Goal: Transaction & Acquisition: Purchase product/service

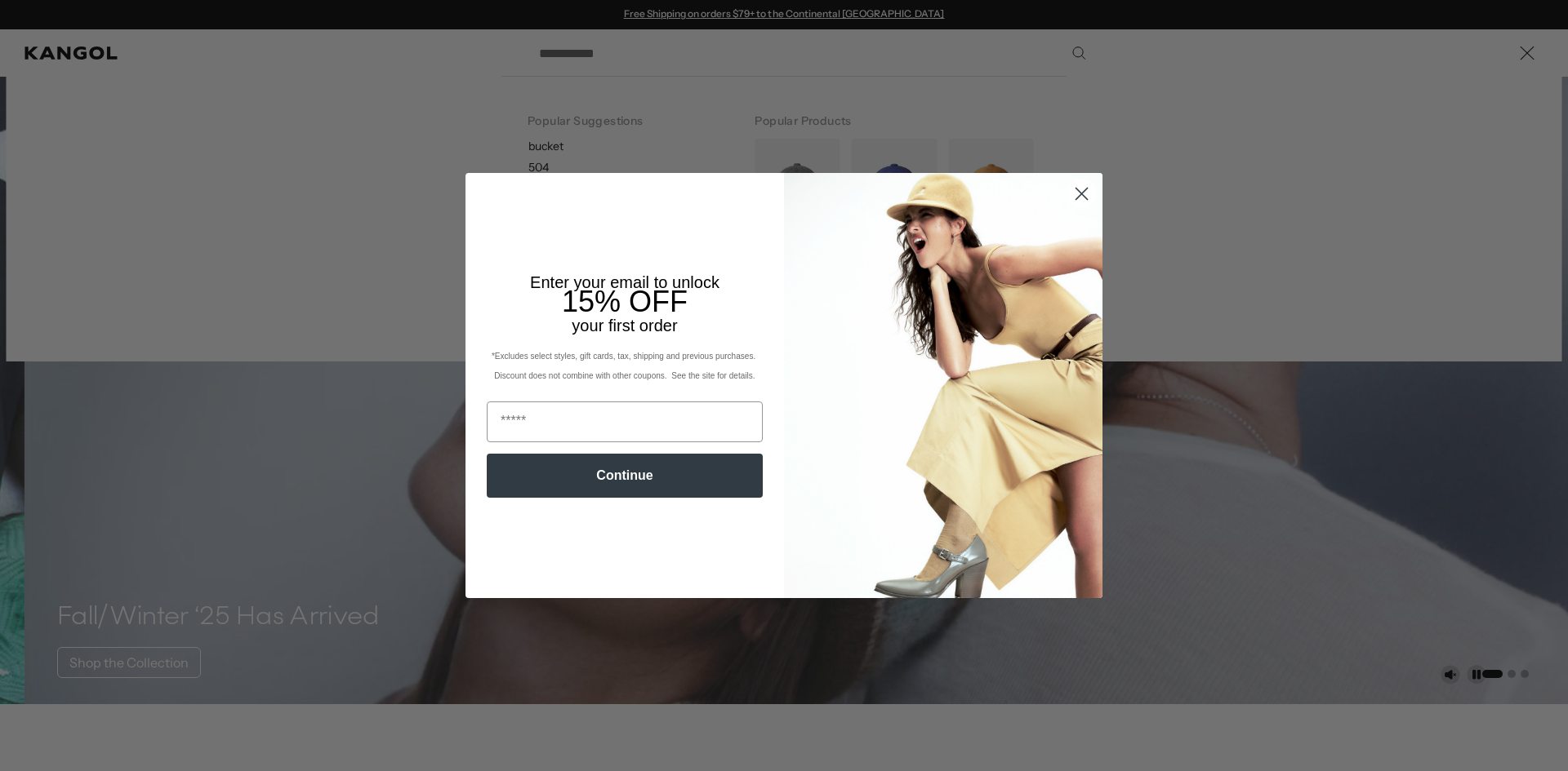
click at [723, 64] on div "Close dialog Enter your email to unlock 15% OFF your first order *Excludes sele…" at bounding box center [784, 386] width 1568 height 771
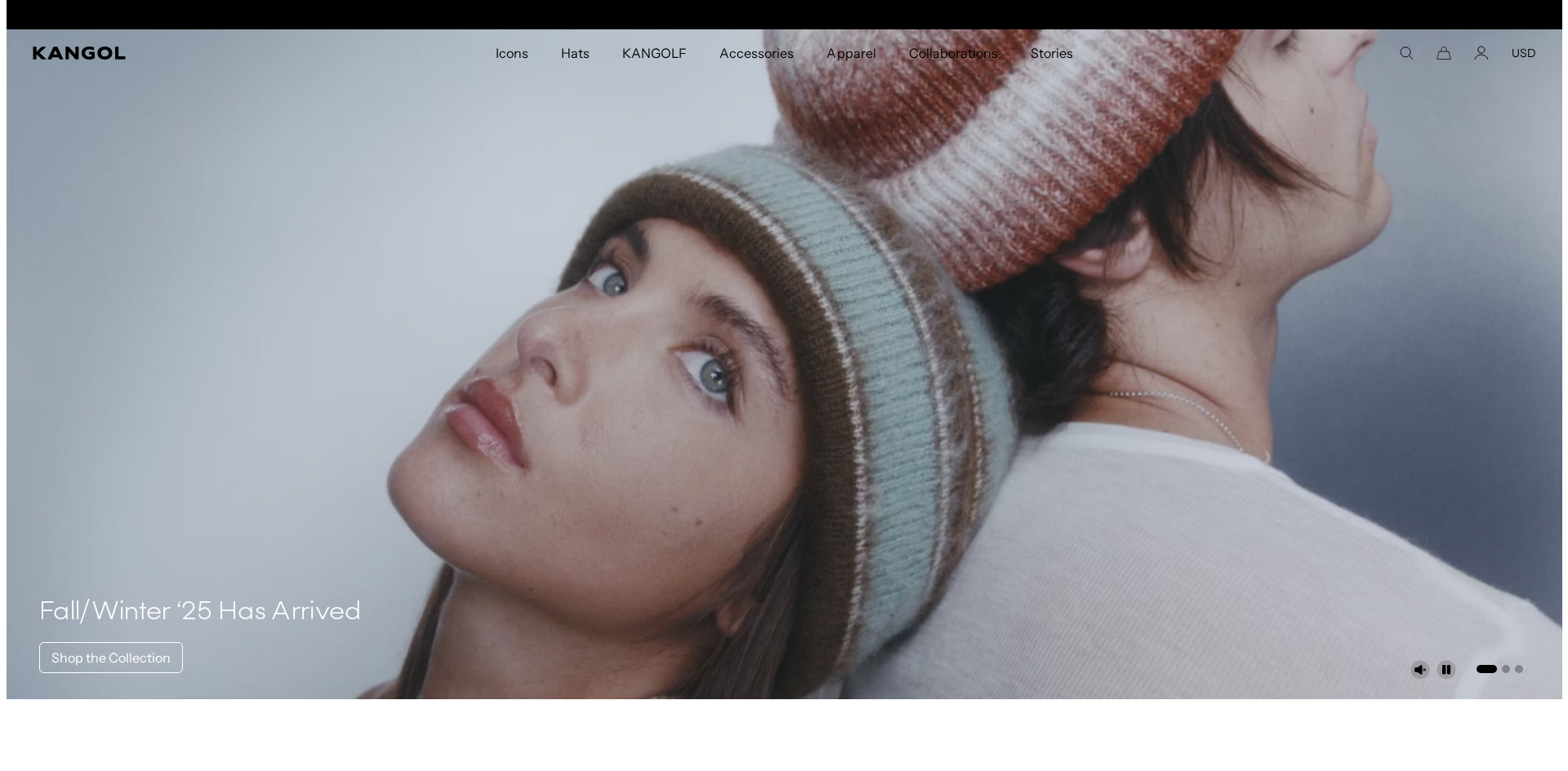
scroll to position [0, 336]
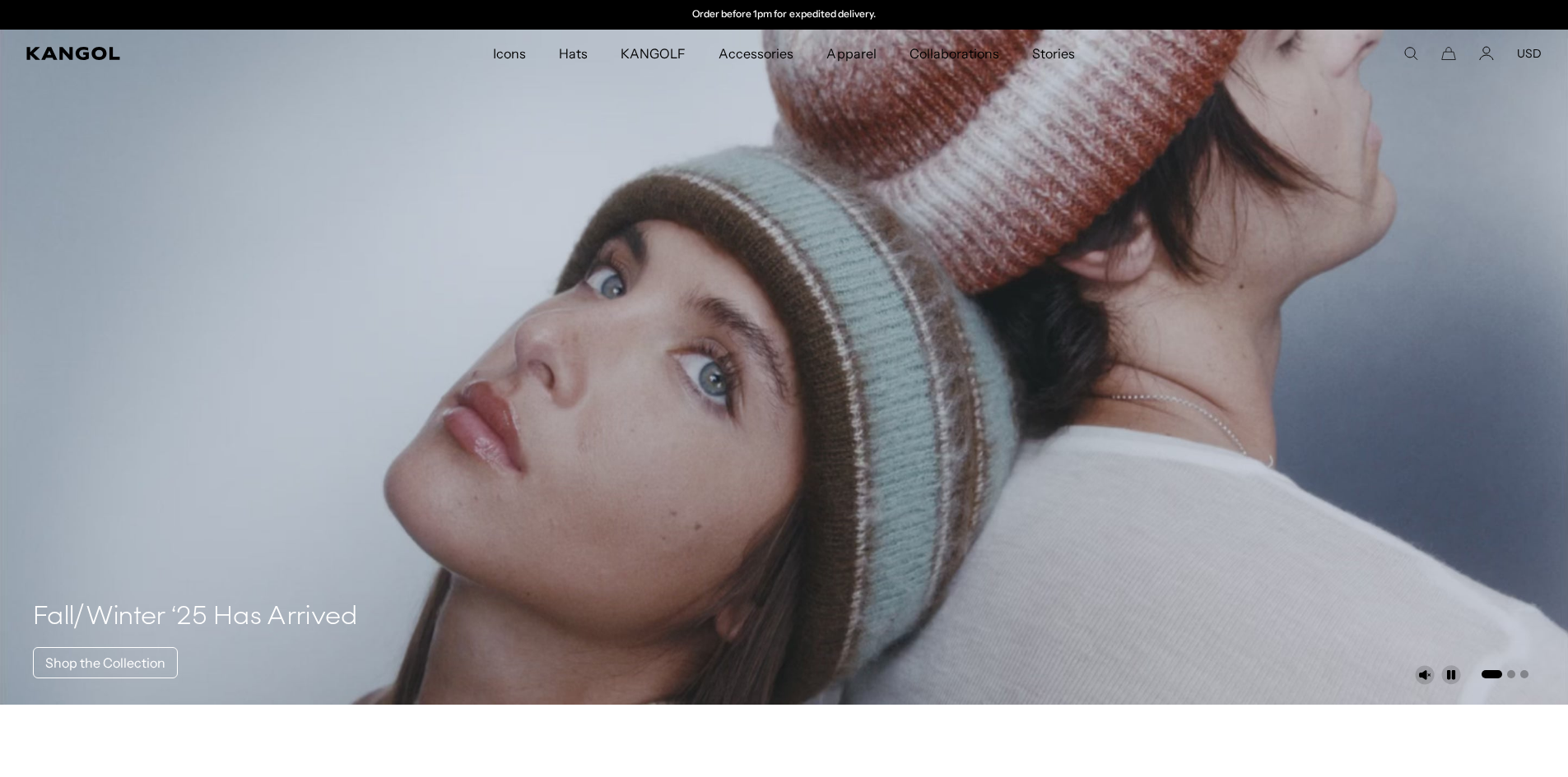
click at [1401, 60] on div "Popular Suggestions bucket 504 beret USA Made Popular Products Stripe Casual Re…" at bounding box center [1392, 54] width 300 height 15
click at [1419, 52] on div "Popular Suggestions bucket 504 beret USA Made Popular Products Stripe Casual Re…" at bounding box center [1392, 54] width 300 height 15
click at [1417, 54] on icon "Search here" at bounding box center [1410, 54] width 15 height 15
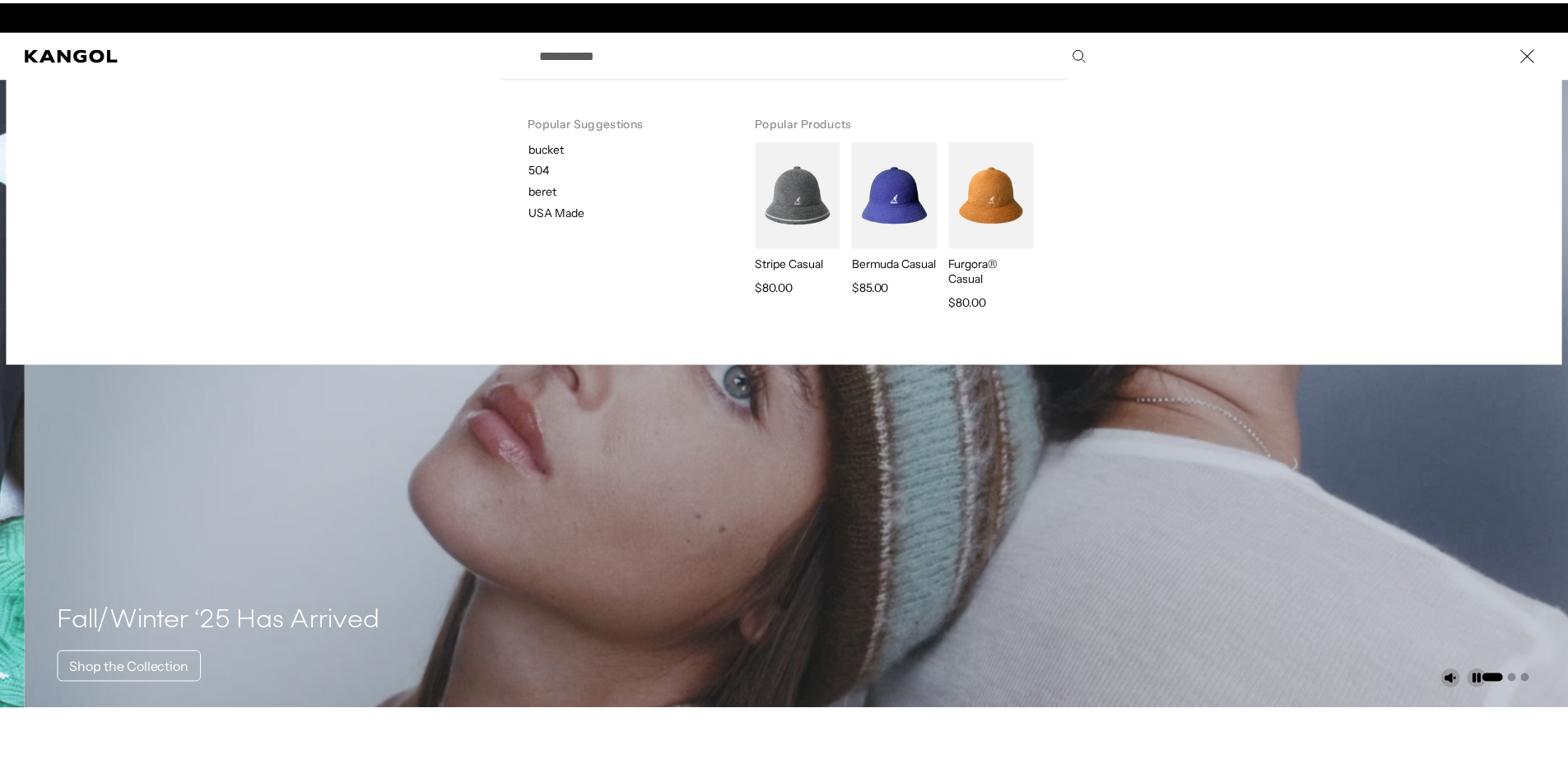
scroll to position [0, 0]
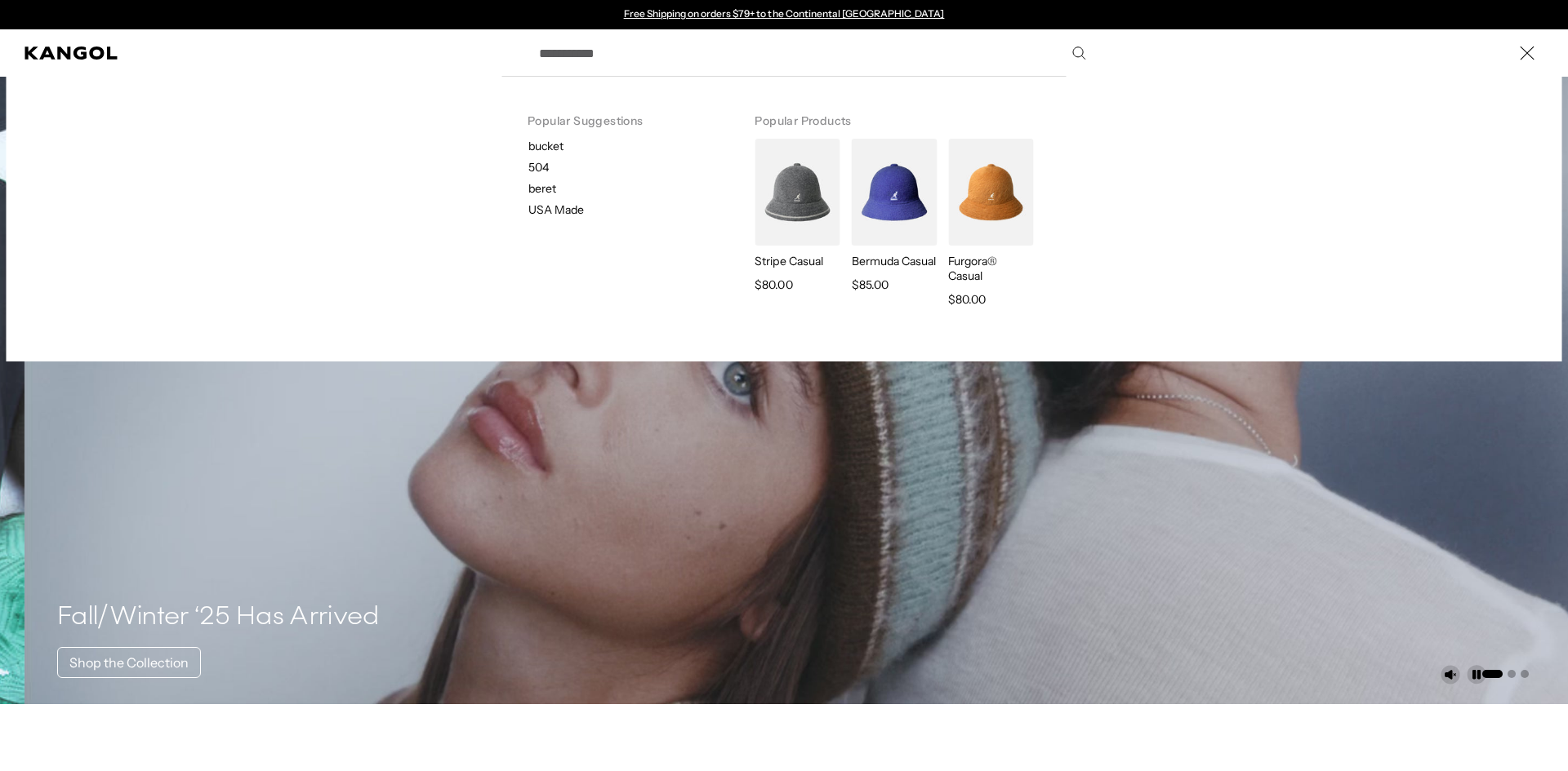
paste input "*****"
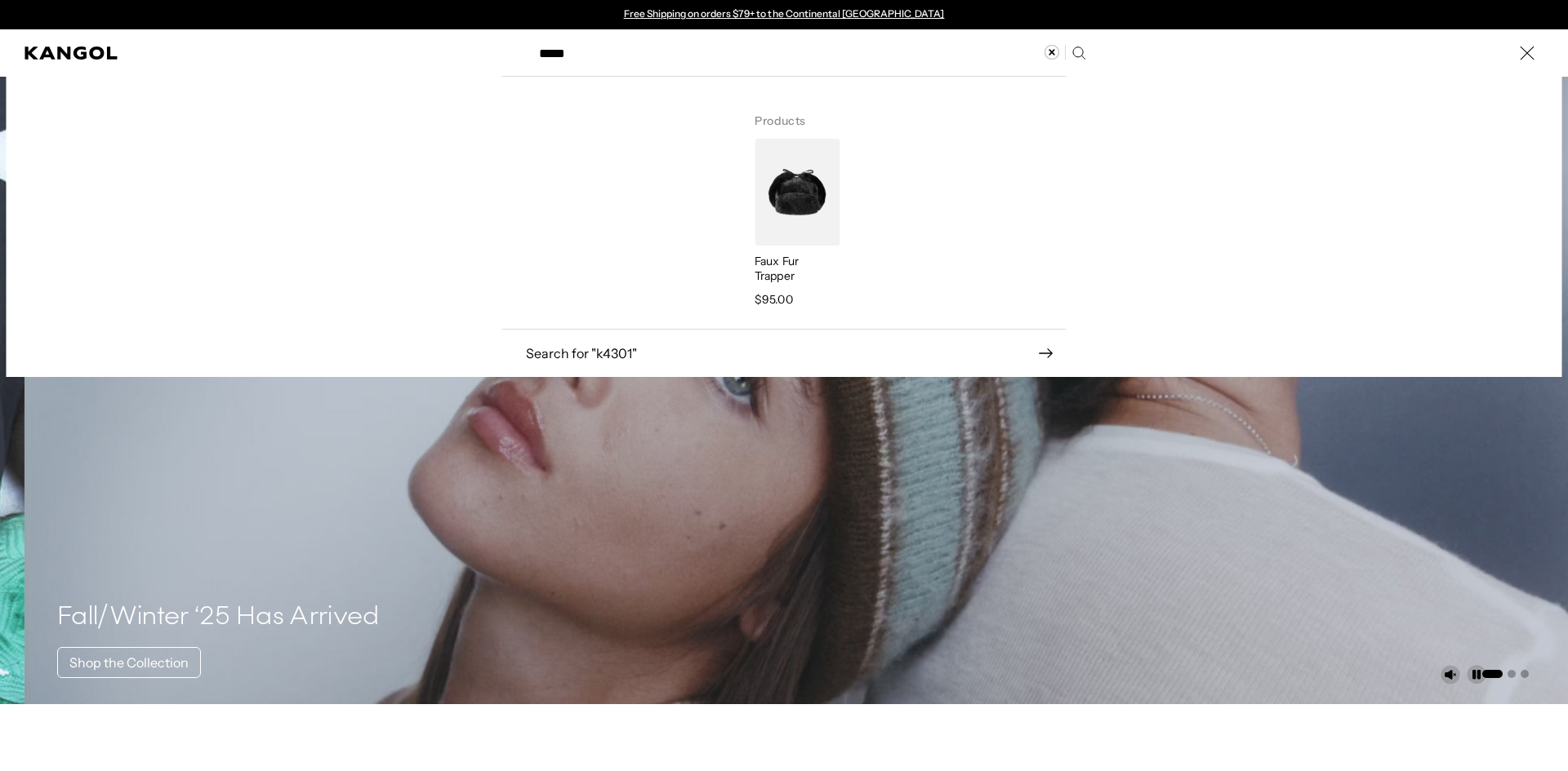
type input "*****"
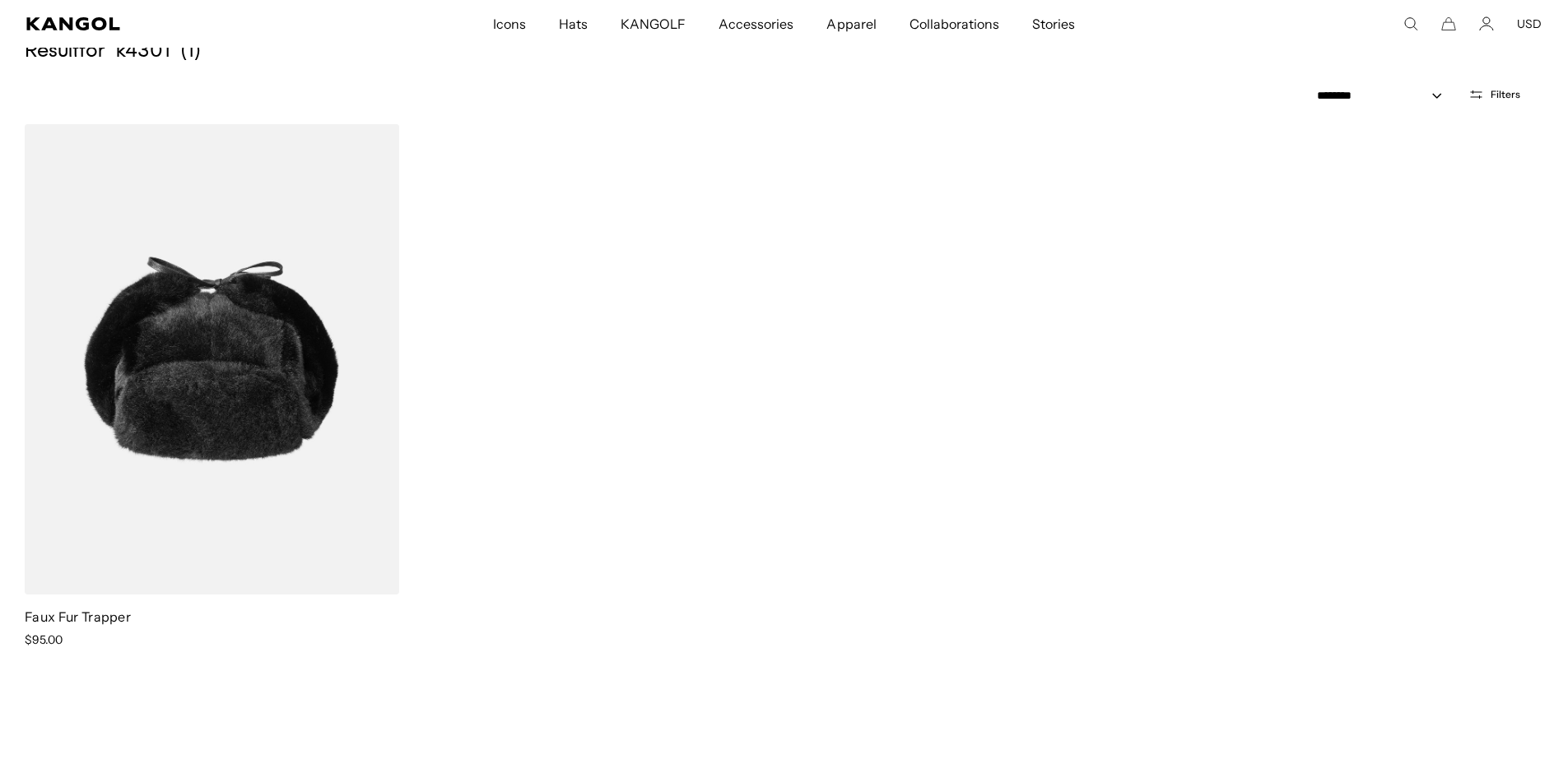
scroll to position [164, 0]
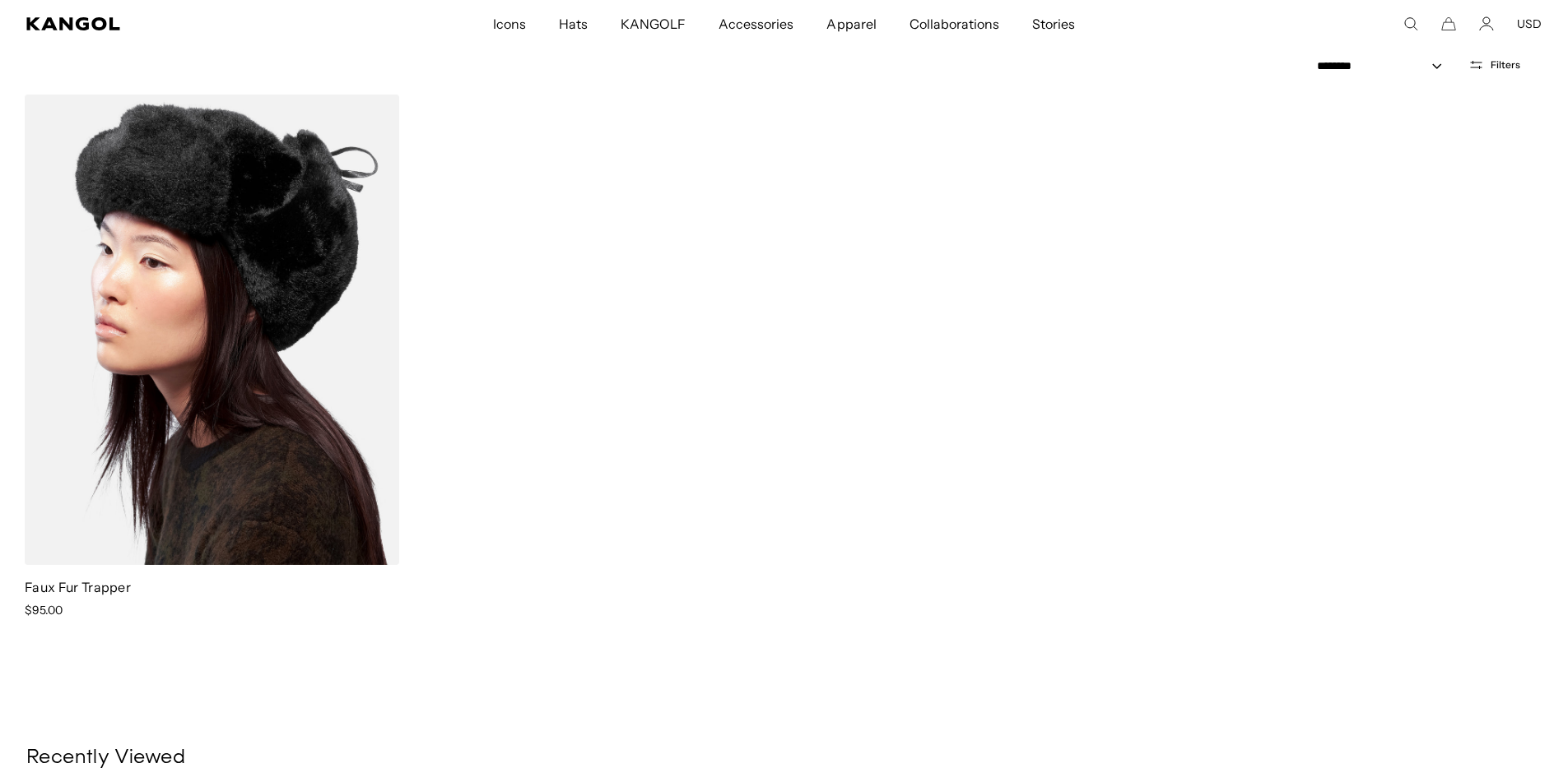
click at [272, 368] on img at bounding box center [212, 329] width 374 height 470
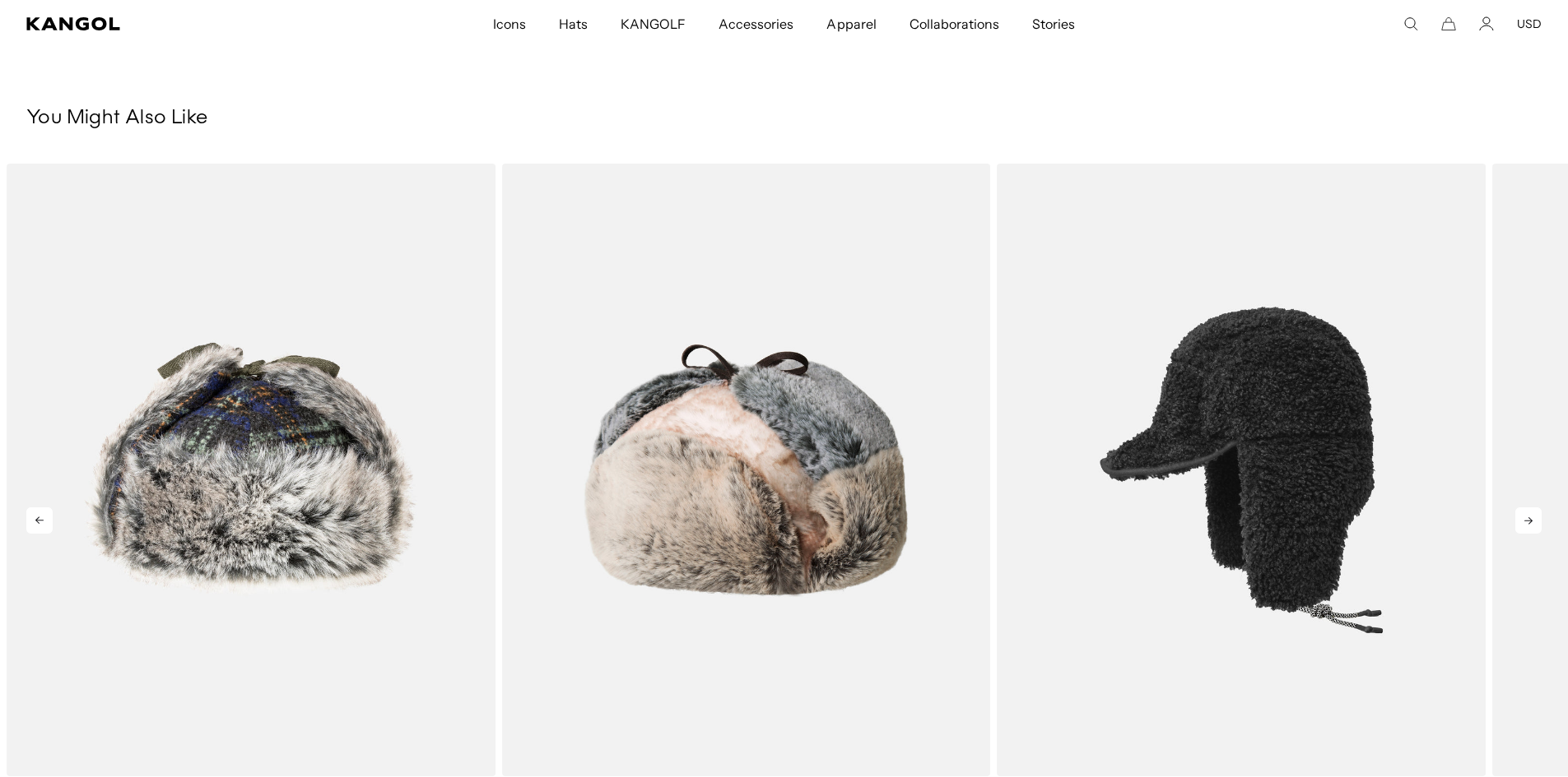
scroll to position [2057, 0]
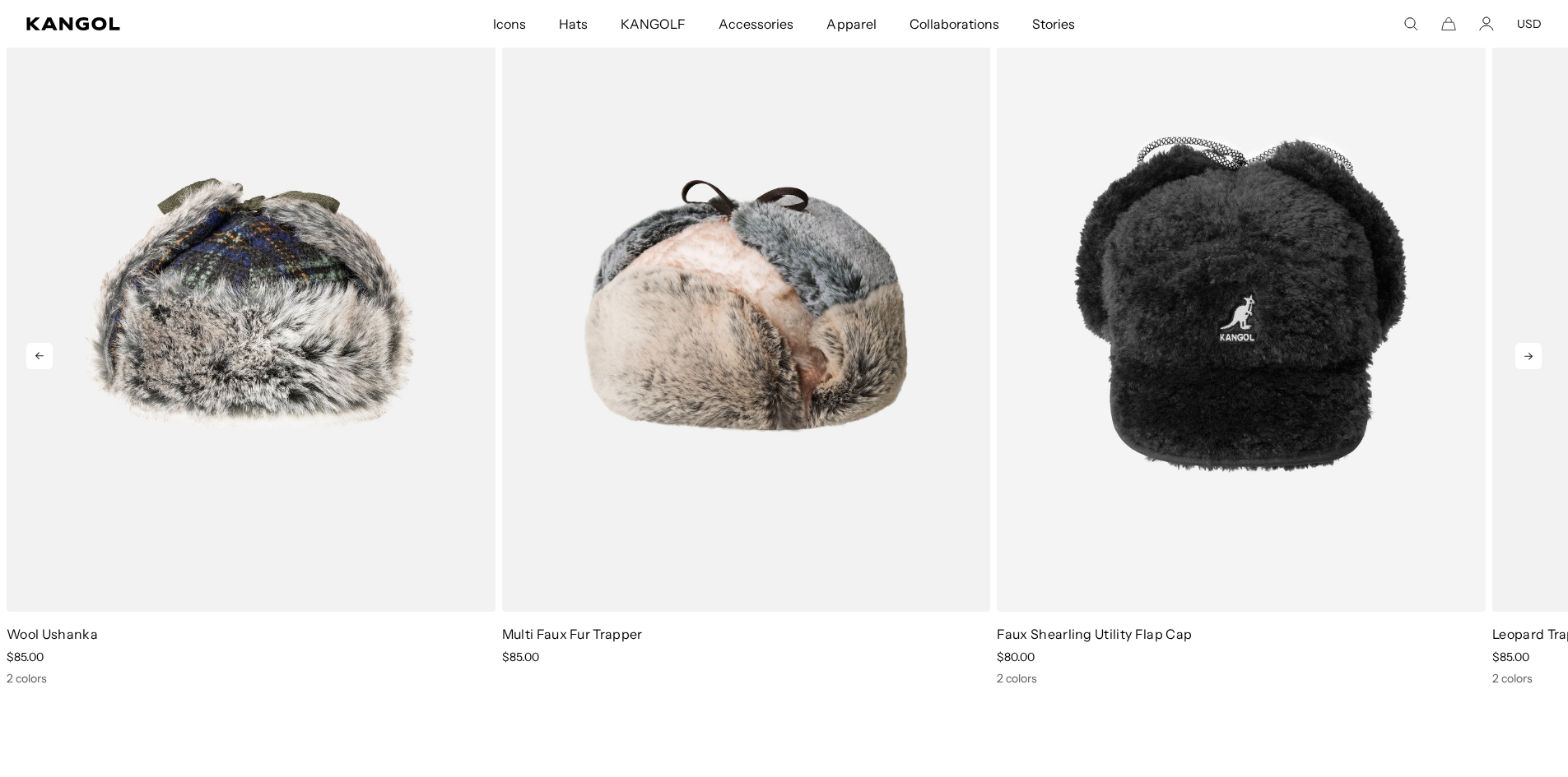
click at [1525, 362] on icon at bounding box center [1528, 356] width 26 height 26
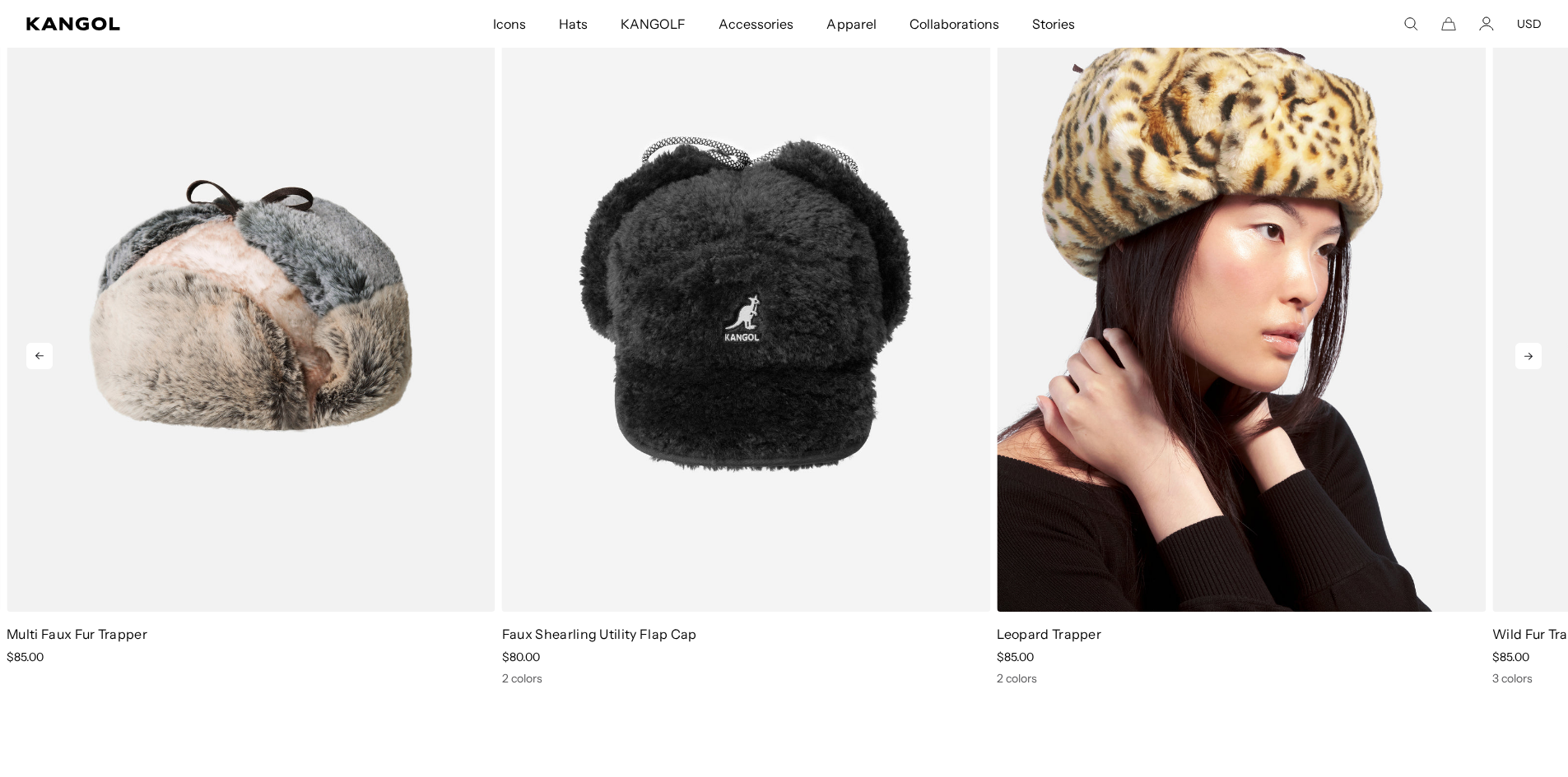
click at [1317, 303] on img "4 of 5" at bounding box center [1241, 305] width 488 height 613
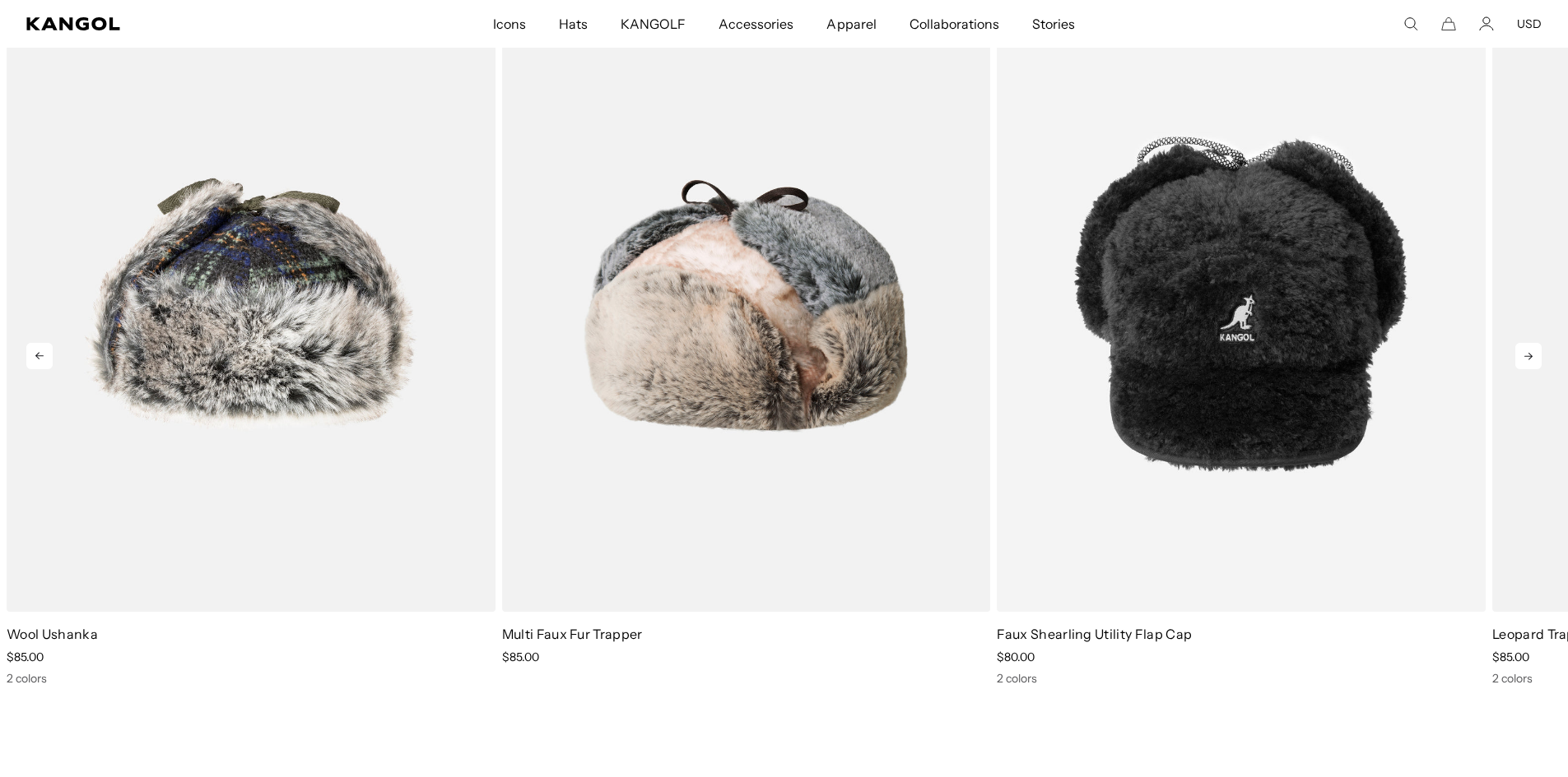
click at [1524, 347] on icon at bounding box center [1528, 356] width 26 height 26
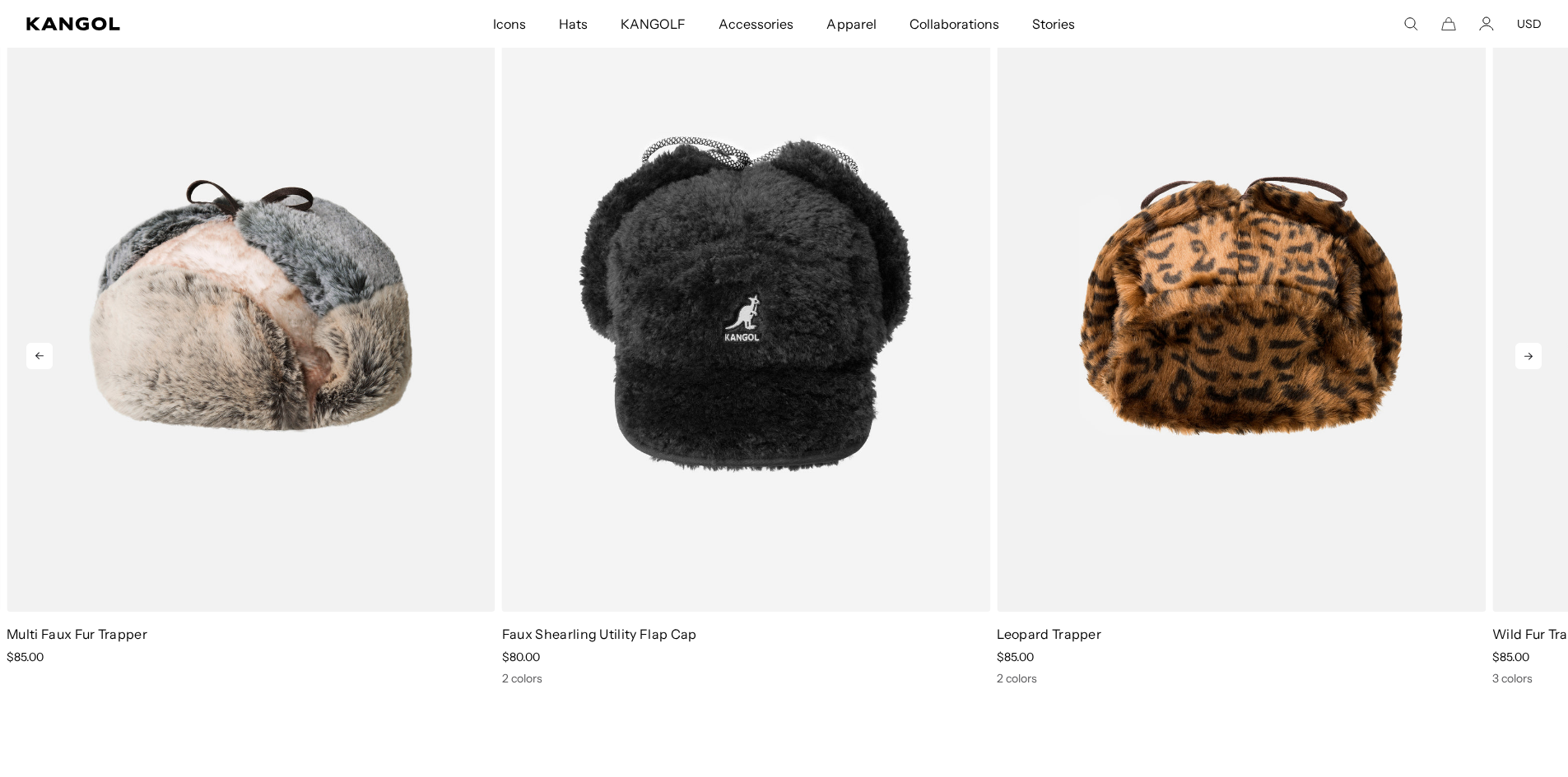
click at [1524, 347] on icon at bounding box center [1528, 356] width 26 height 26
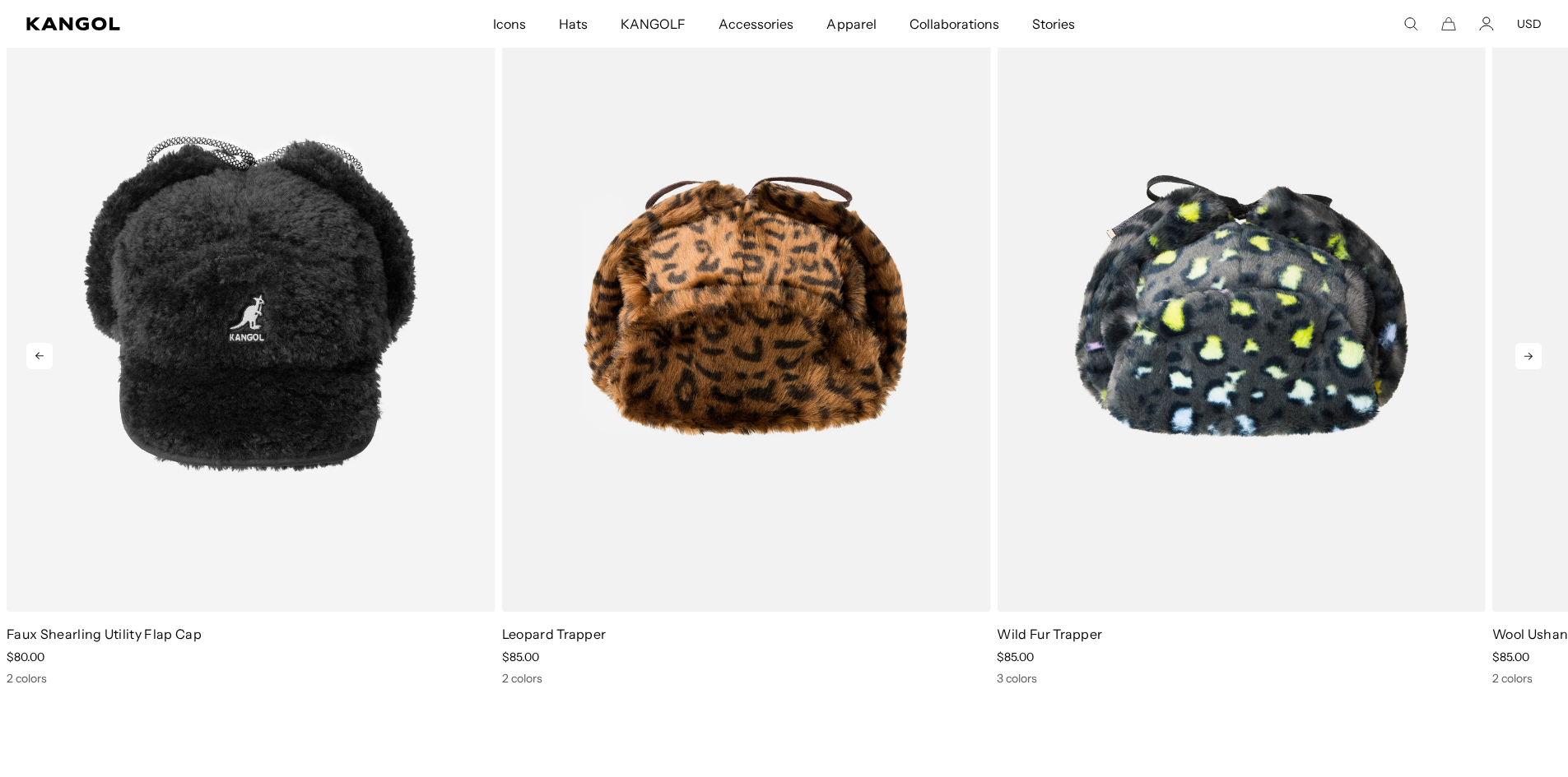
click at [1524, 347] on icon at bounding box center [1528, 356] width 26 height 26
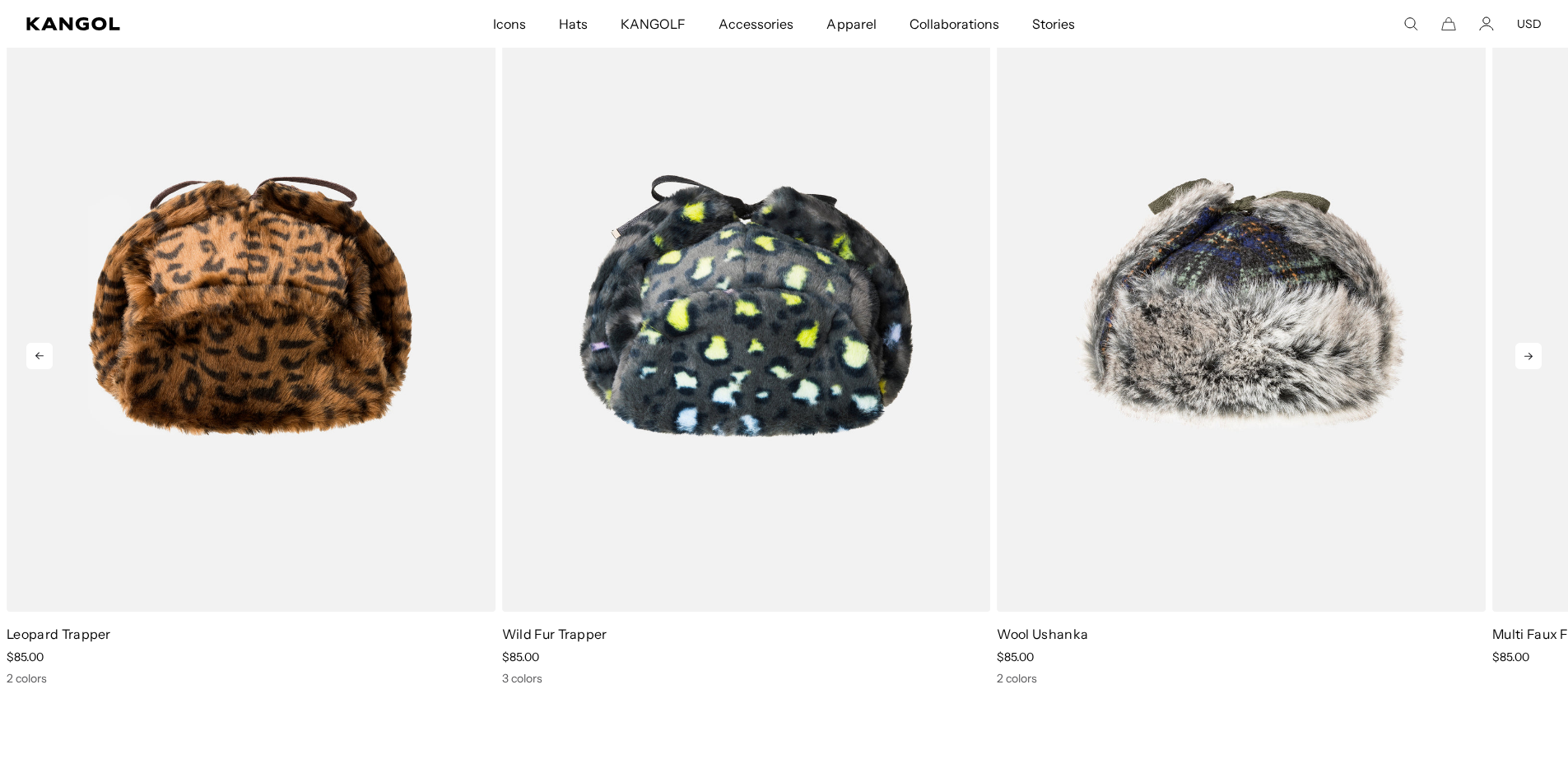
click at [1522, 347] on icon at bounding box center [1528, 356] width 26 height 26
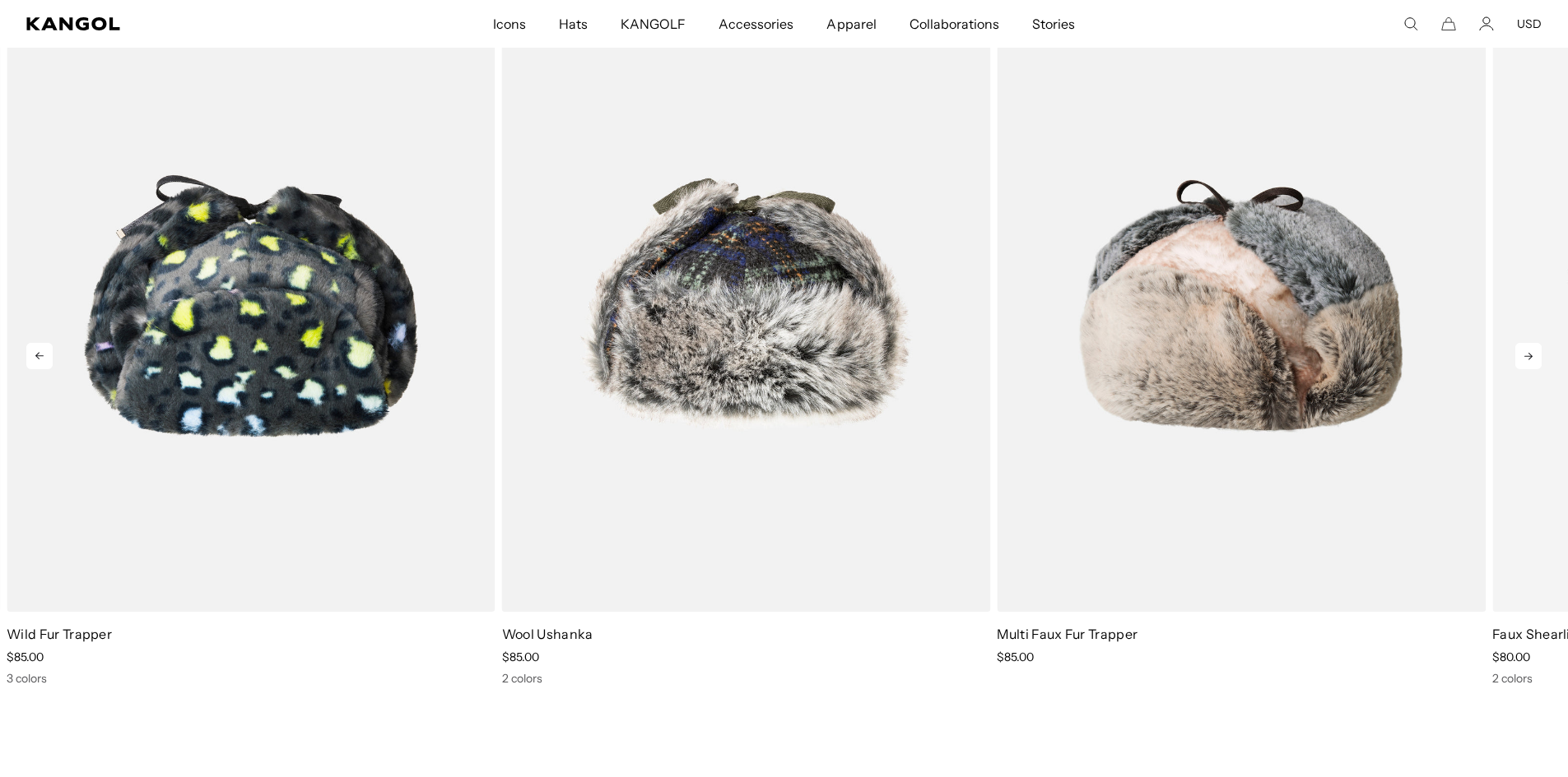
click at [1522, 347] on icon at bounding box center [1528, 356] width 26 height 26
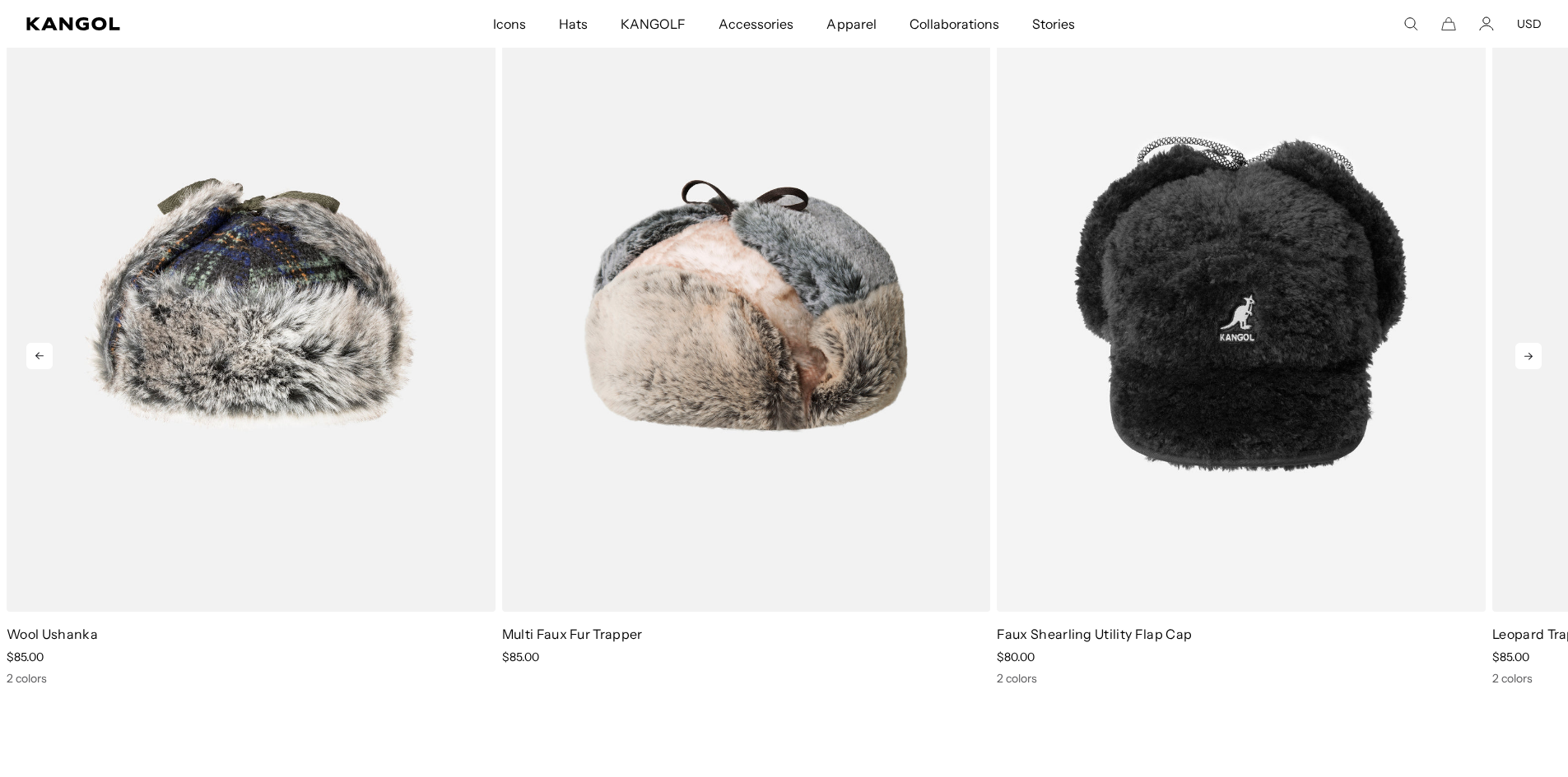
click at [1522, 347] on icon at bounding box center [1528, 356] width 26 height 26
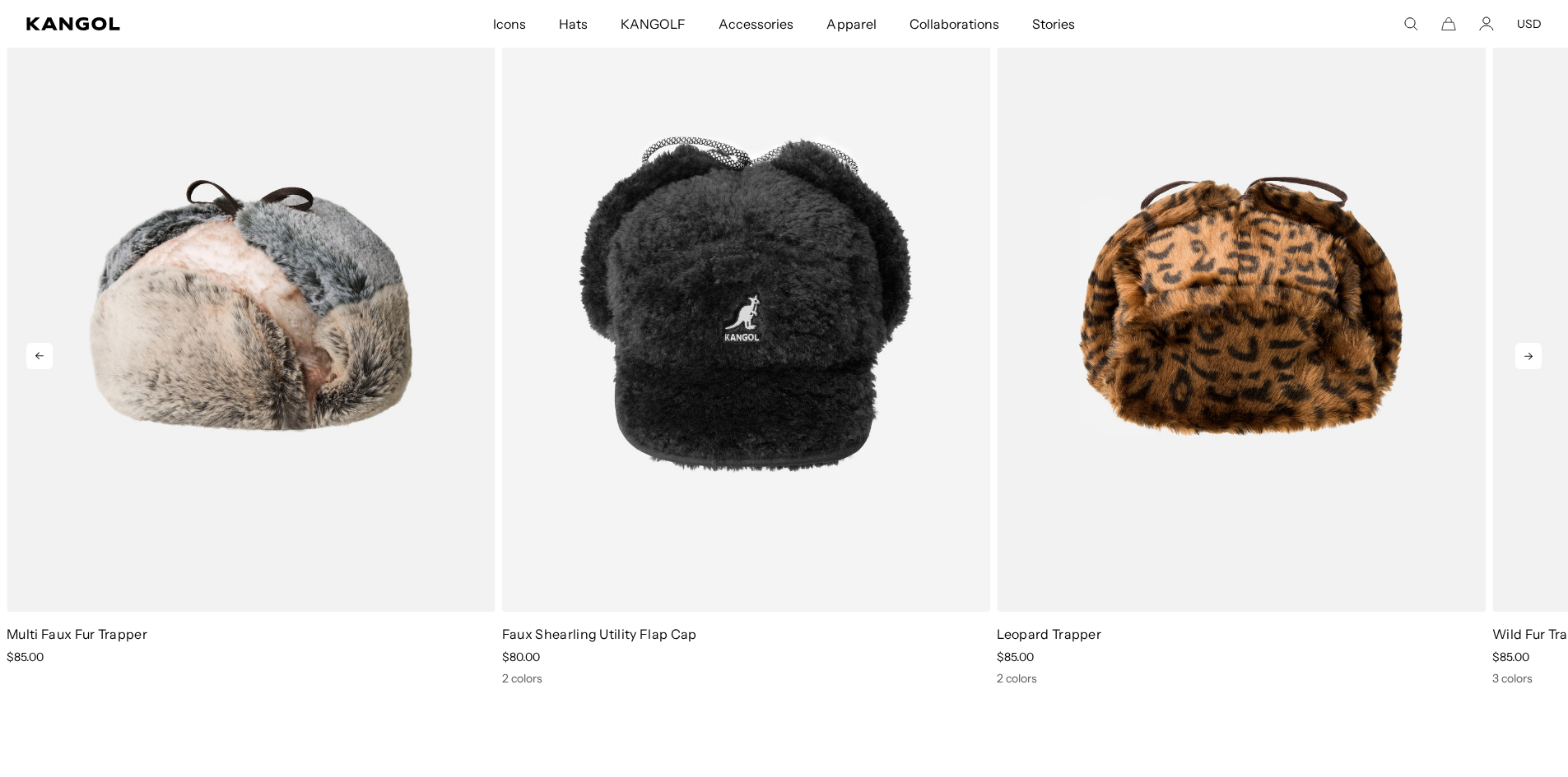
click at [1522, 347] on icon at bounding box center [1528, 356] width 26 height 26
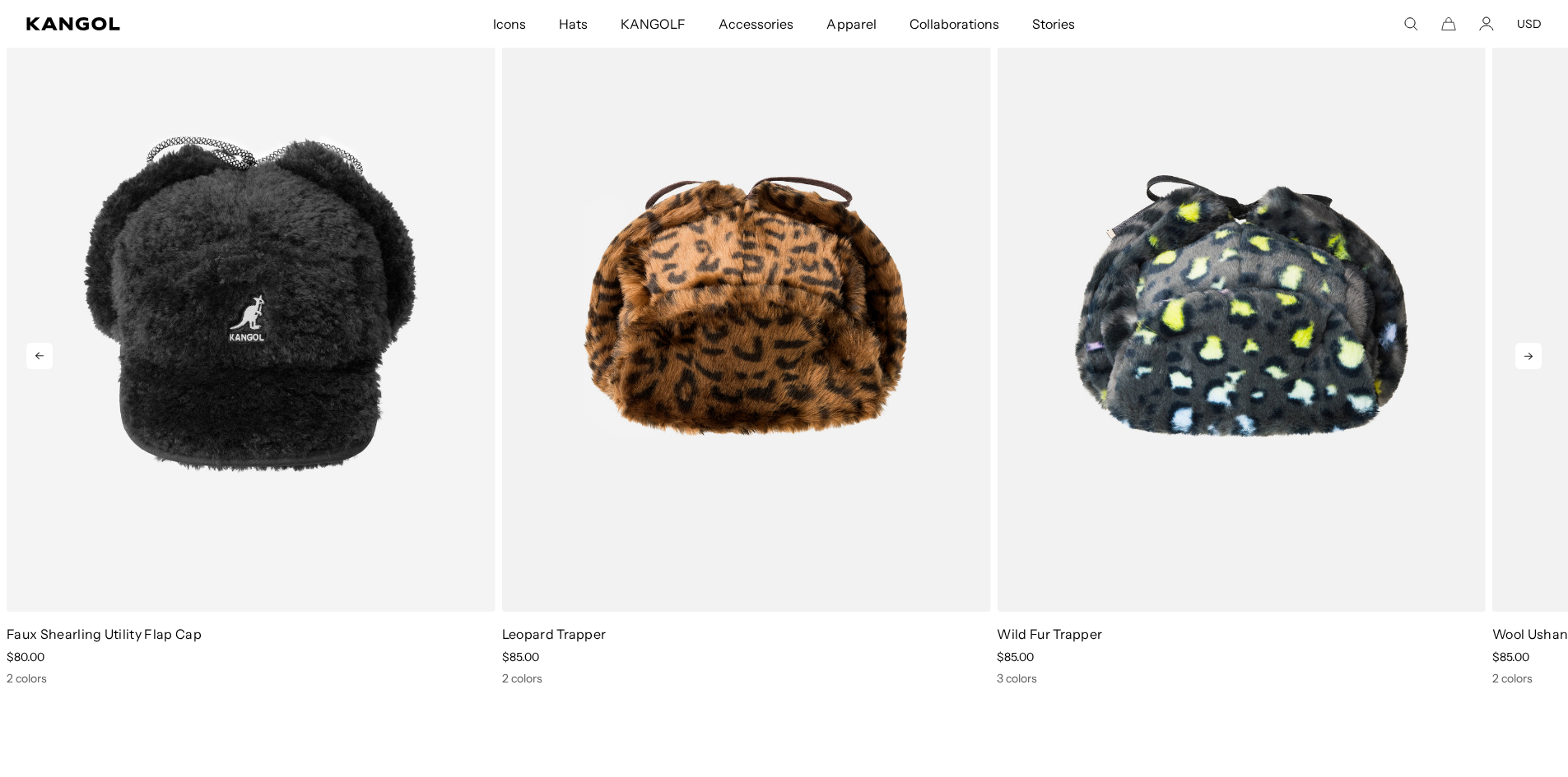
click at [1523, 347] on icon at bounding box center [1528, 356] width 26 height 26
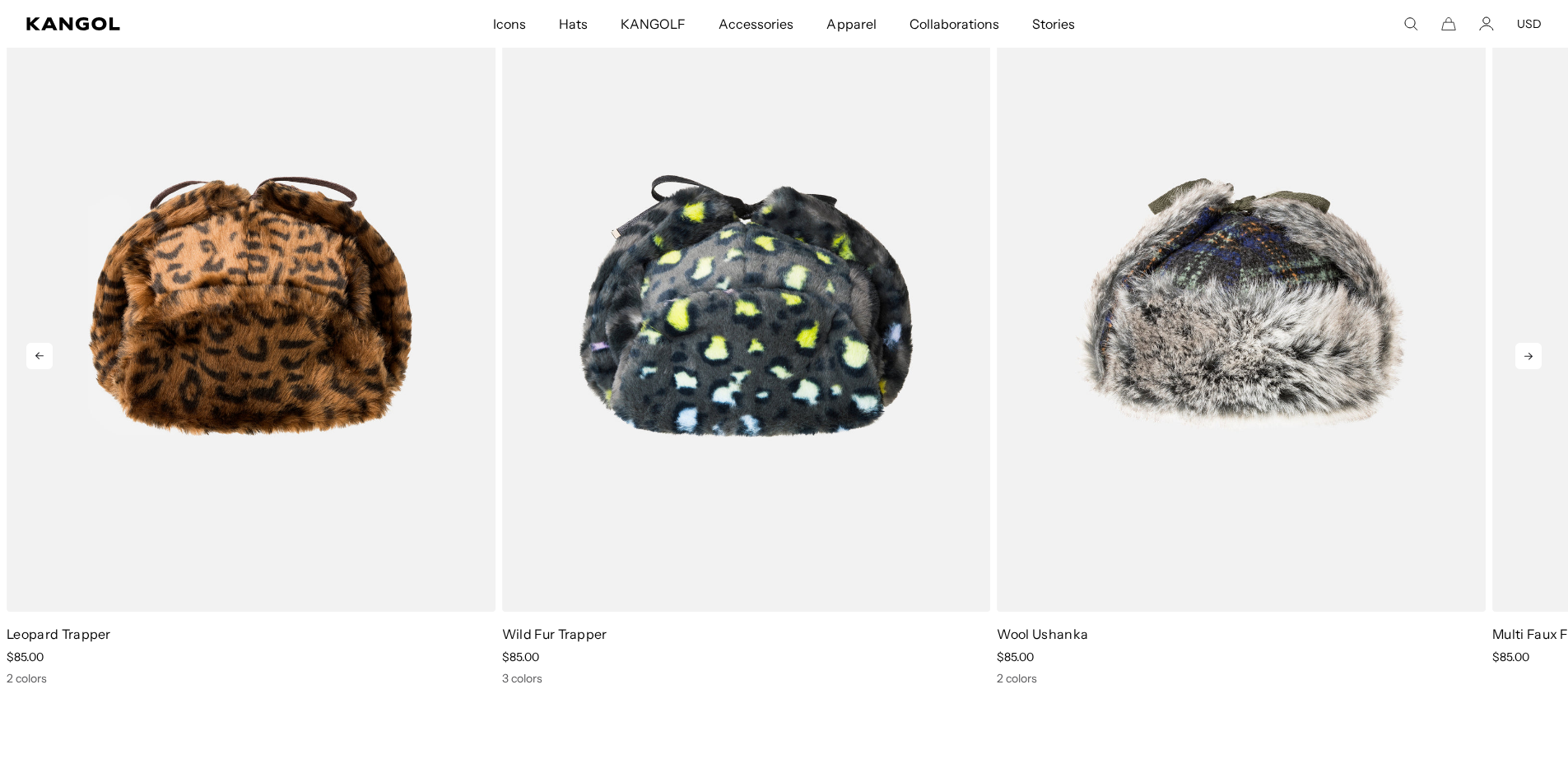
click at [1523, 347] on icon at bounding box center [1528, 356] width 26 height 26
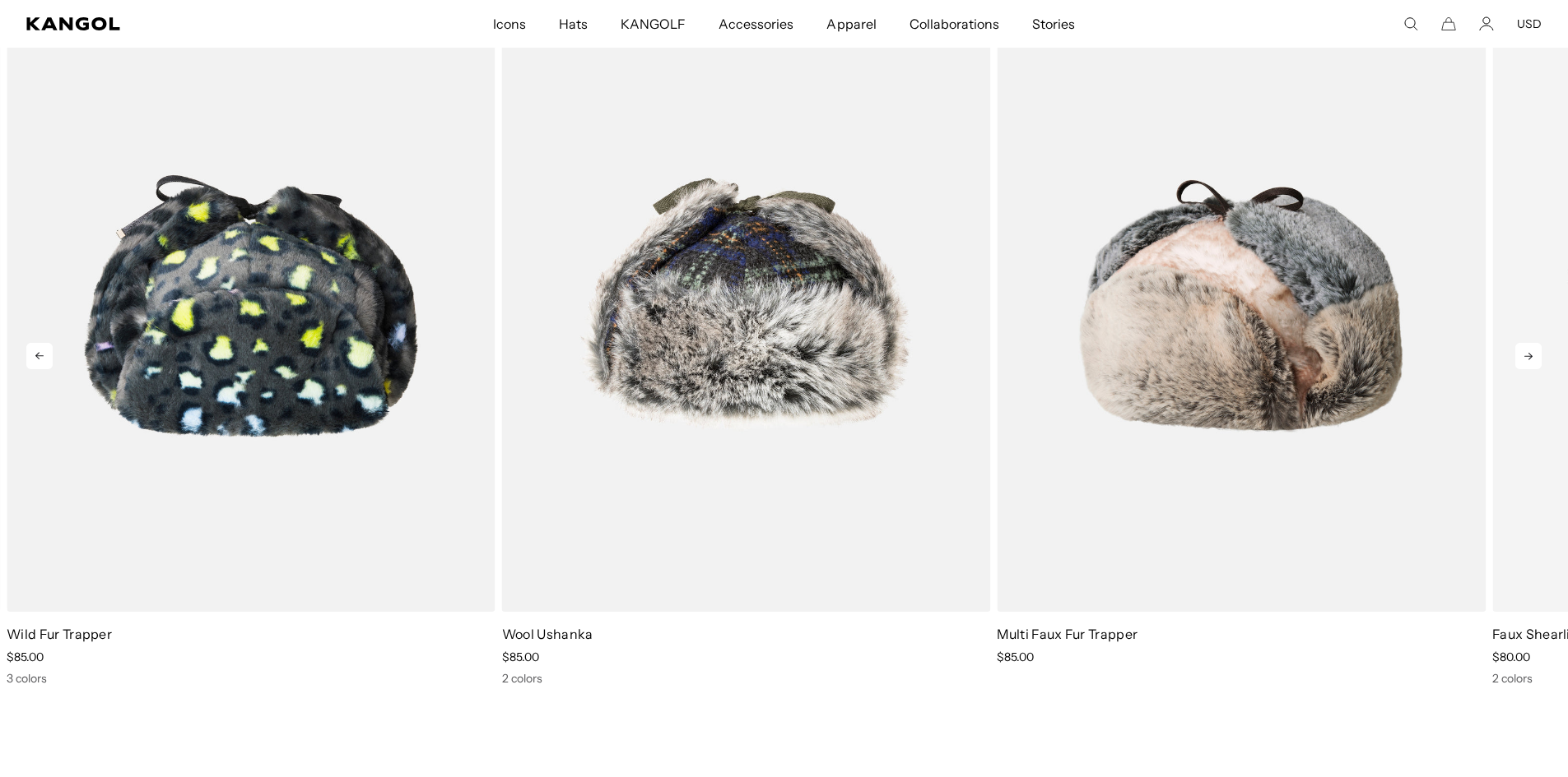
click at [1523, 347] on icon at bounding box center [1528, 356] width 26 height 26
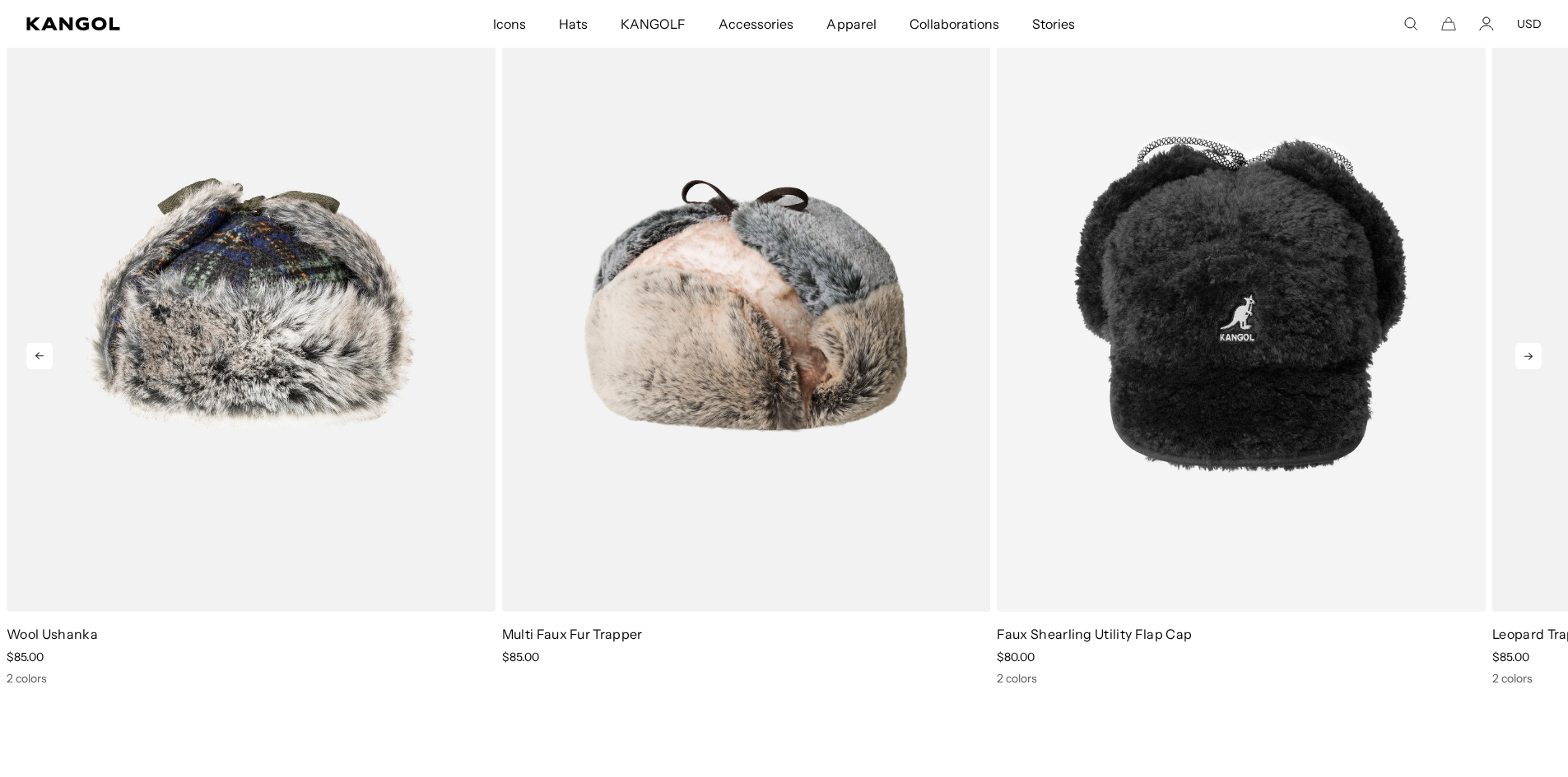
click at [1523, 347] on icon at bounding box center [1528, 356] width 26 height 26
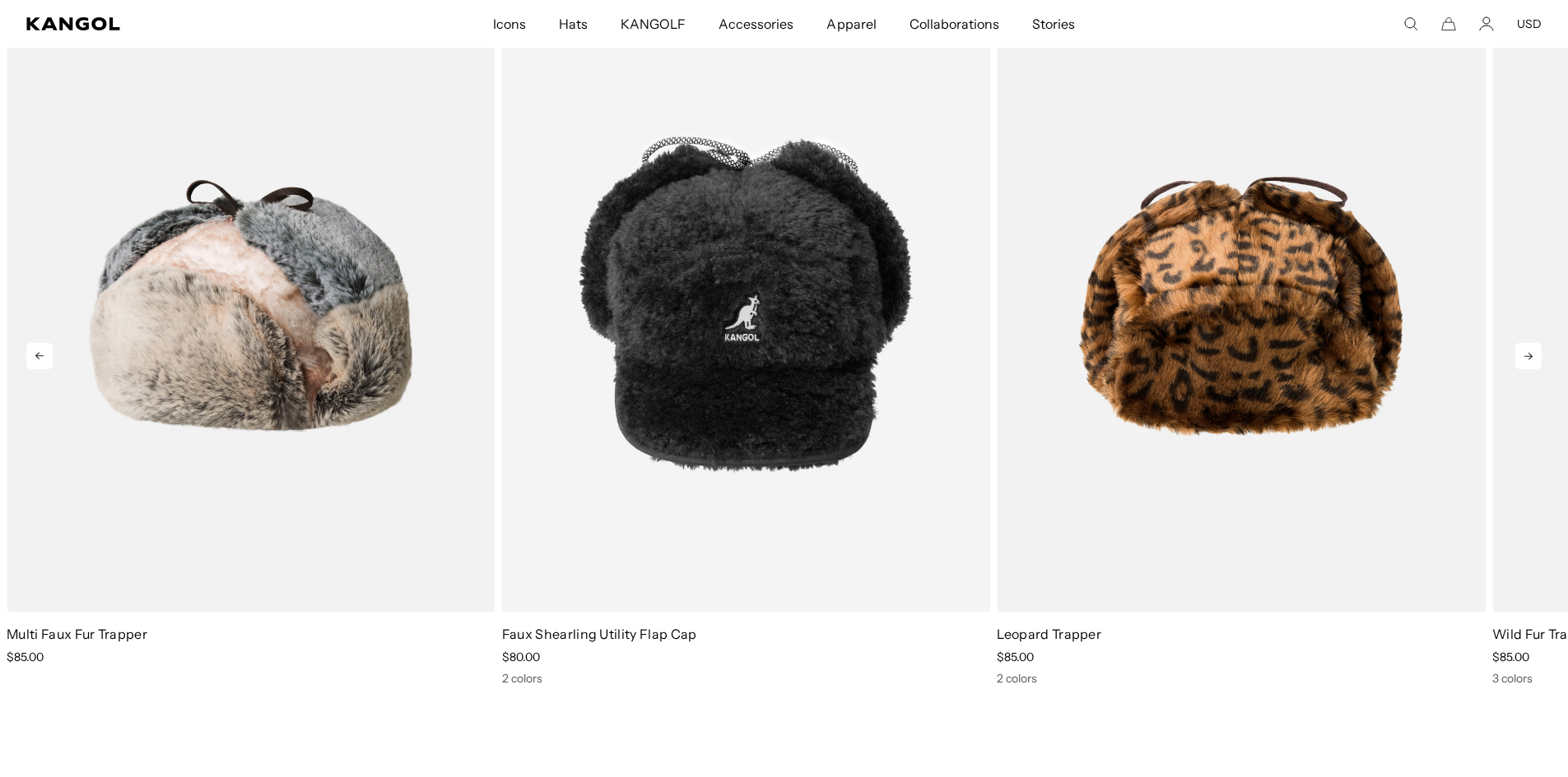
scroll to position [0, 0]
click at [1523, 347] on icon at bounding box center [1528, 356] width 26 height 26
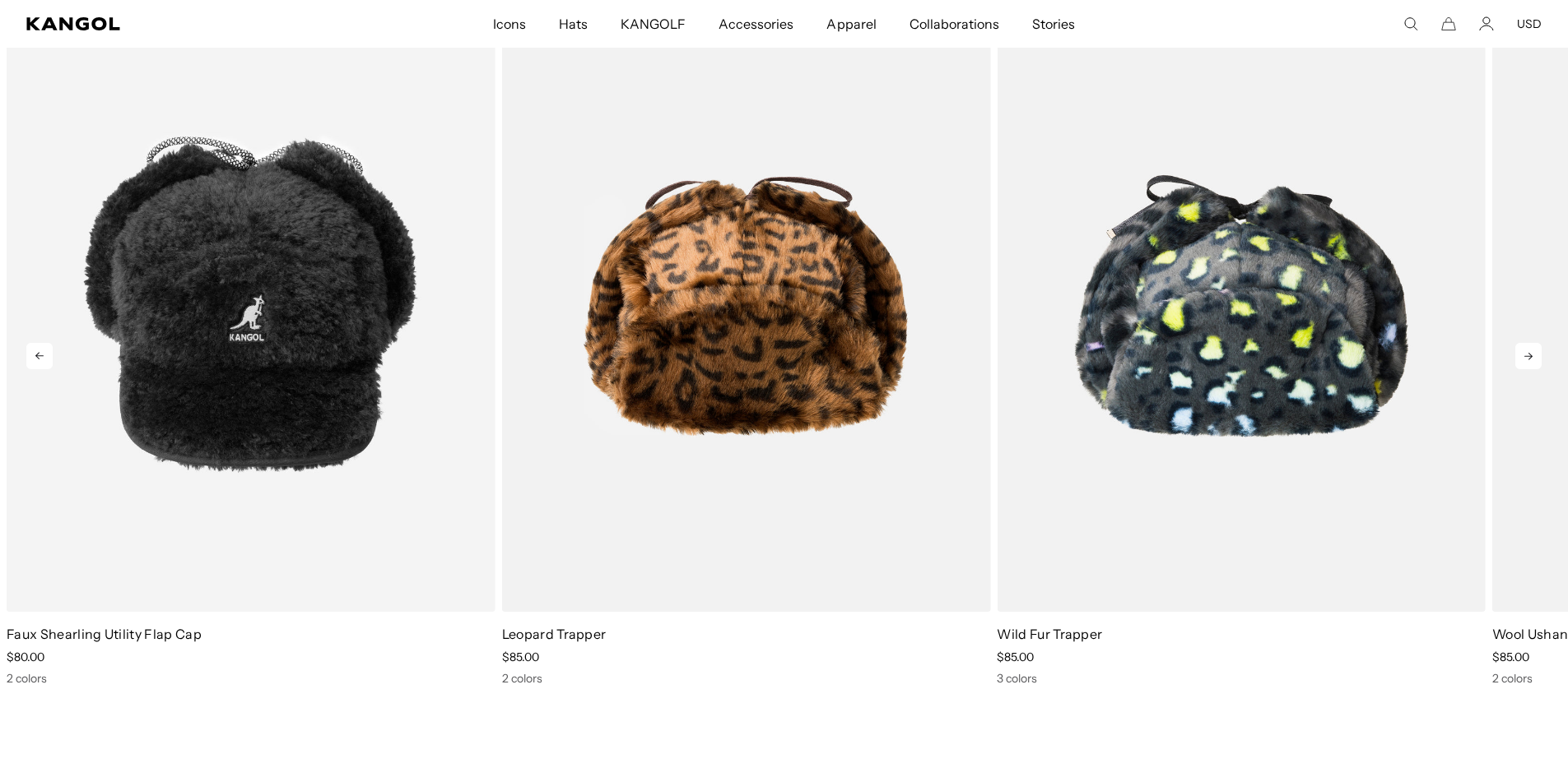
click at [1523, 347] on icon at bounding box center [1528, 356] width 26 height 26
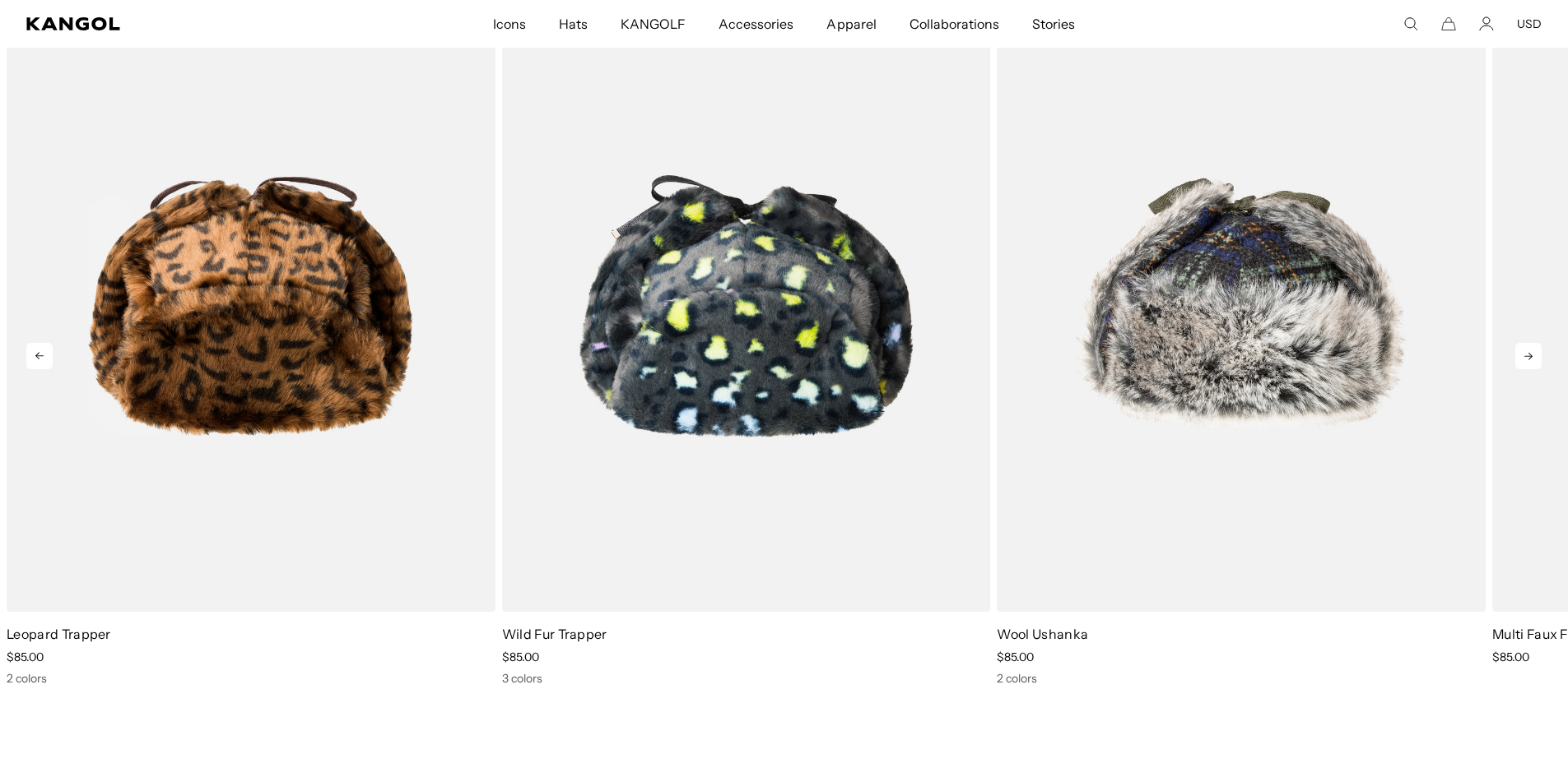
click at [1523, 347] on icon at bounding box center [1528, 356] width 26 height 26
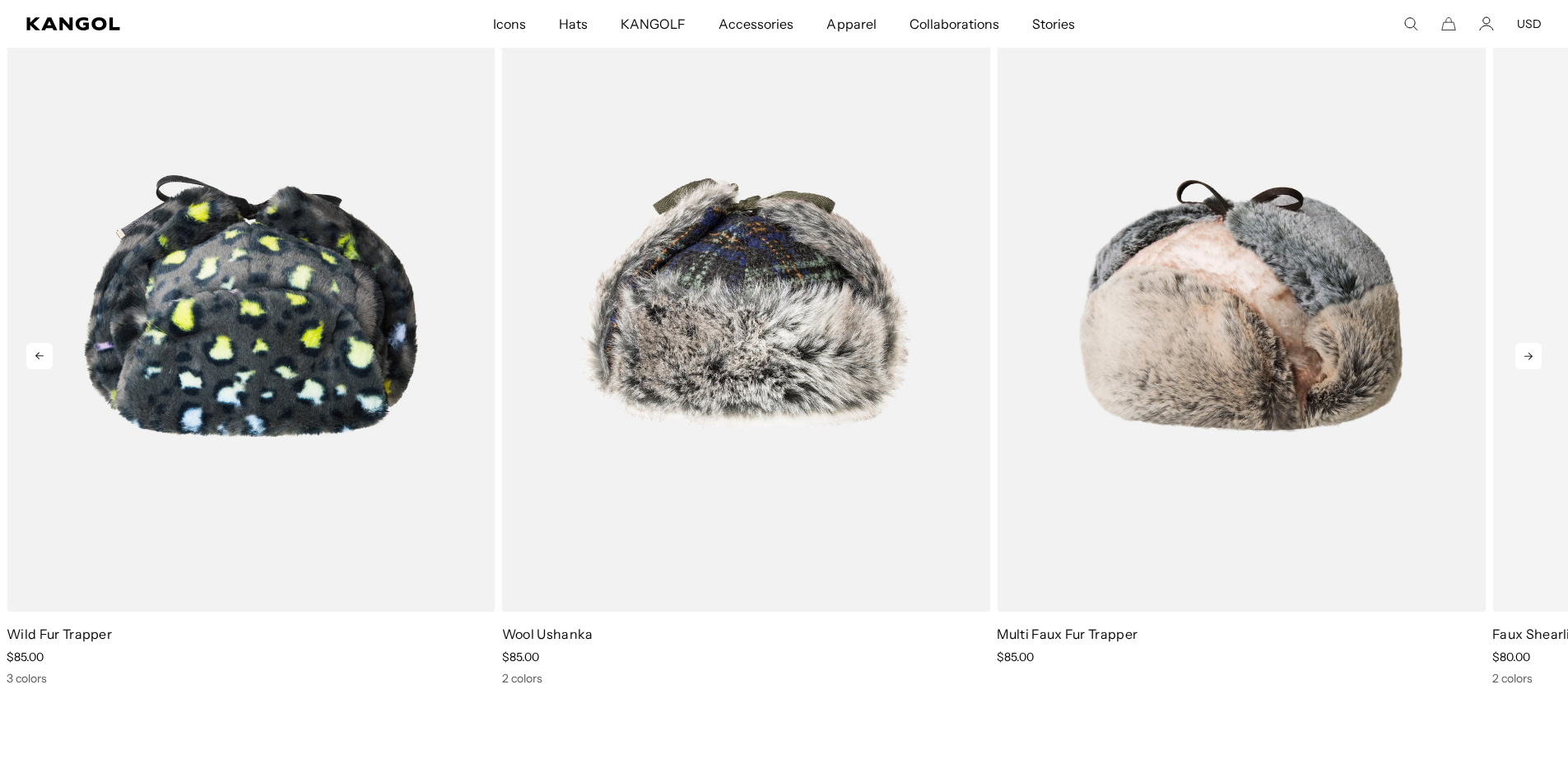
click at [1523, 347] on icon at bounding box center [1528, 356] width 26 height 26
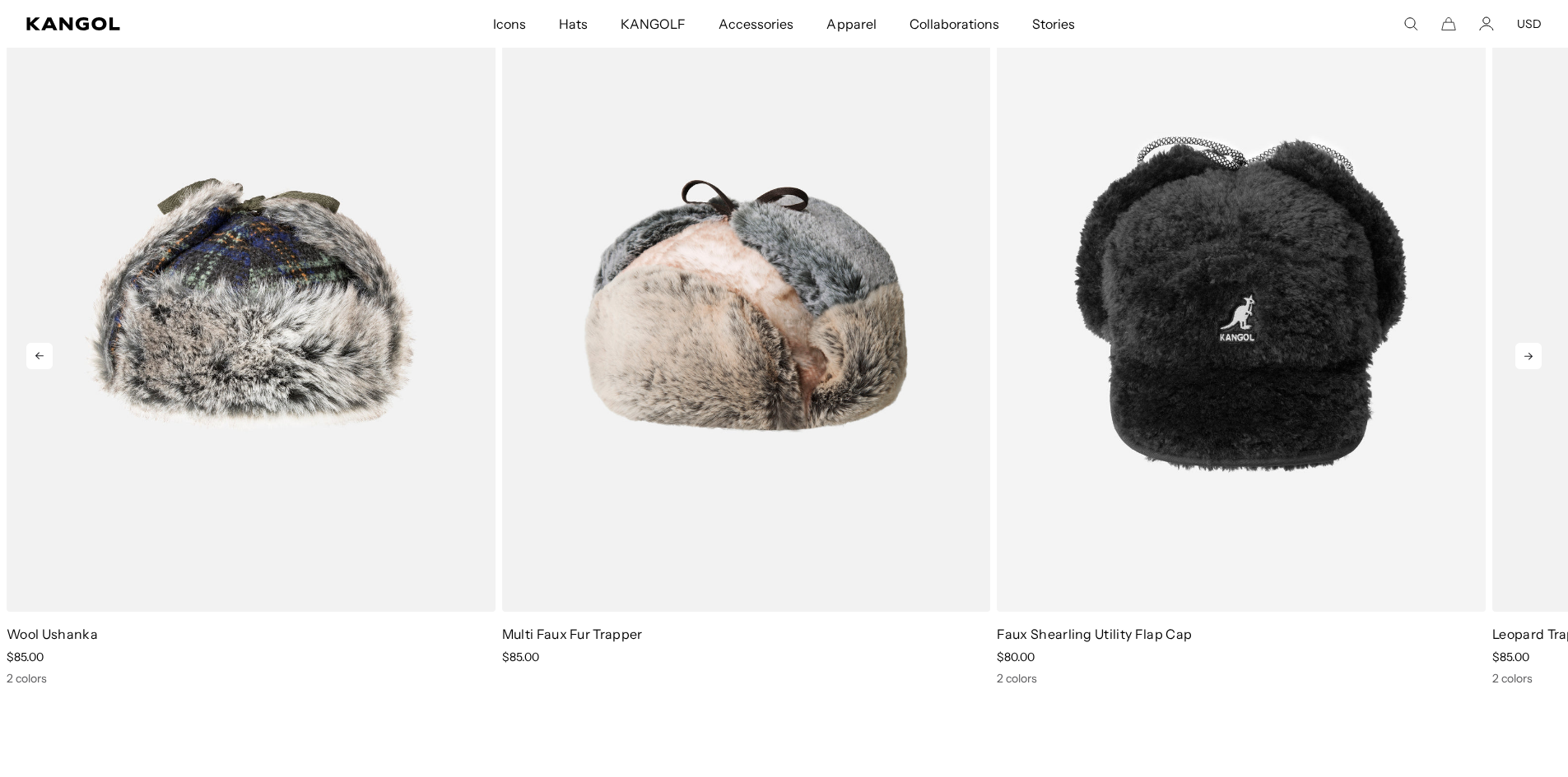
click at [1523, 347] on icon at bounding box center [1528, 356] width 26 height 26
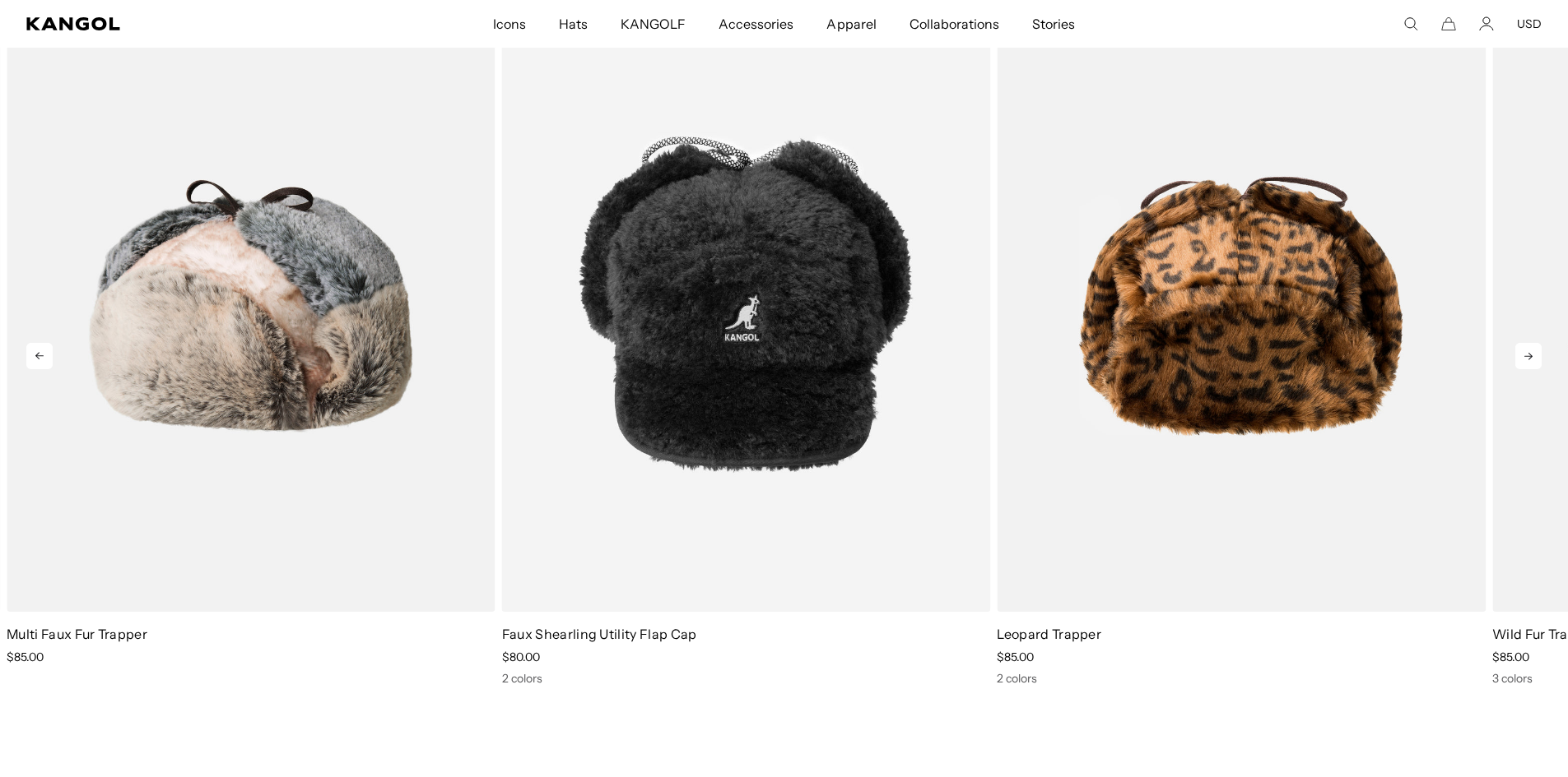
click at [1523, 347] on icon at bounding box center [1528, 356] width 26 height 26
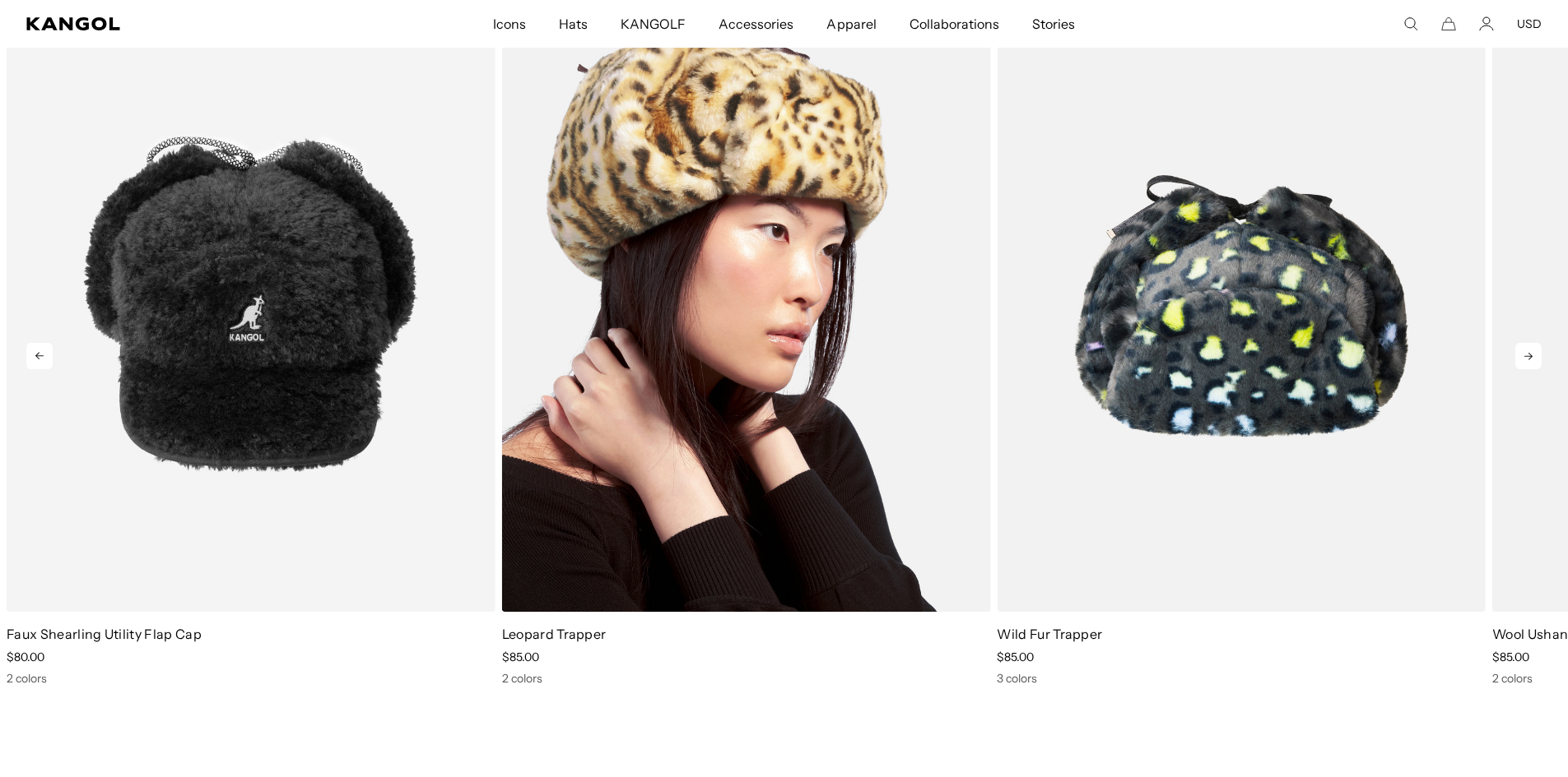
click at [807, 382] on img "4 of 5" at bounding box center [746, 305] width 488 height 613
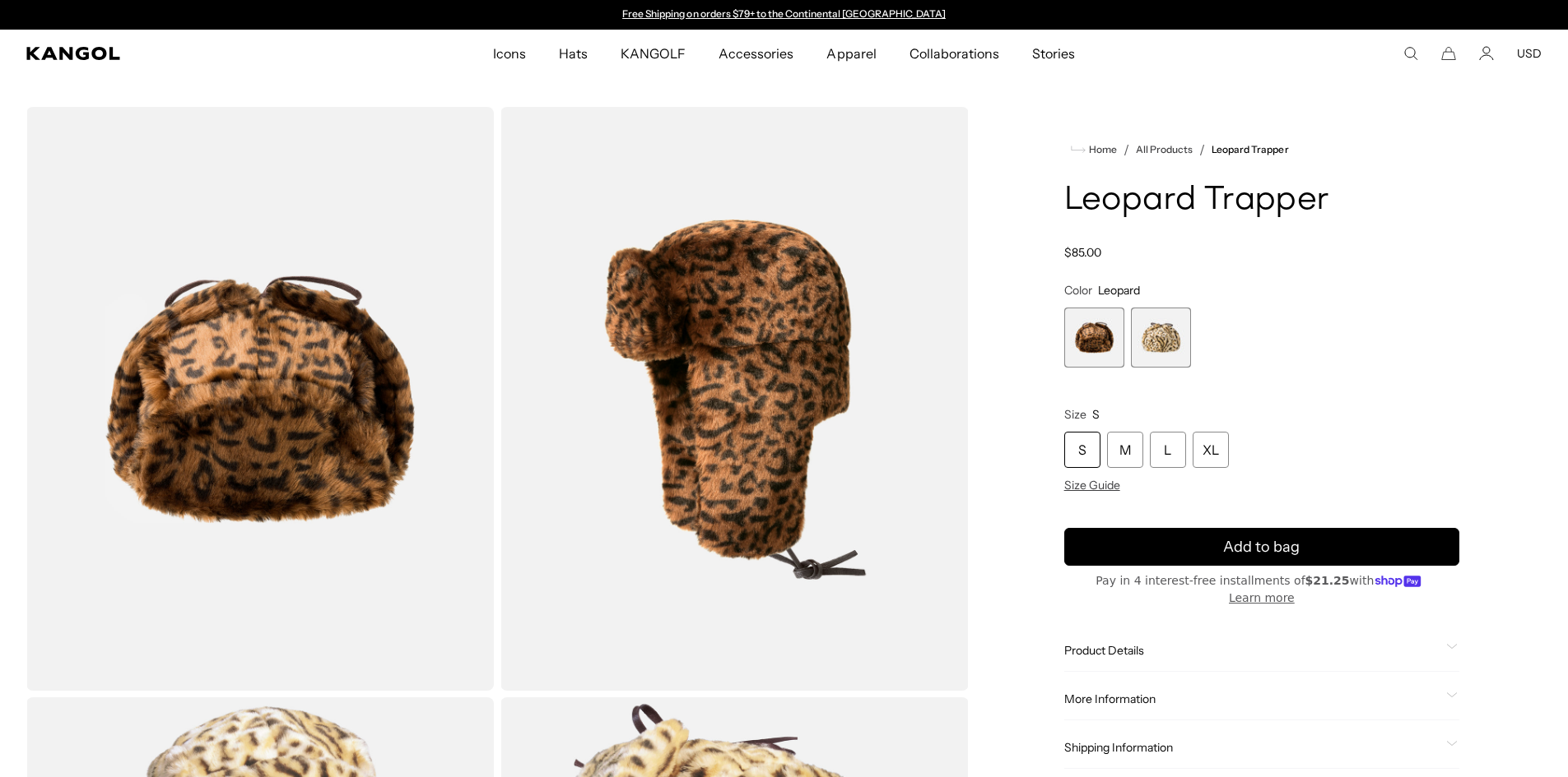
click at [1152, 342] on span "2 of 2" at bounding box center [1160, 338] width 60 height 60
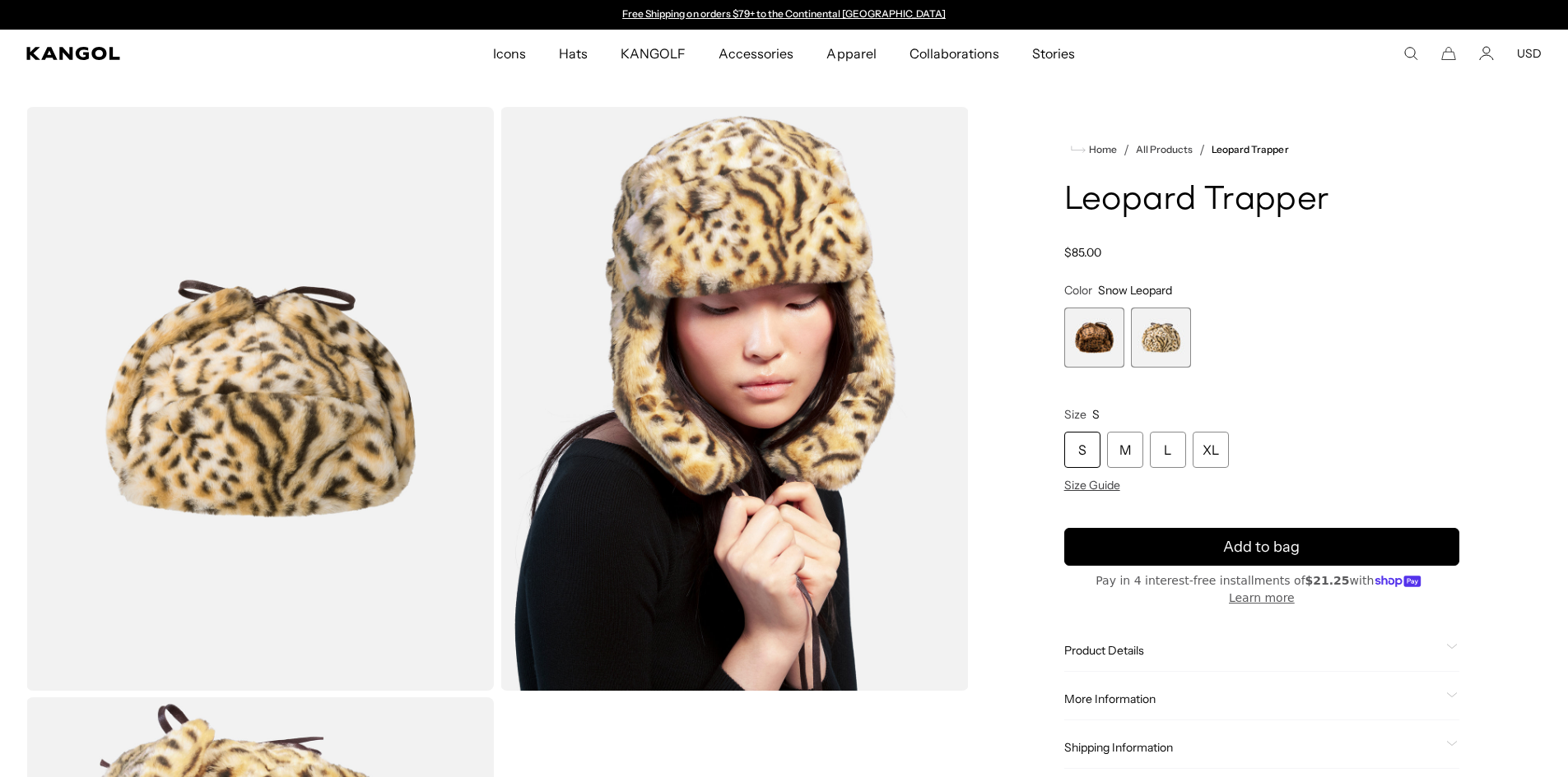
click at [1092, 342] on span "1 of 2" at bounding box center [1094, 338] width 60 height 60
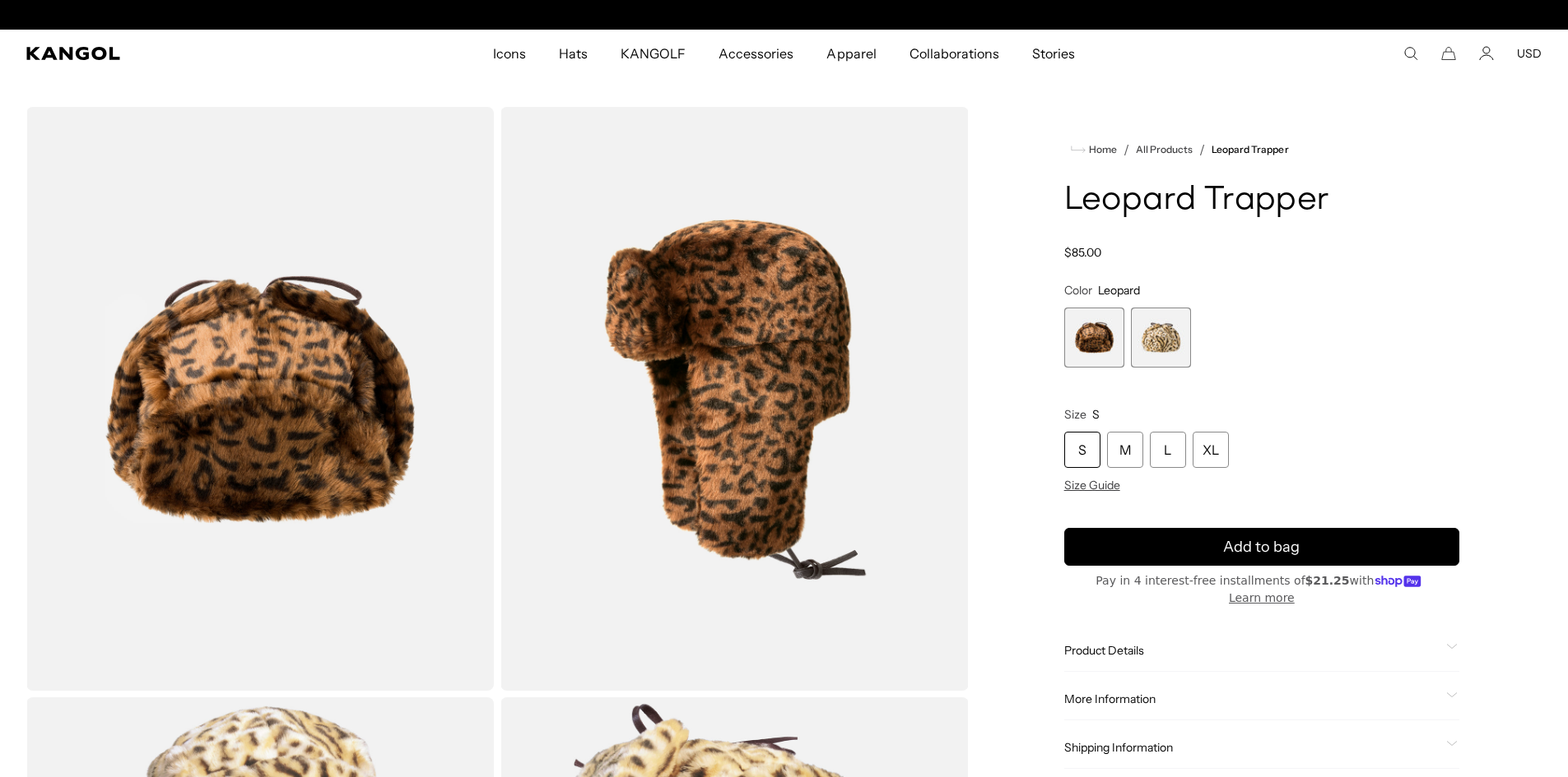
scroll to position [0, 339]
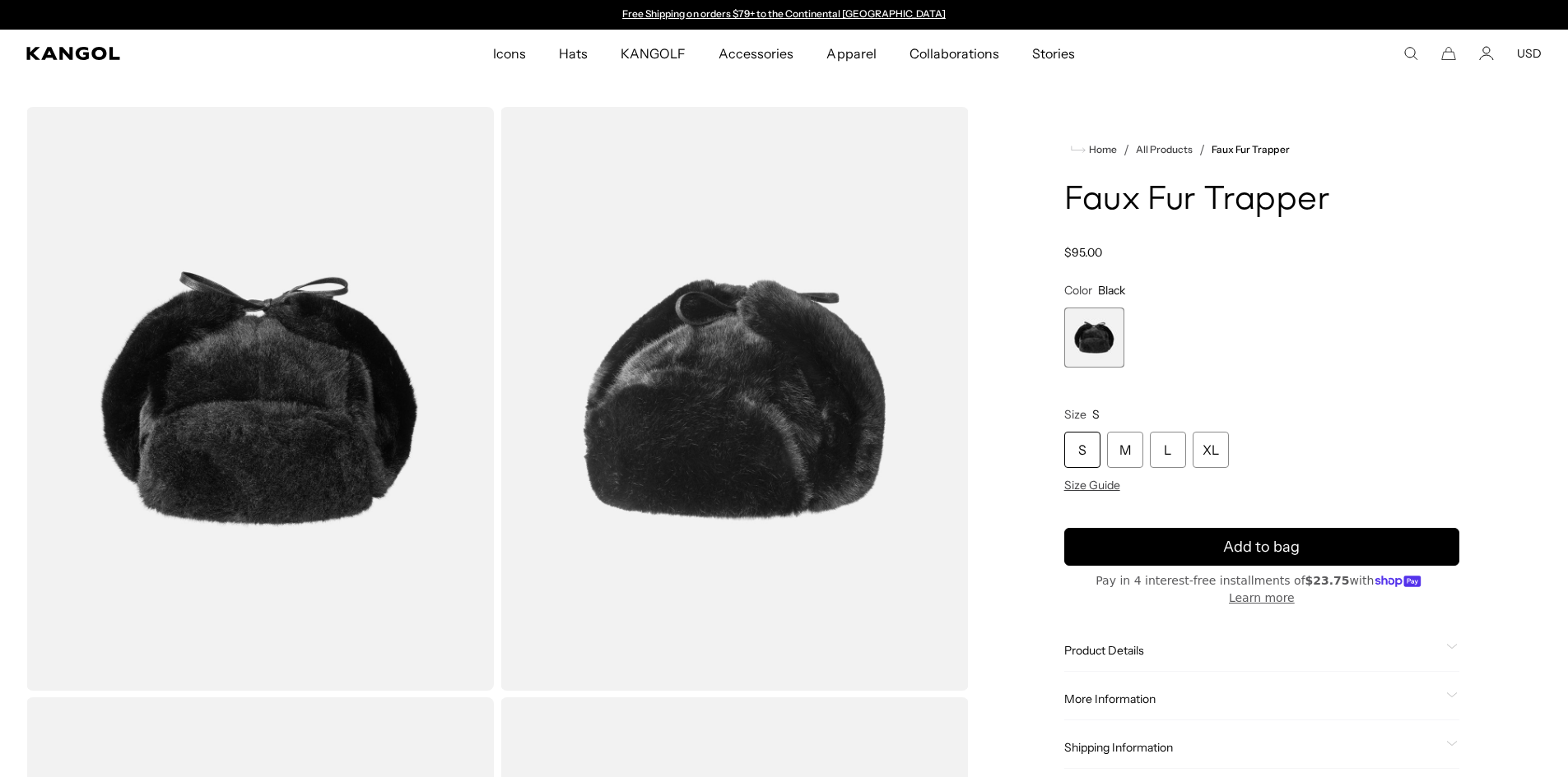
scroll to position [2057, 0]
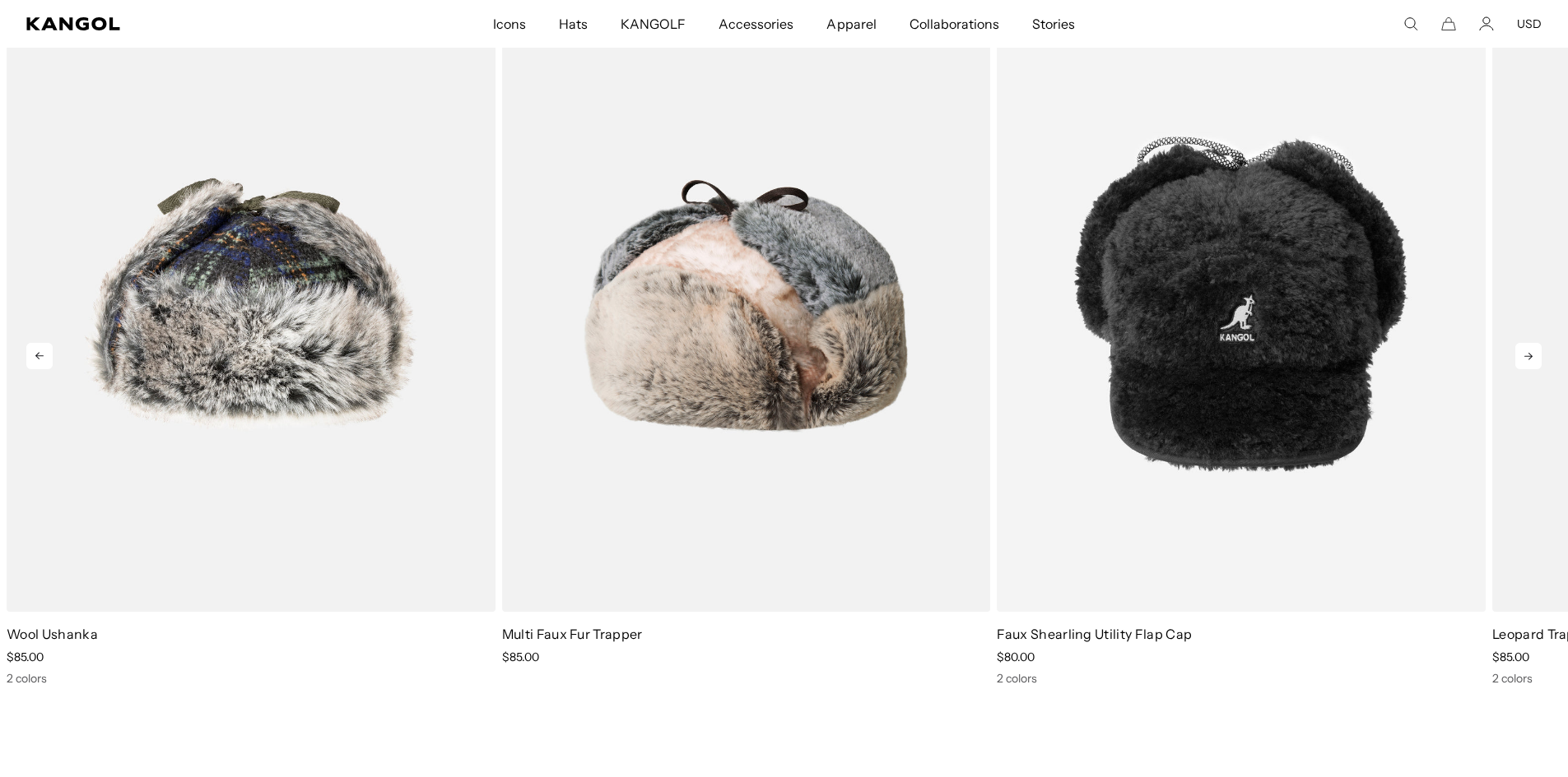
click at [1532, 358] on icon at bounding box center [1528, 356] width 26 height 26
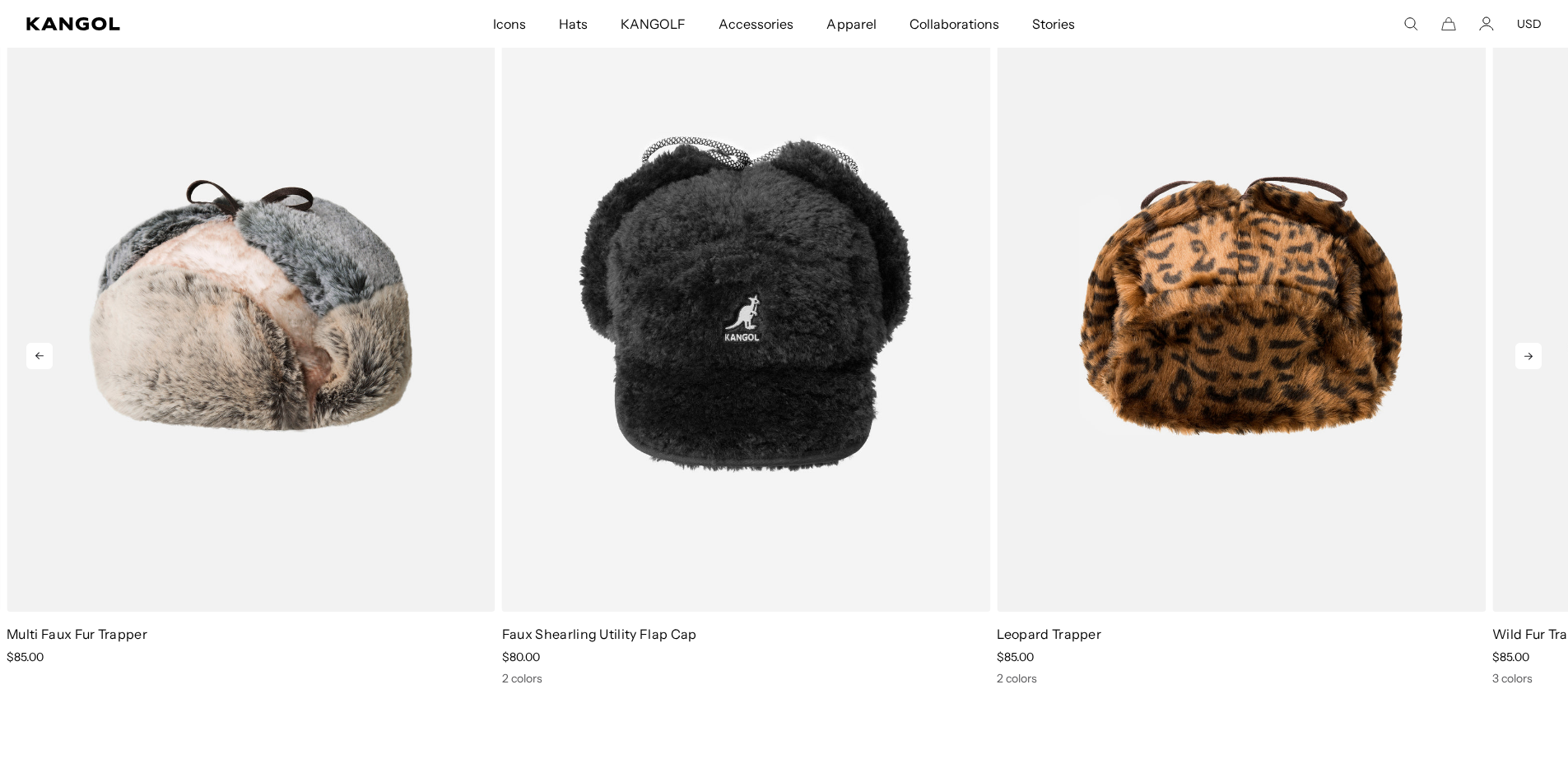
click at [1532, 358] on icon at bounding box center [1528, 356] width 26 height 26
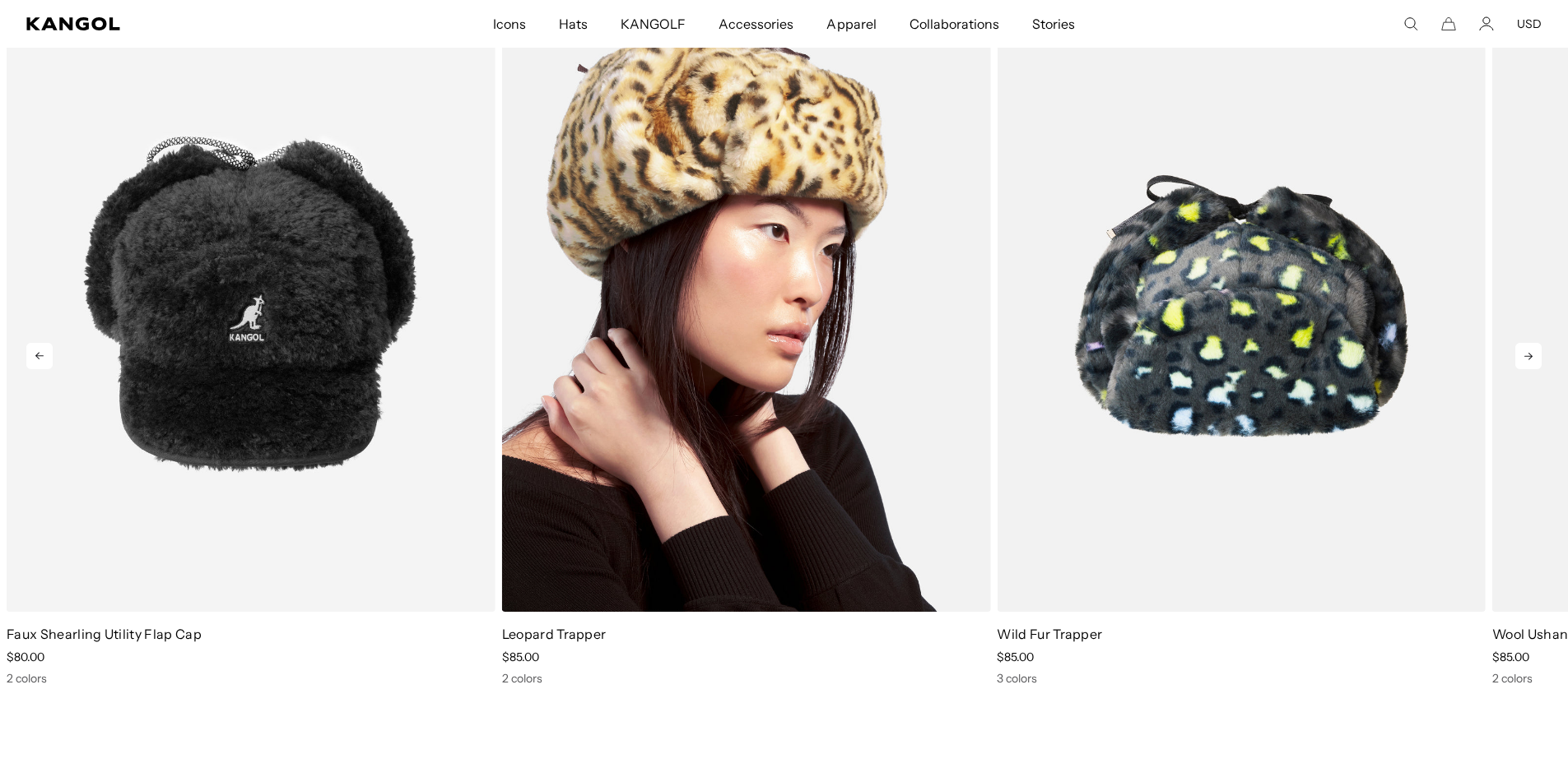
click at [764, 429] on img "4 of 5" at bounding box center [746, 305] width 488 height 613
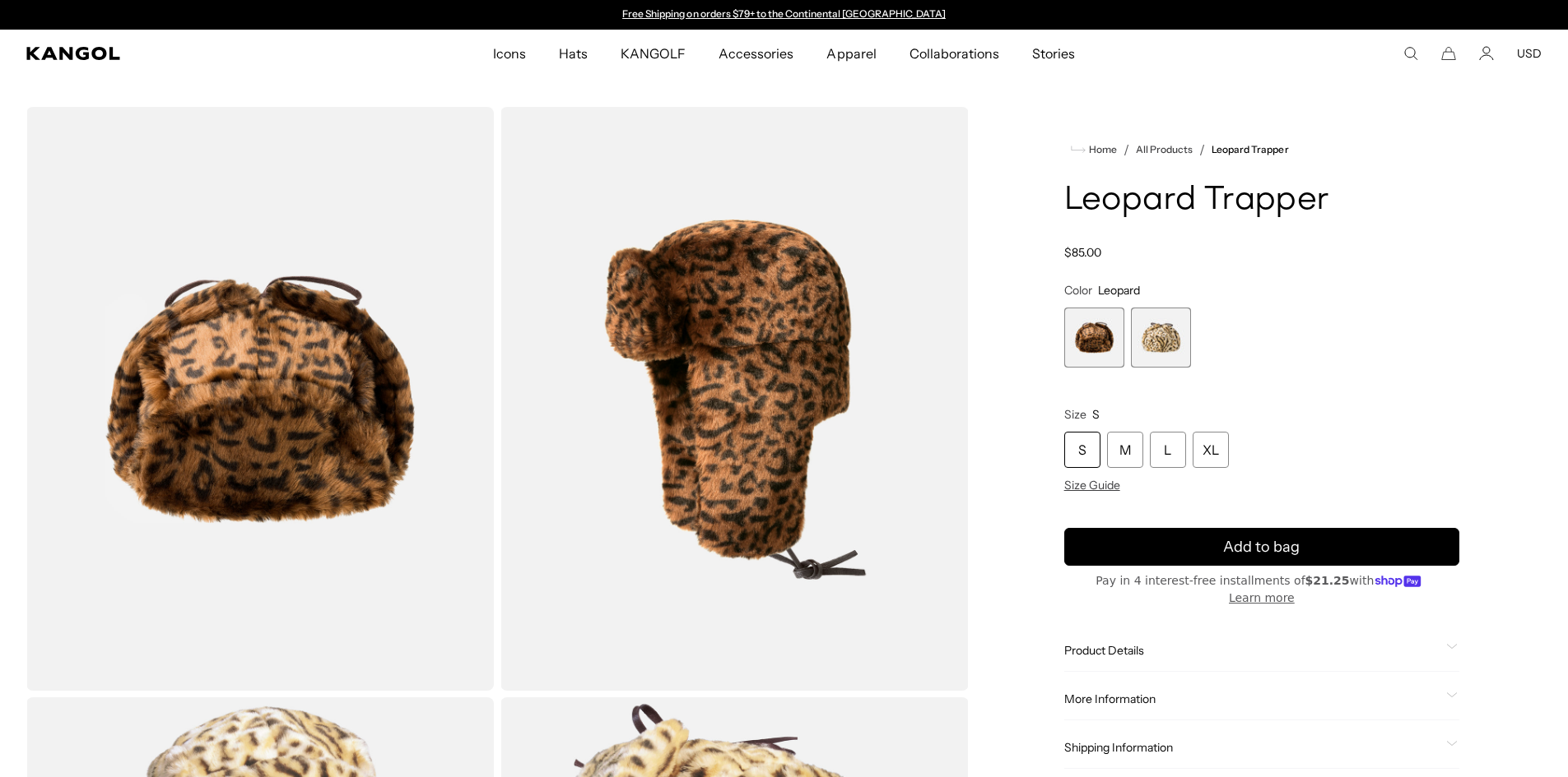
click at [1157, 345] on span "2 of 2" at bounding box center [1160, 338] width 60 height 60
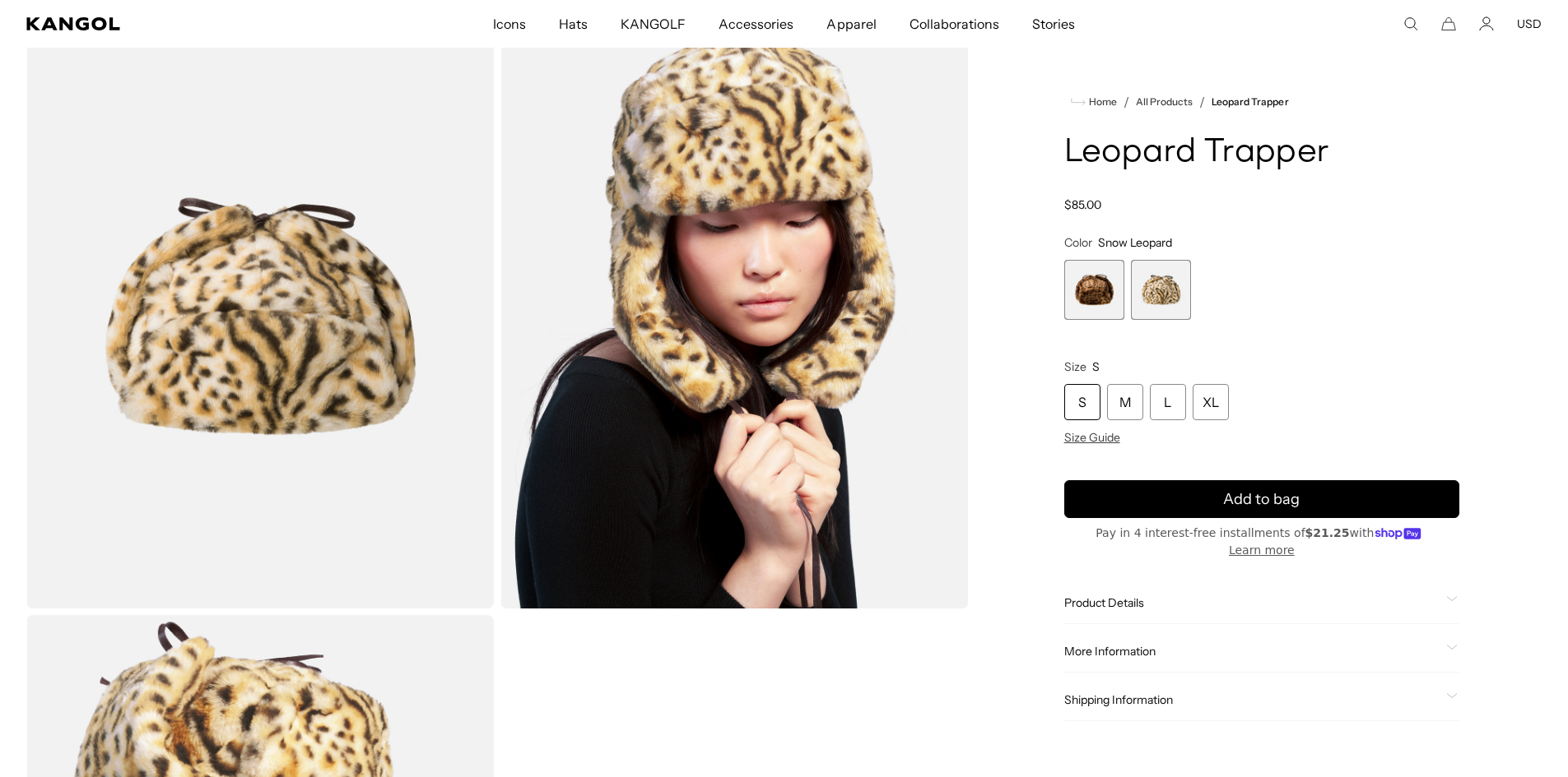
click at [1138, 595] on span "Product Details" at bounding box center [1251, 603] width 375 height 15
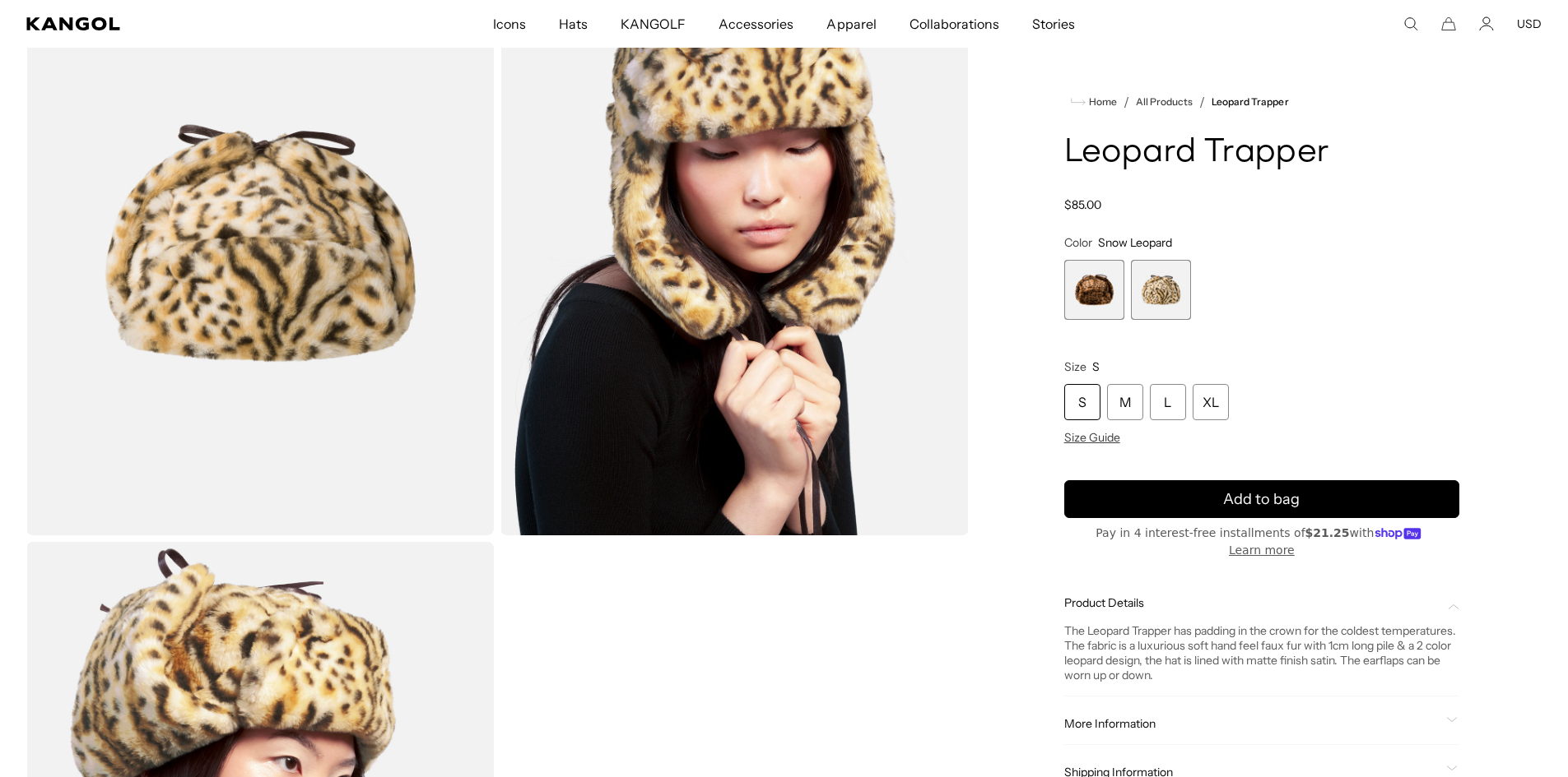
scroll to position [247, 0]
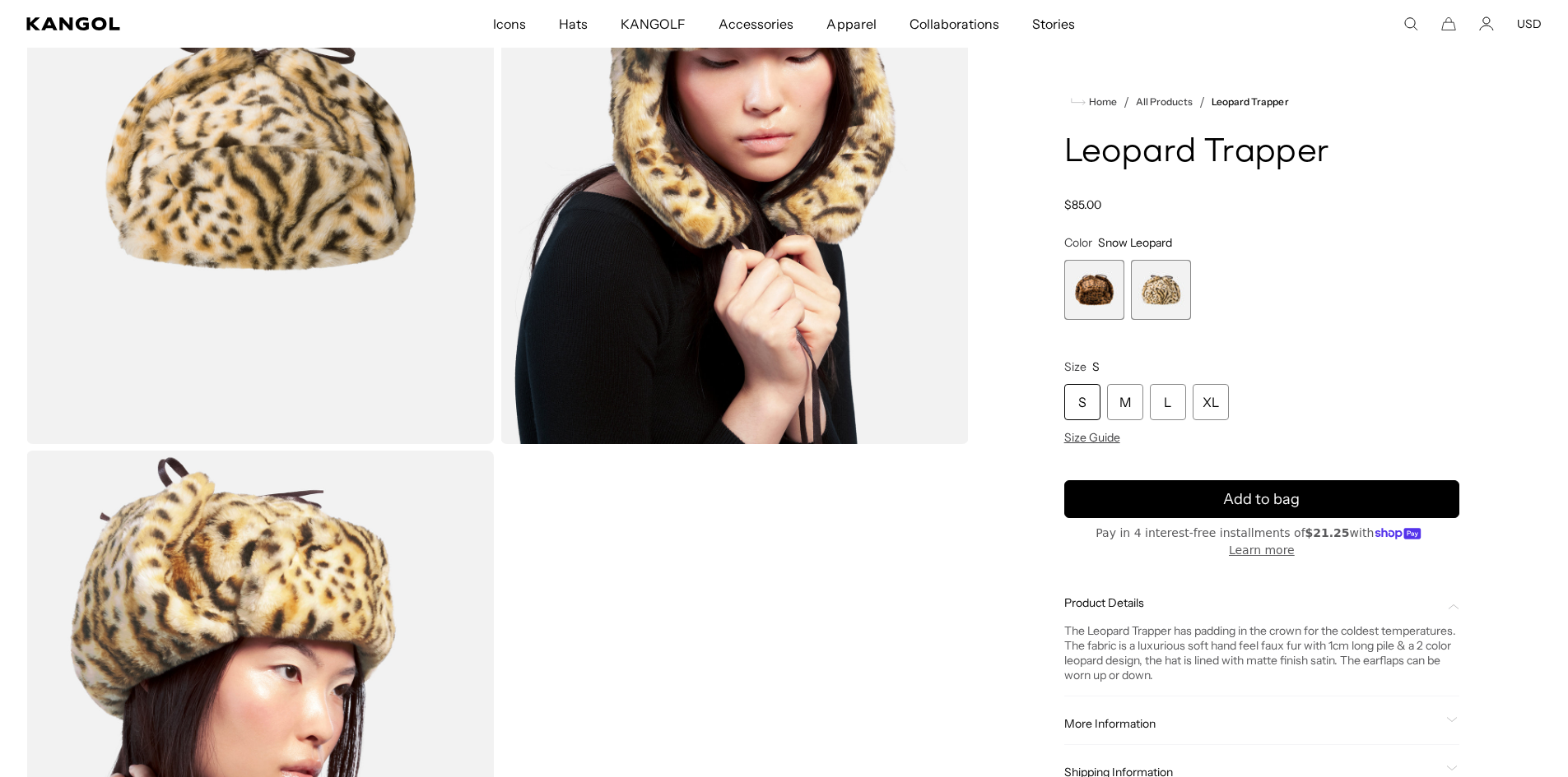
click at [1164, 703] on div "More Information Style ID K4266ST Shape Trapper Fabrication Faux Fur Material 5…" at bounding box center [1261, 724] width 395 height 42
drag, startPoint x: 1125, startPoint y: 713, endPoint x: 1125, endPoint y: 700, distance: 13.0
click at [1124, 716] on span "More Information" at bounding box center [1251, 723] width 375 height 15
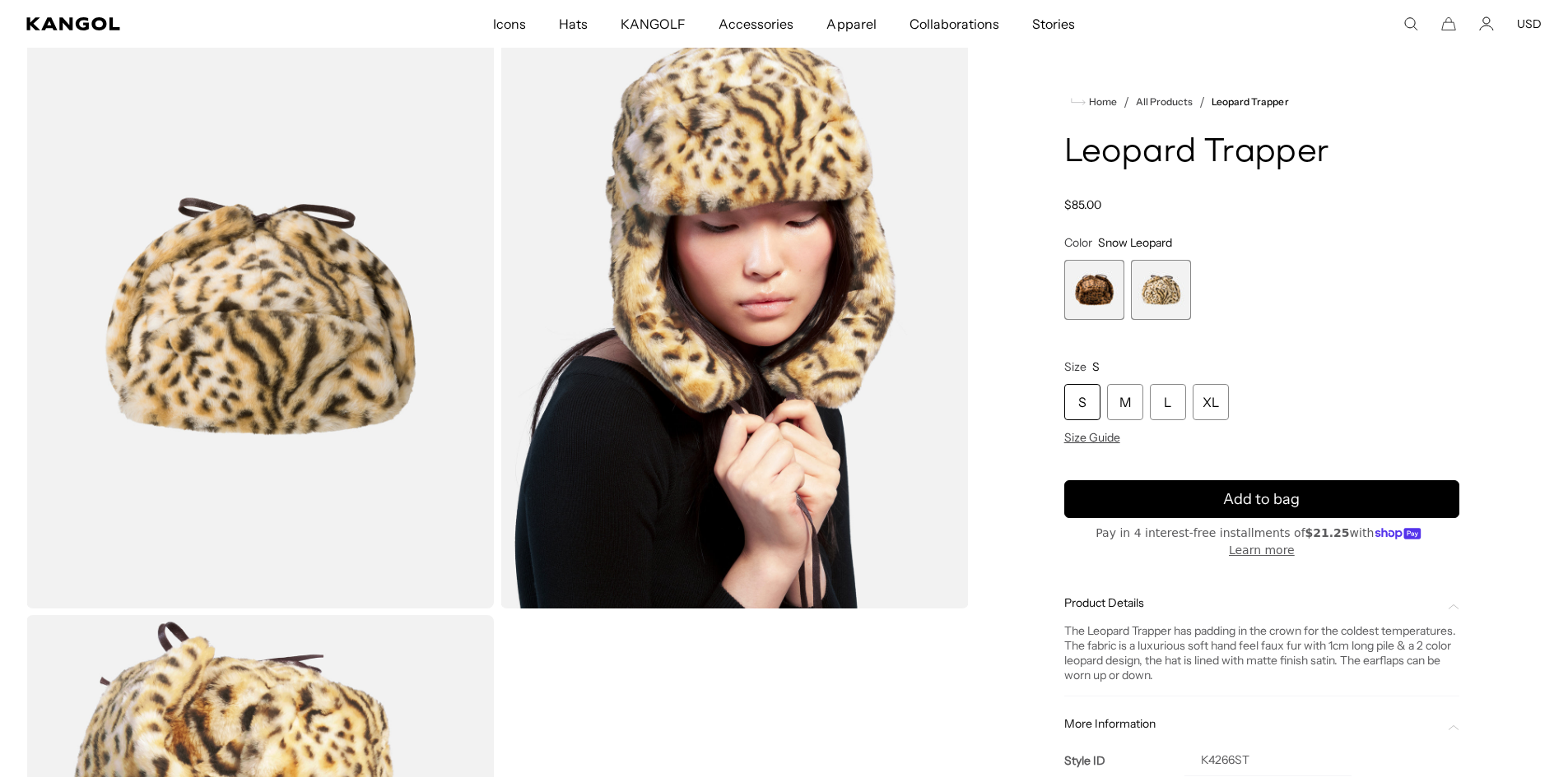
scroll to position [0, 0]
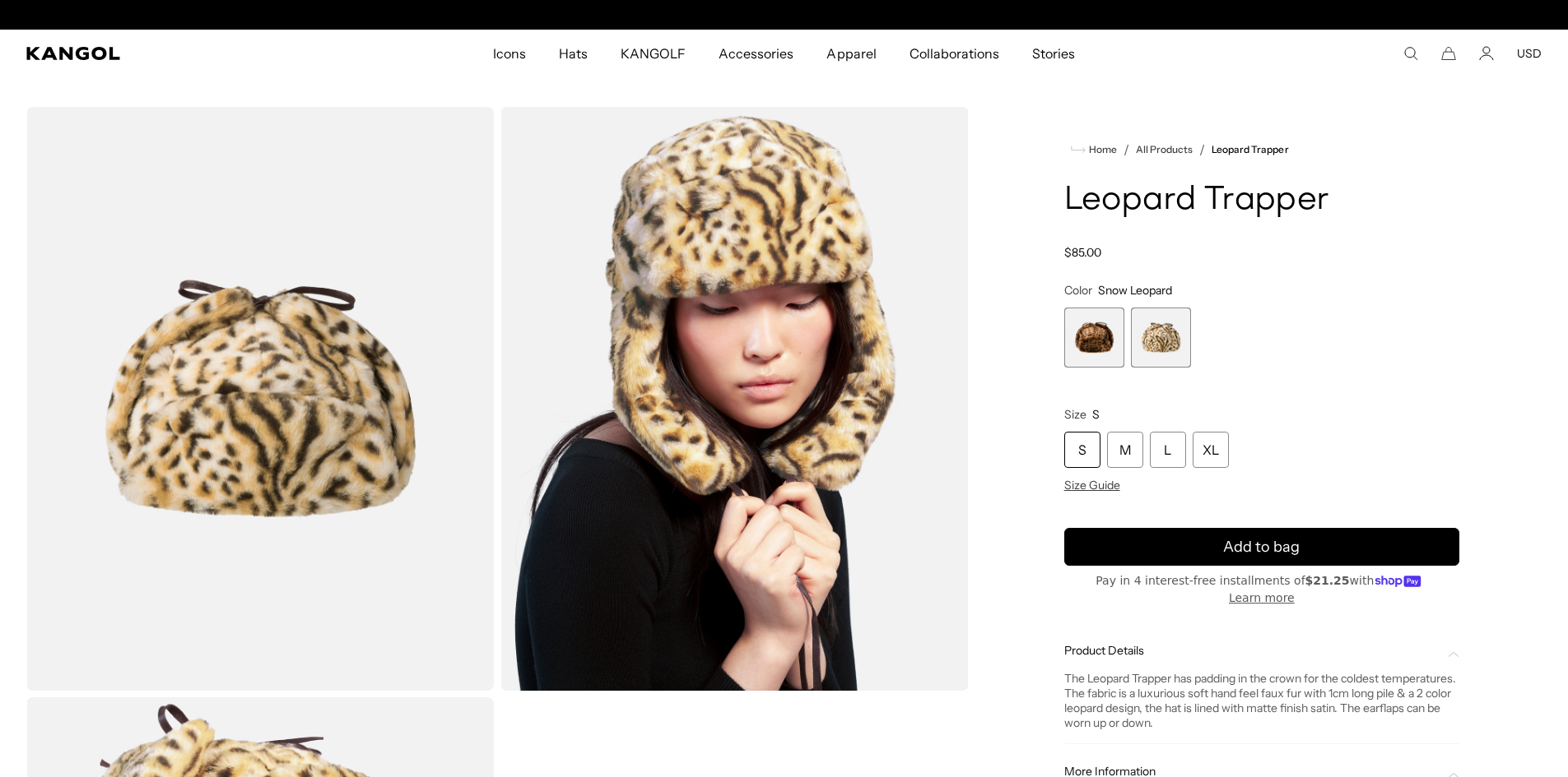
drag, startPoint x: 1411, startPoint y: 57, endPoint x: 1398, endPoint y: 69, distance: 17.7
click at [1411, 57] on icon "Search here" at bounding box center [1410, 54] width 15 height 15
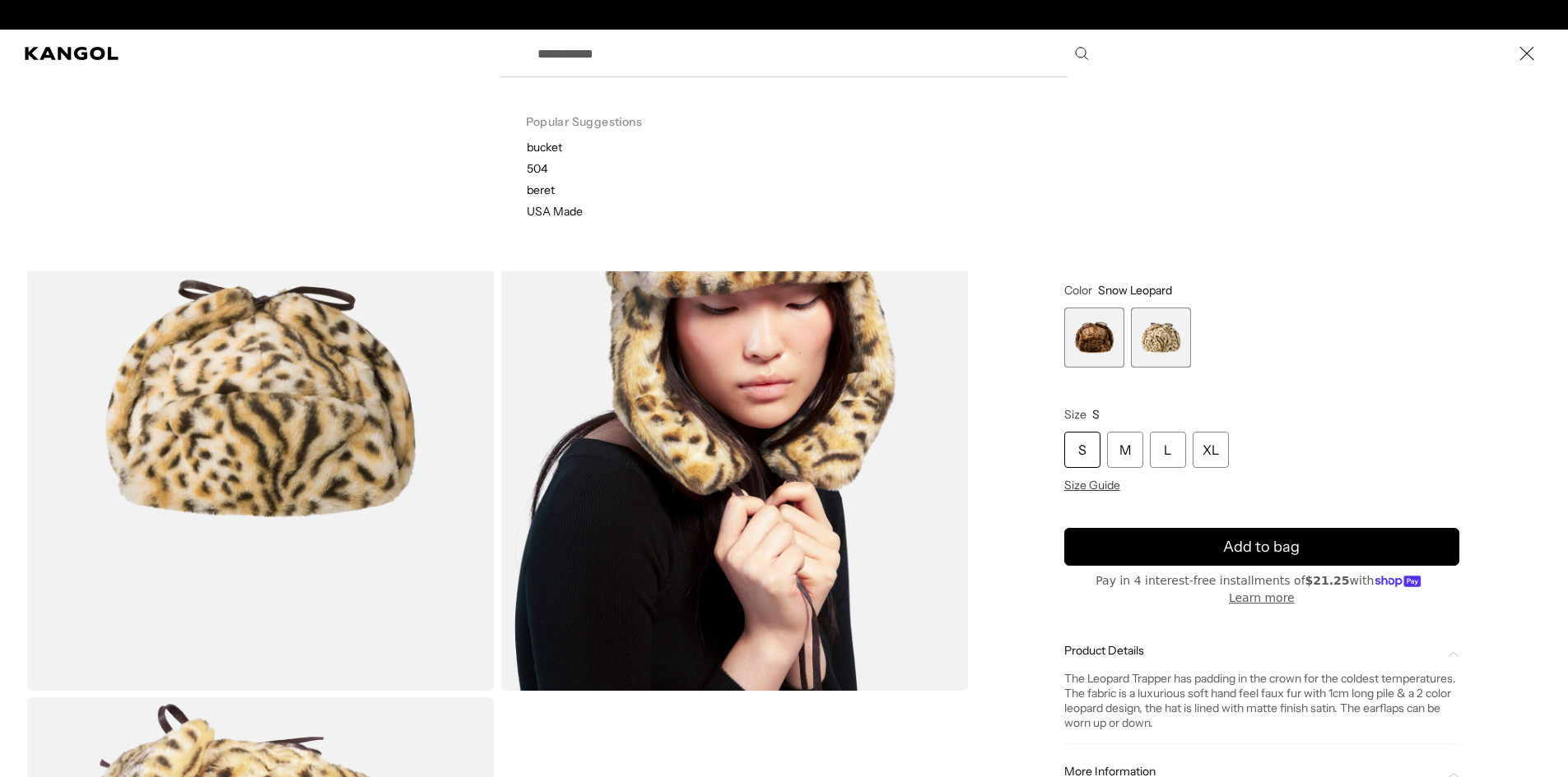
scroll to position [0, 339]
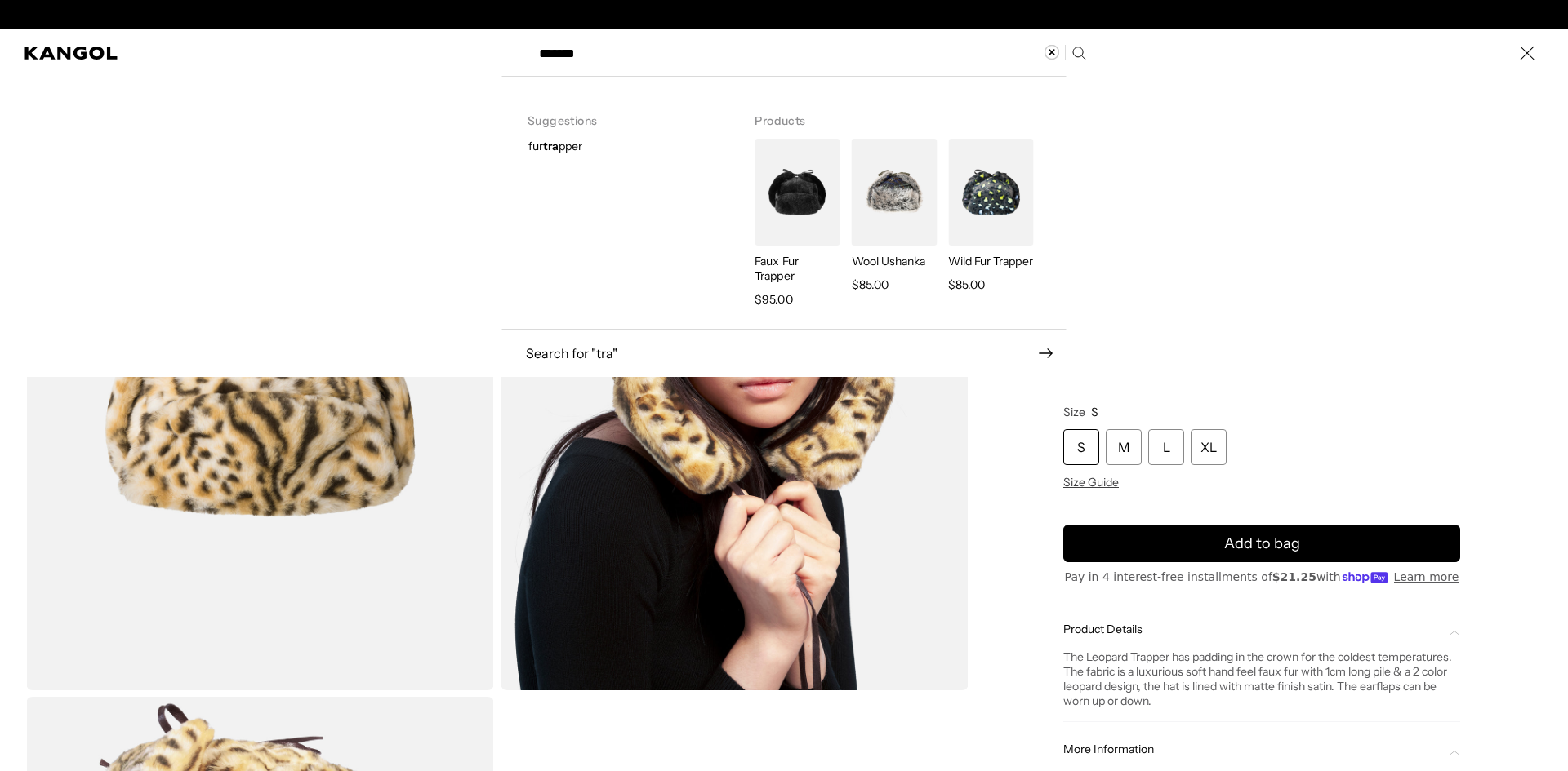
type input "*******"
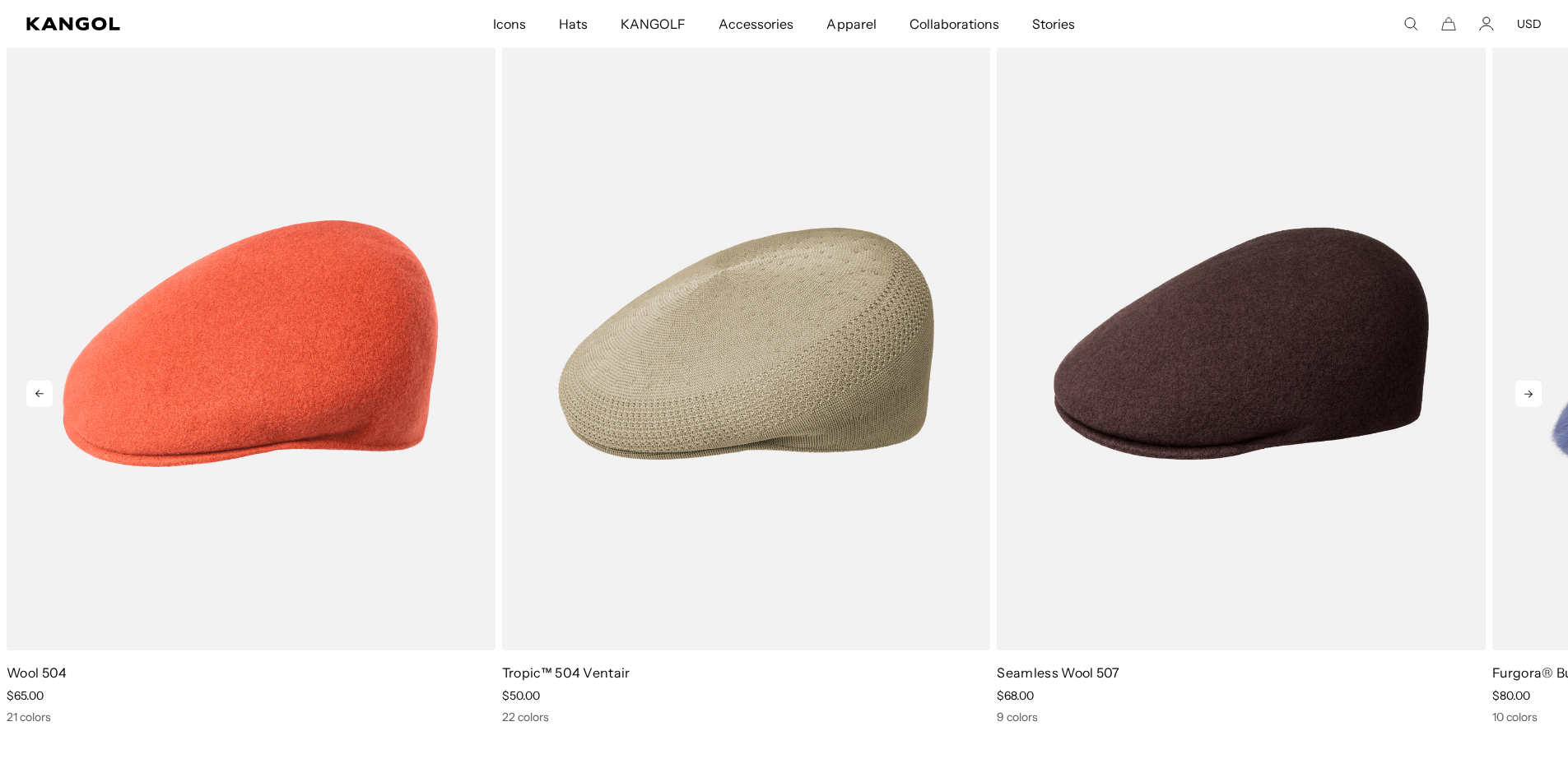
click at [1524, 386] on icon at bounding box center [1528, 394] width 26 height 26
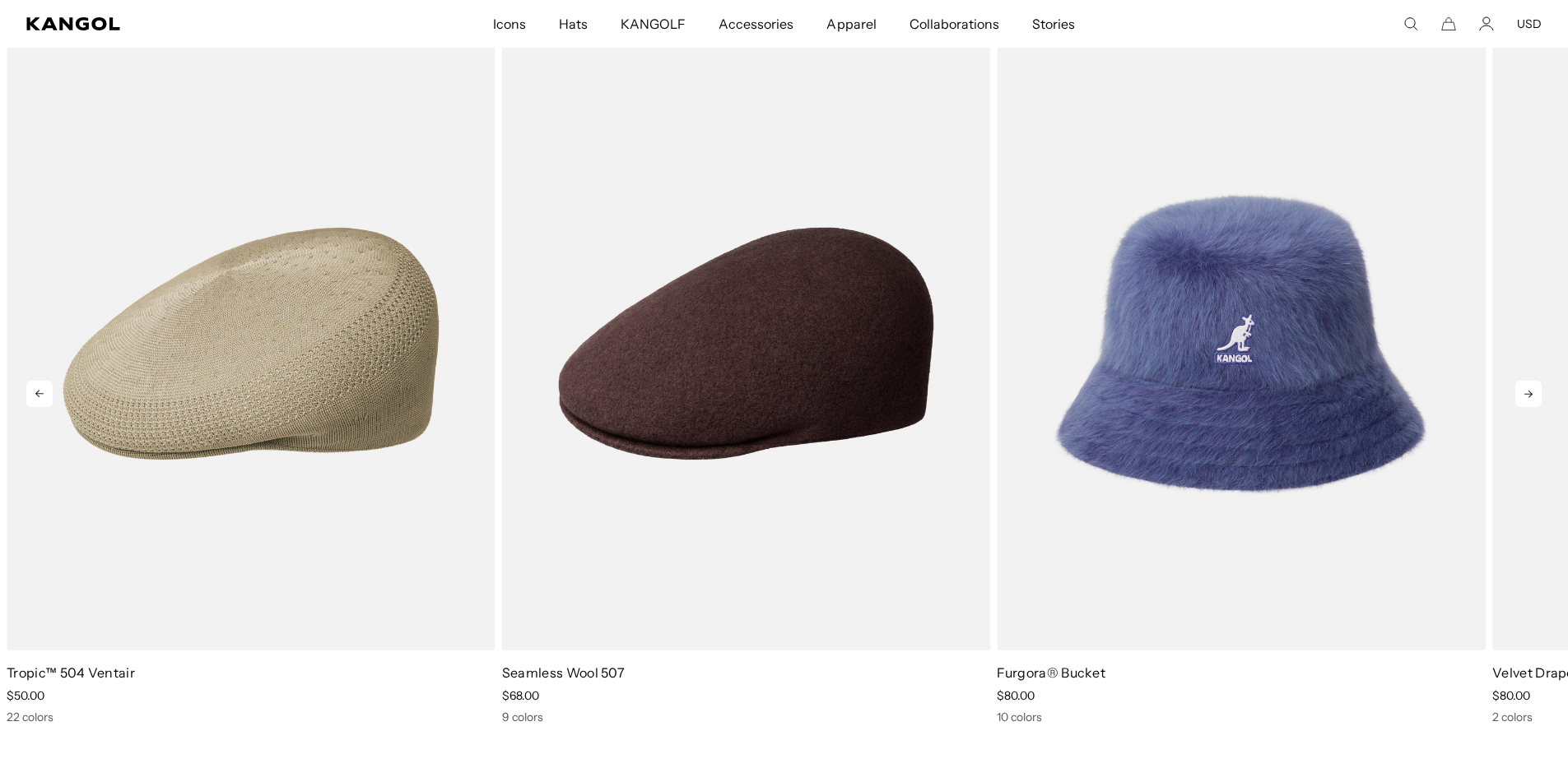
click at [1524, 387] on icon at bounding box center [1528, 394] width 26 height 26
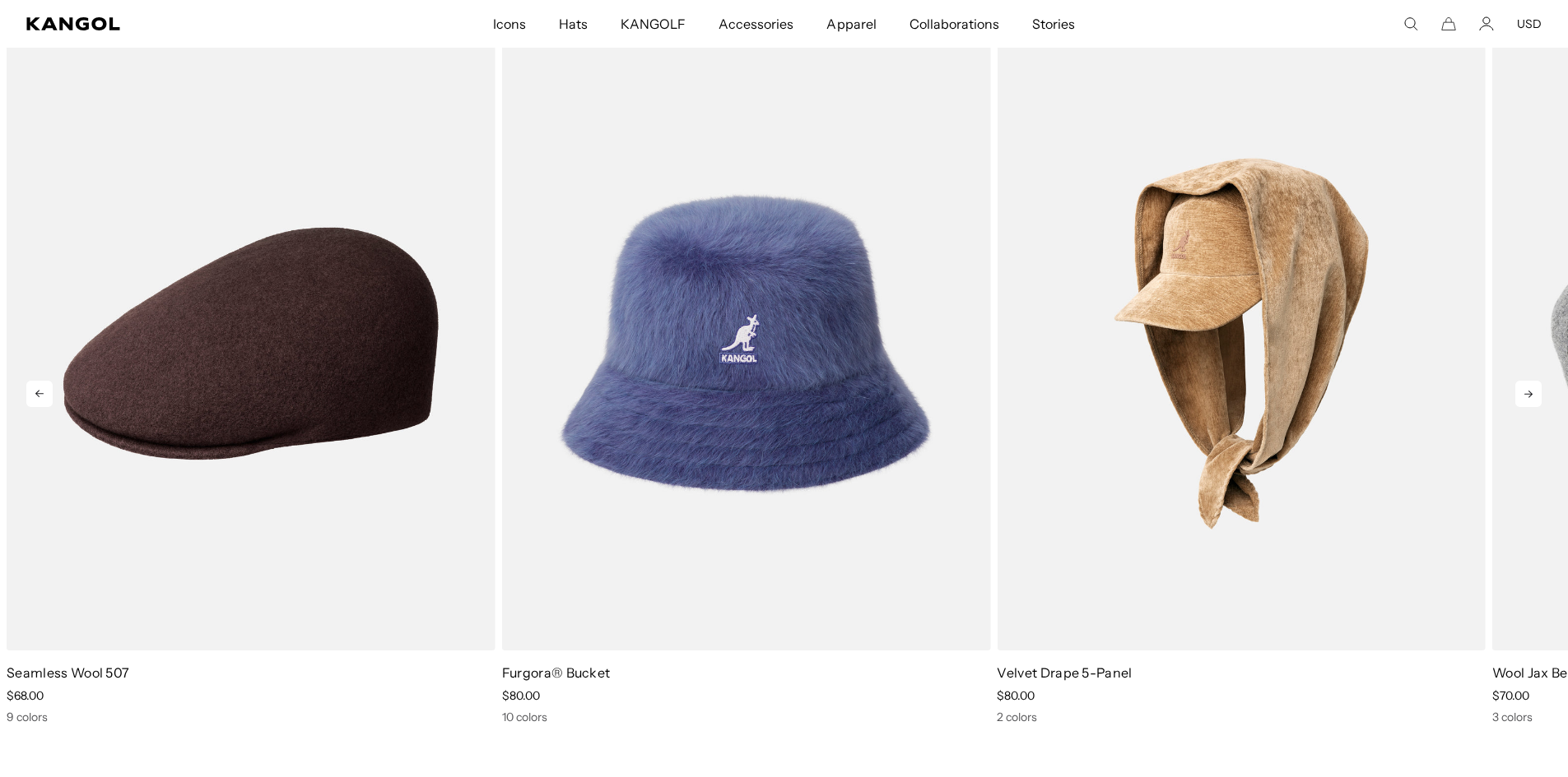
click at [1524, 387] on icon at bounding box center [1528, 394] width 26 height 26
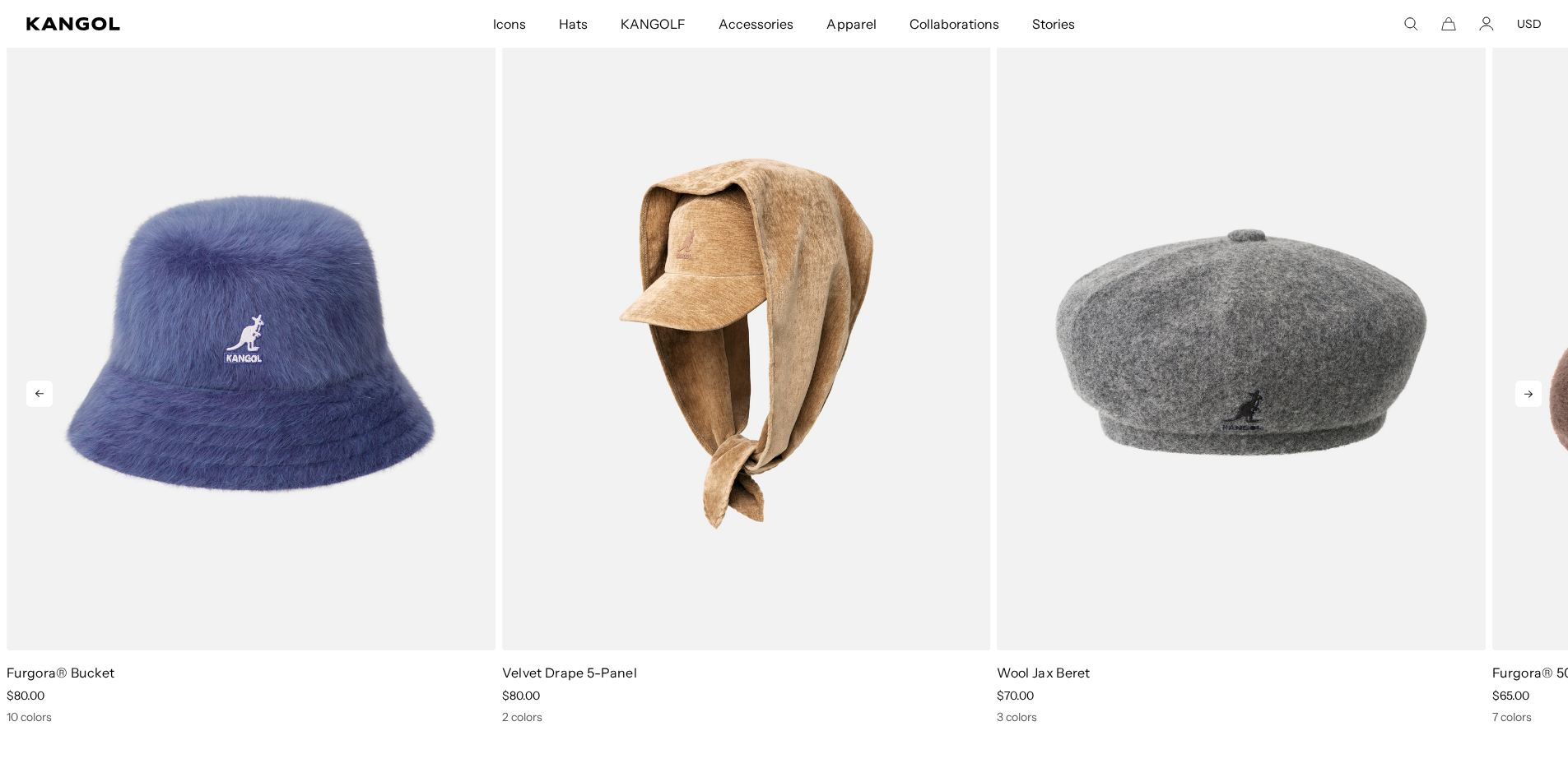
click at [1524, 387] on icon at bounding box center [1528, 394] width 26 height 26
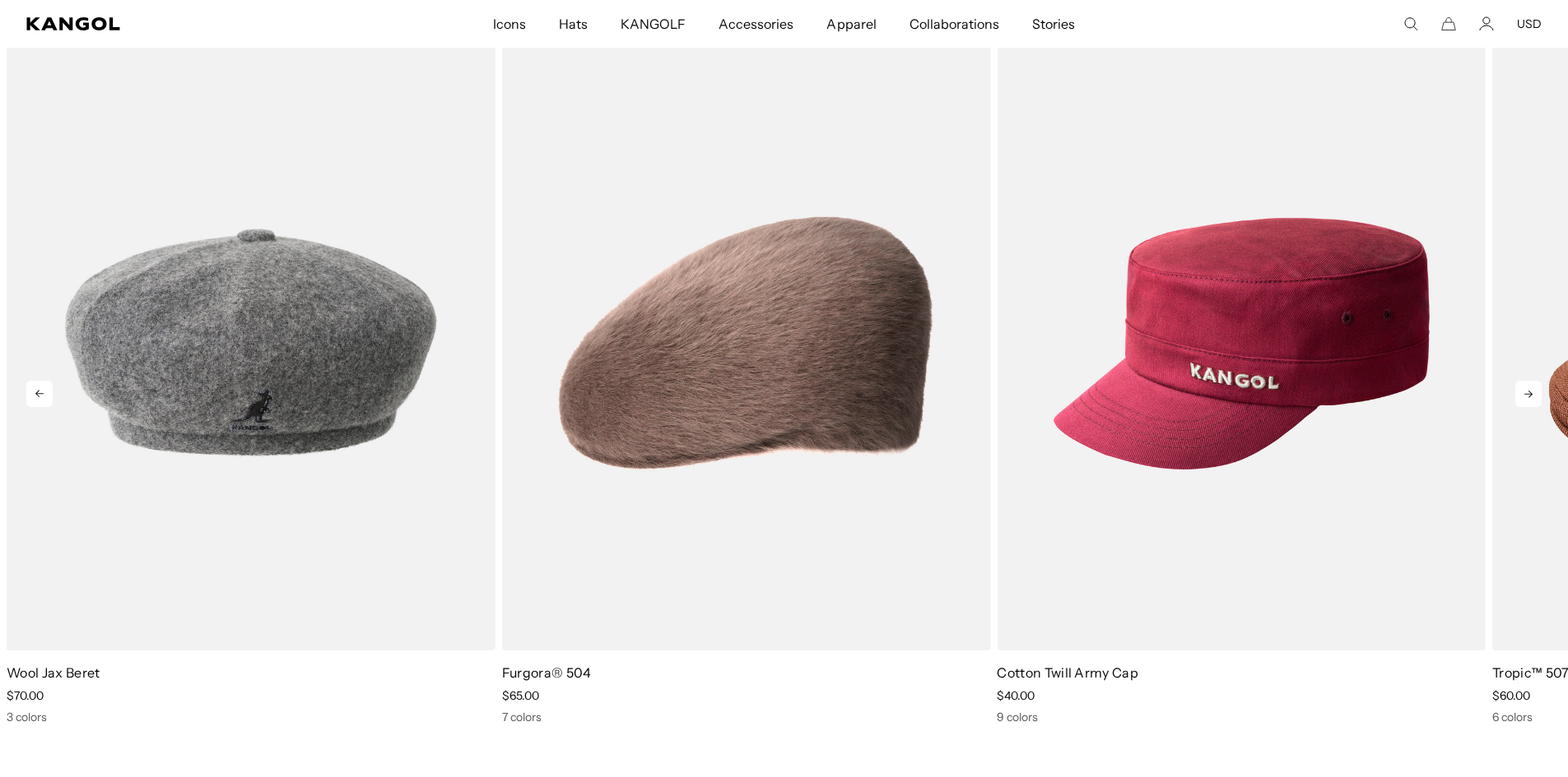
click at [1524, 387] on icon at bounding box center [1528, 394] width 26 height 26
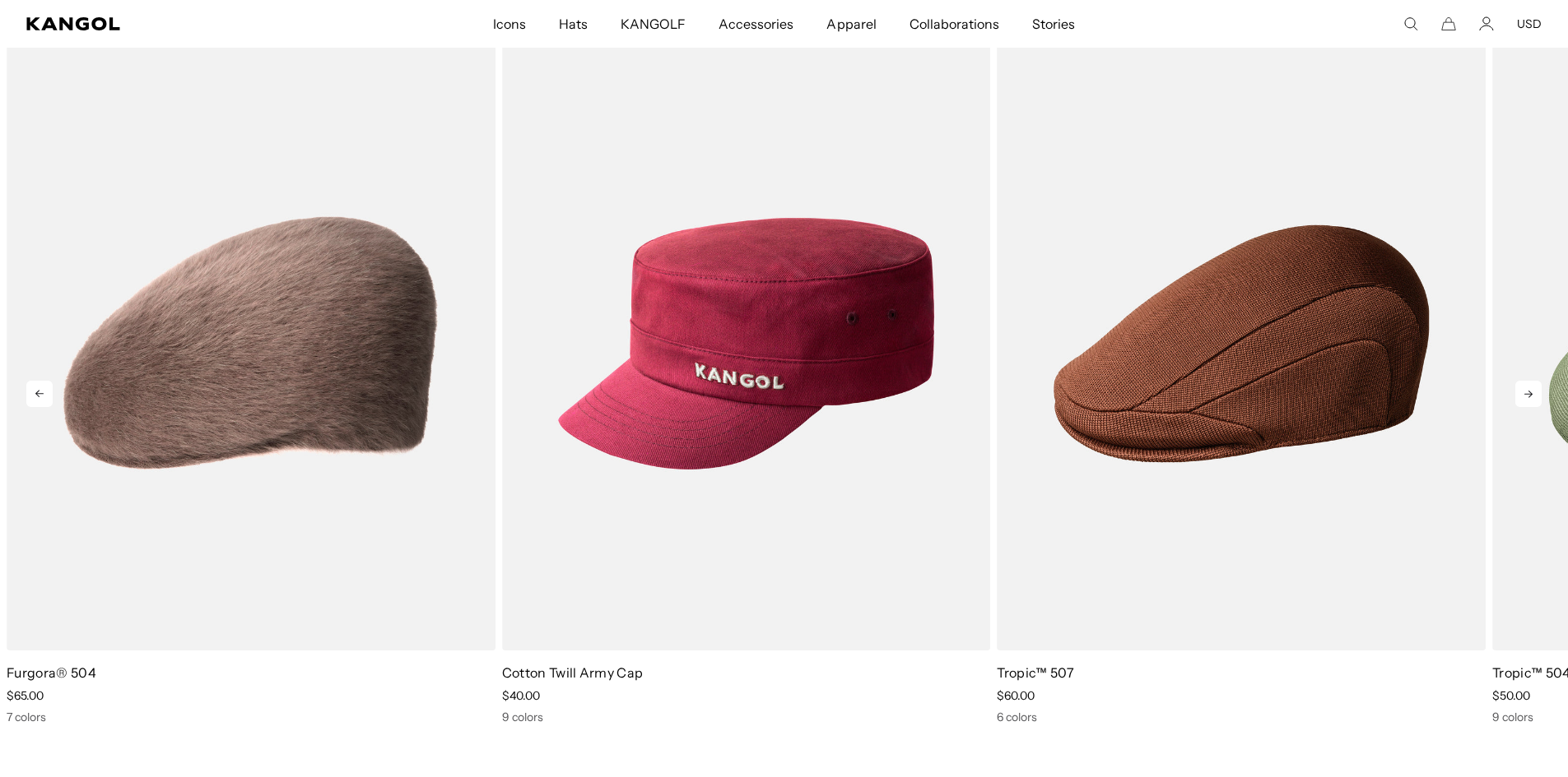
click at [1524, 387] on icon at bounding box center [1528, 394] width 26 height 26
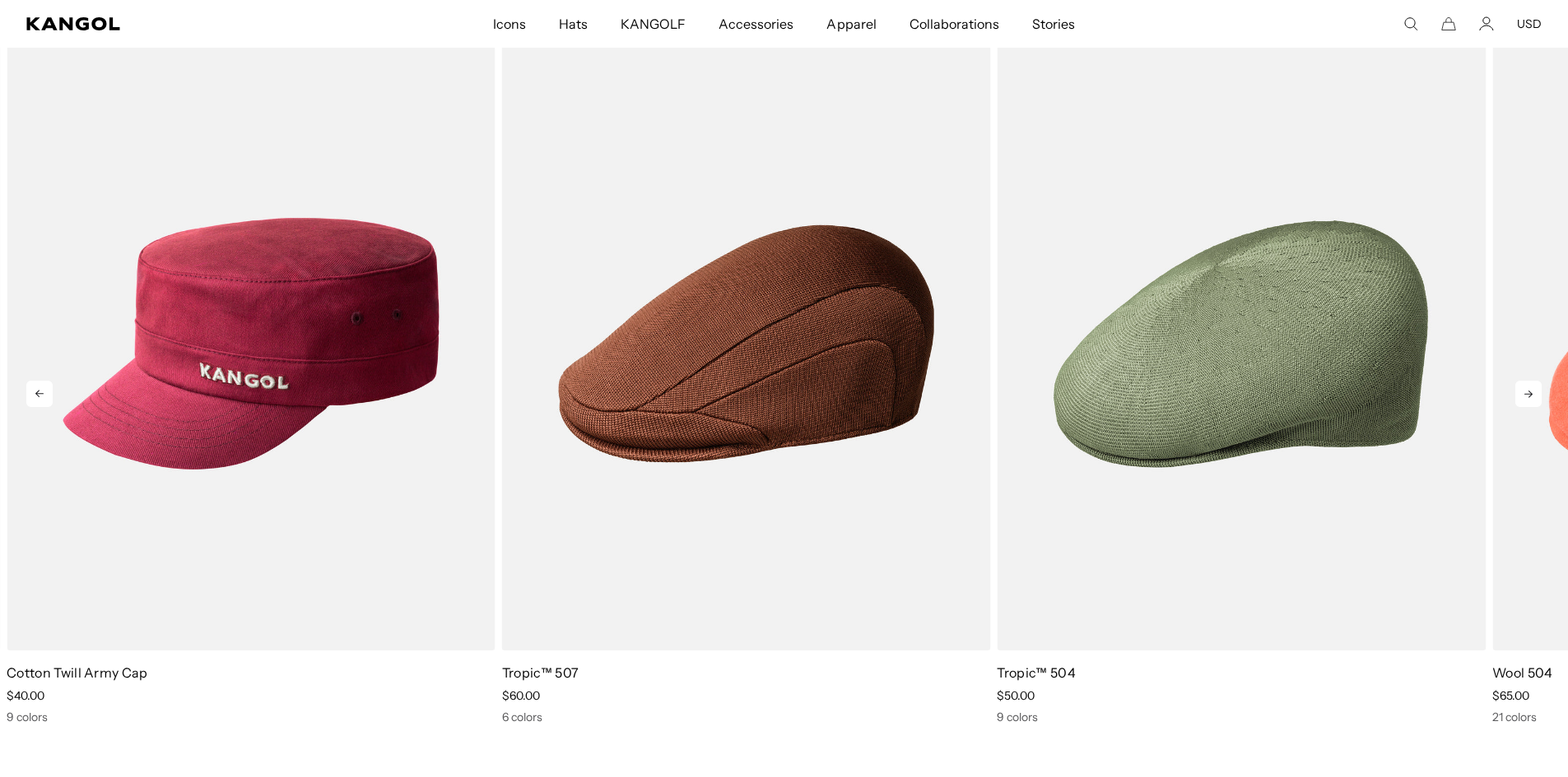
click at [1524, 387] on icon at bounding box center [1528, 394] width 26 height 26
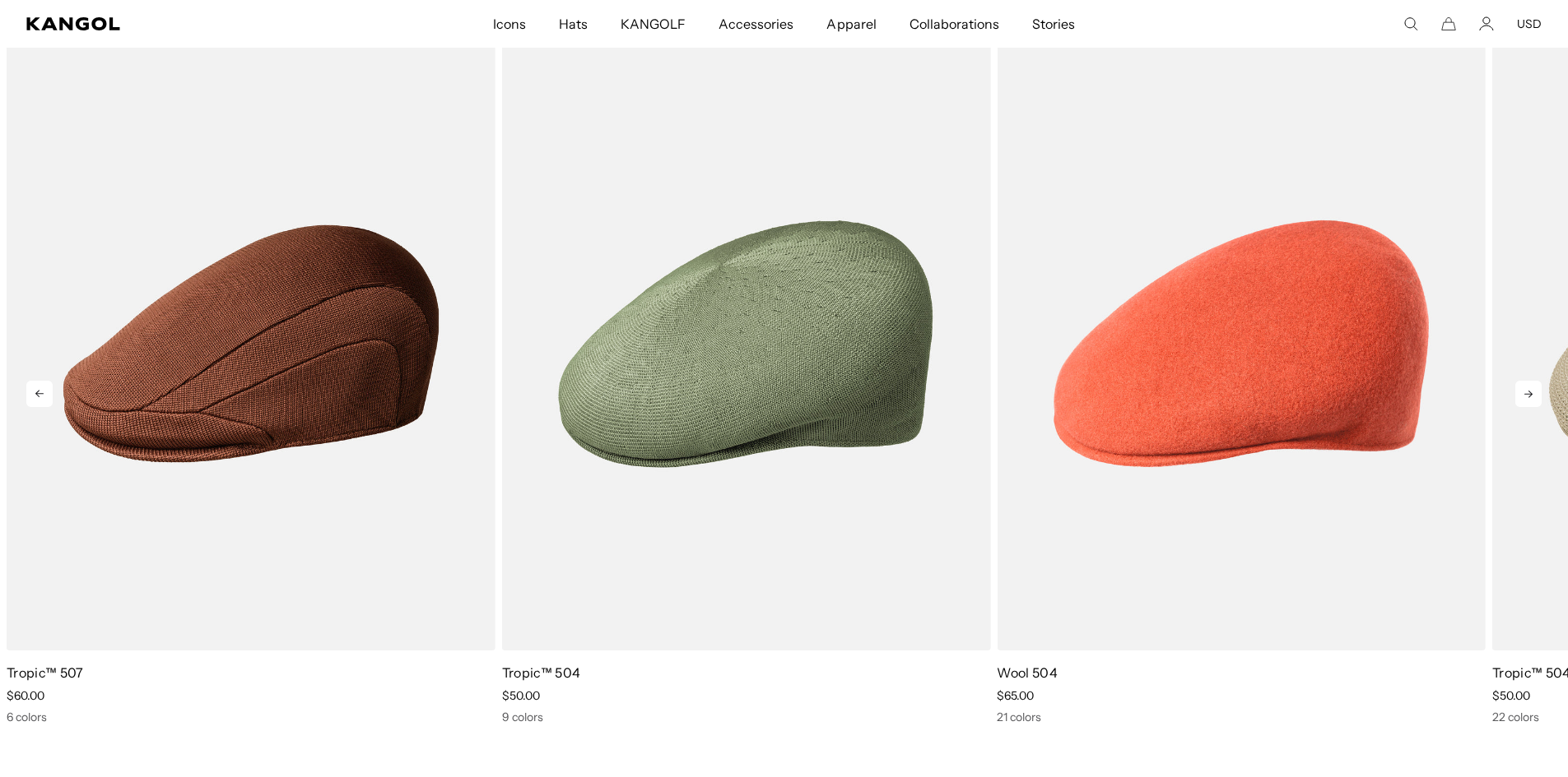
click at [1524, 387] on icon at bounding box center [1528, 394] width 26 height 26
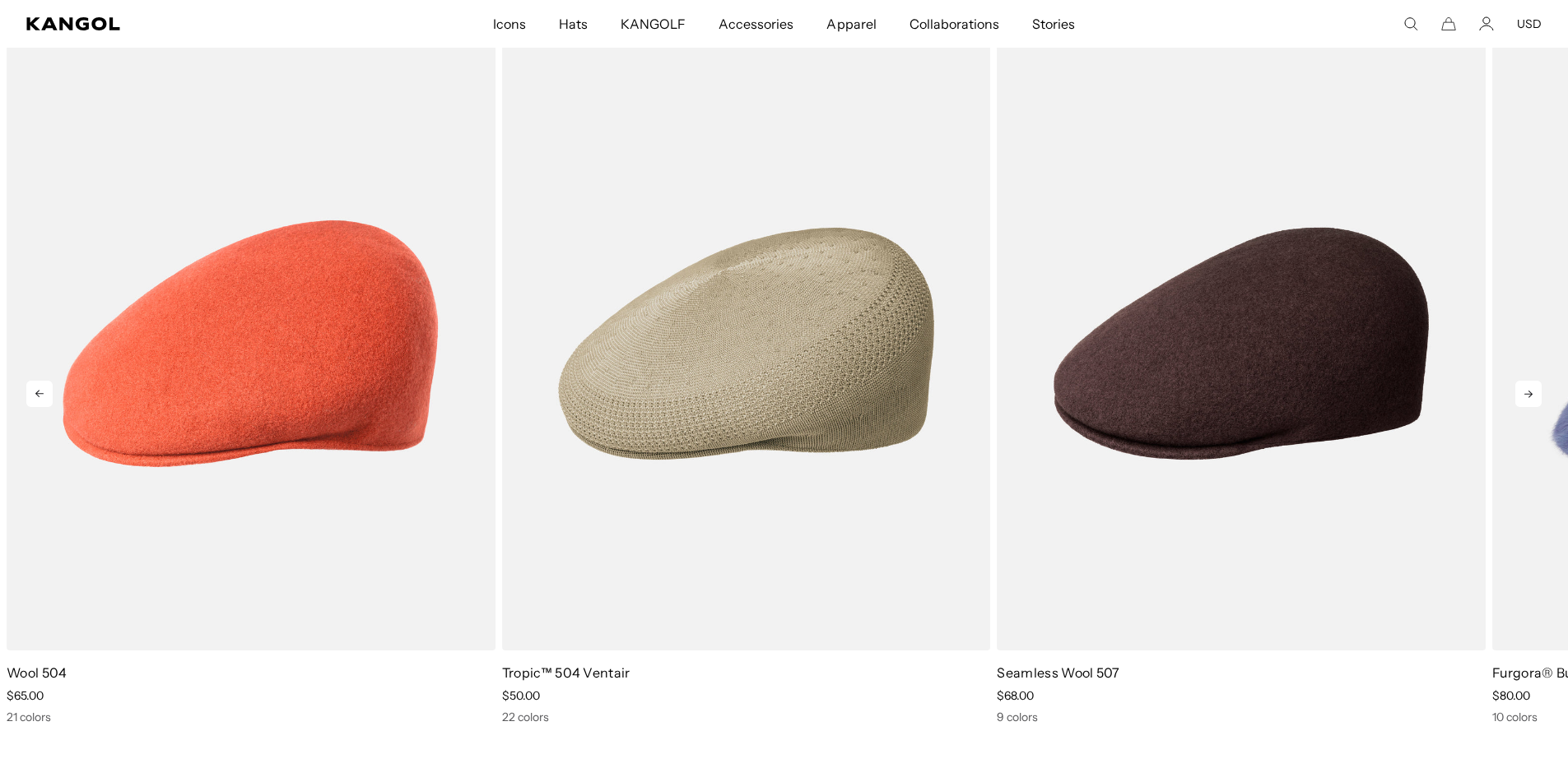
click at [1524, 387] on icon at bounding box center [1528, 394] width 26 height 26
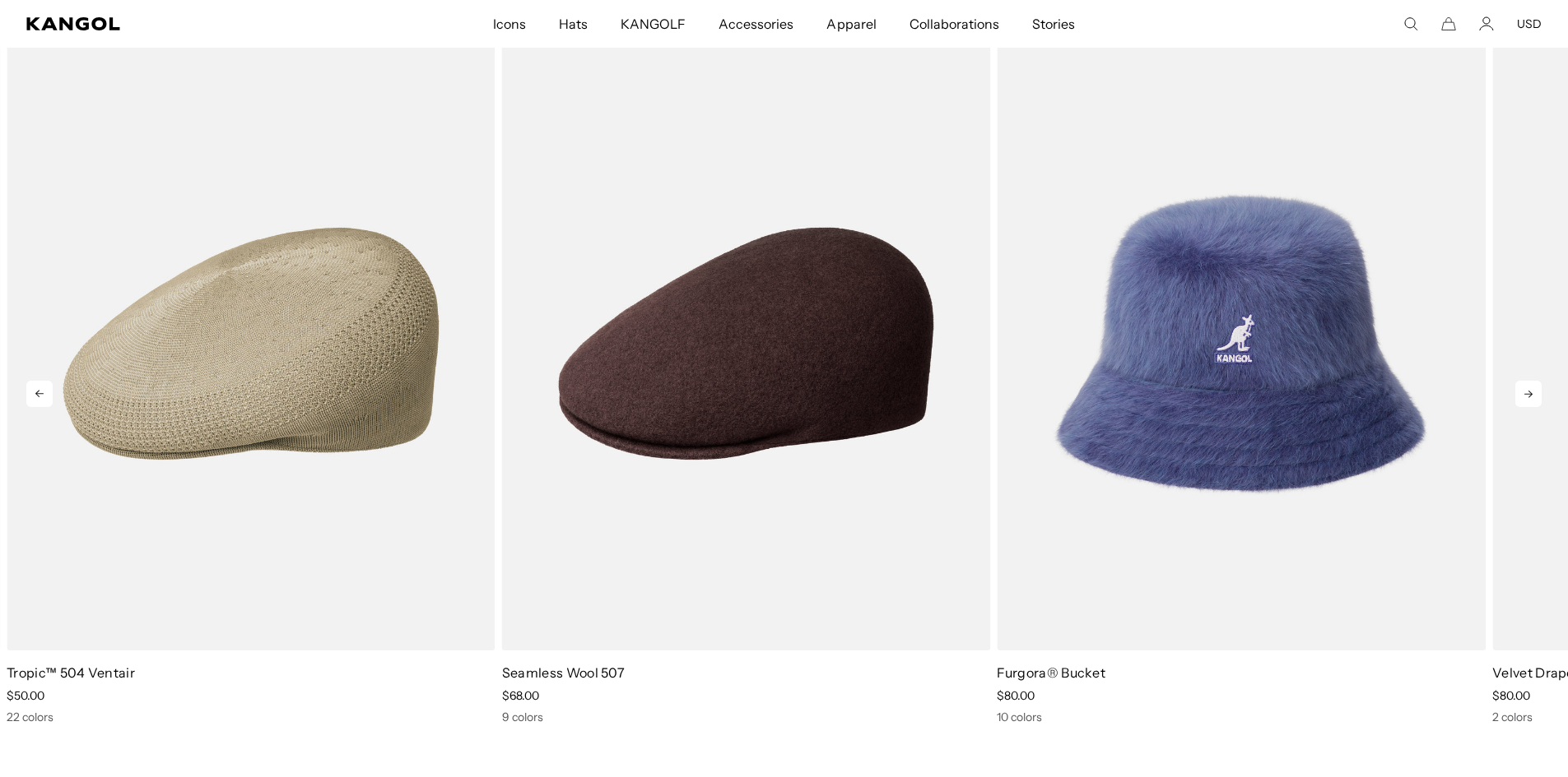
click at [1524, 387] on icon at bounding box center [1528, 394] width 26 height 26
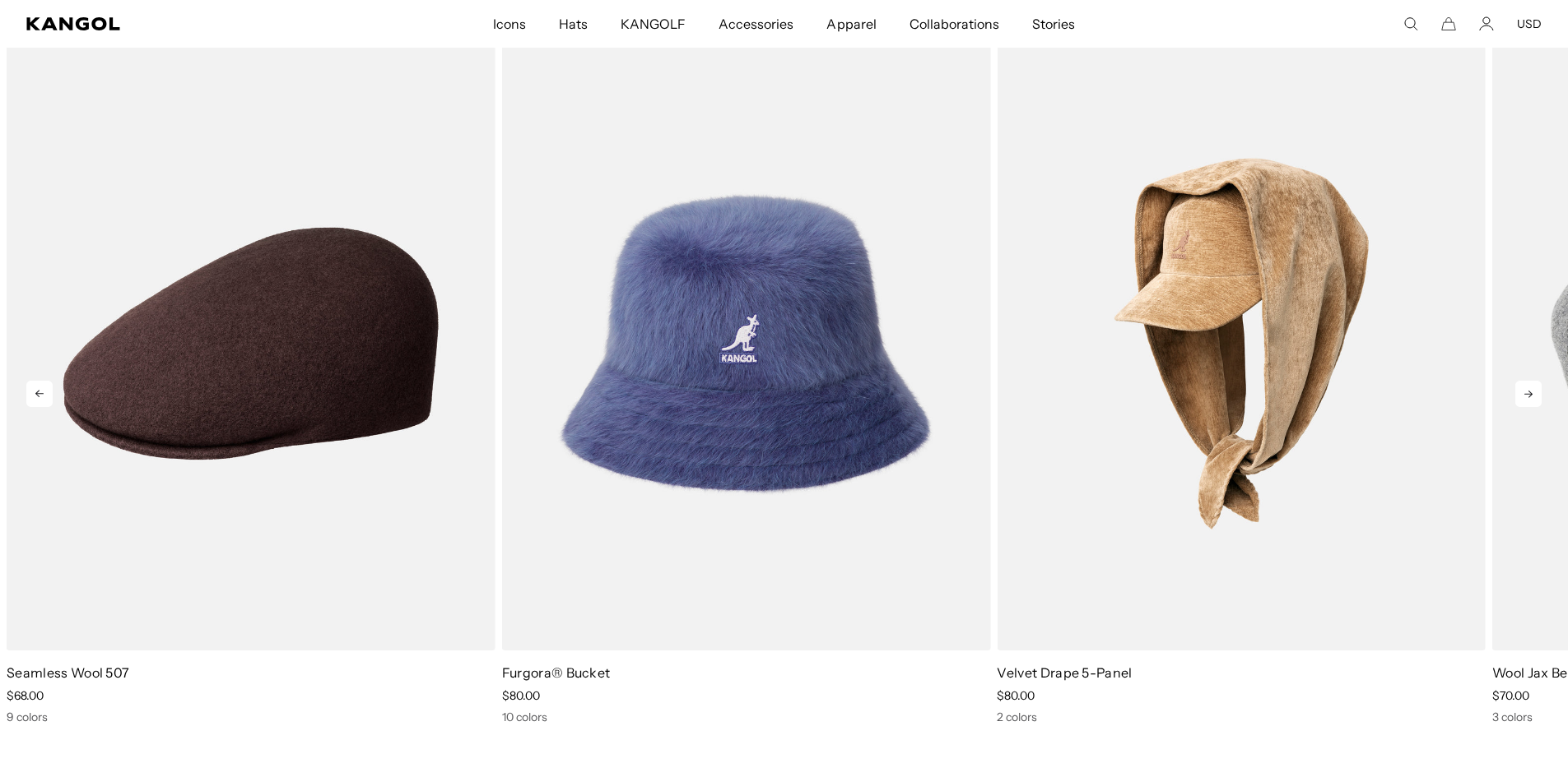
scroll to position [0, 339]
click at [1524, 387] on icon at bounding box center [1528, 394] width 26 height 26
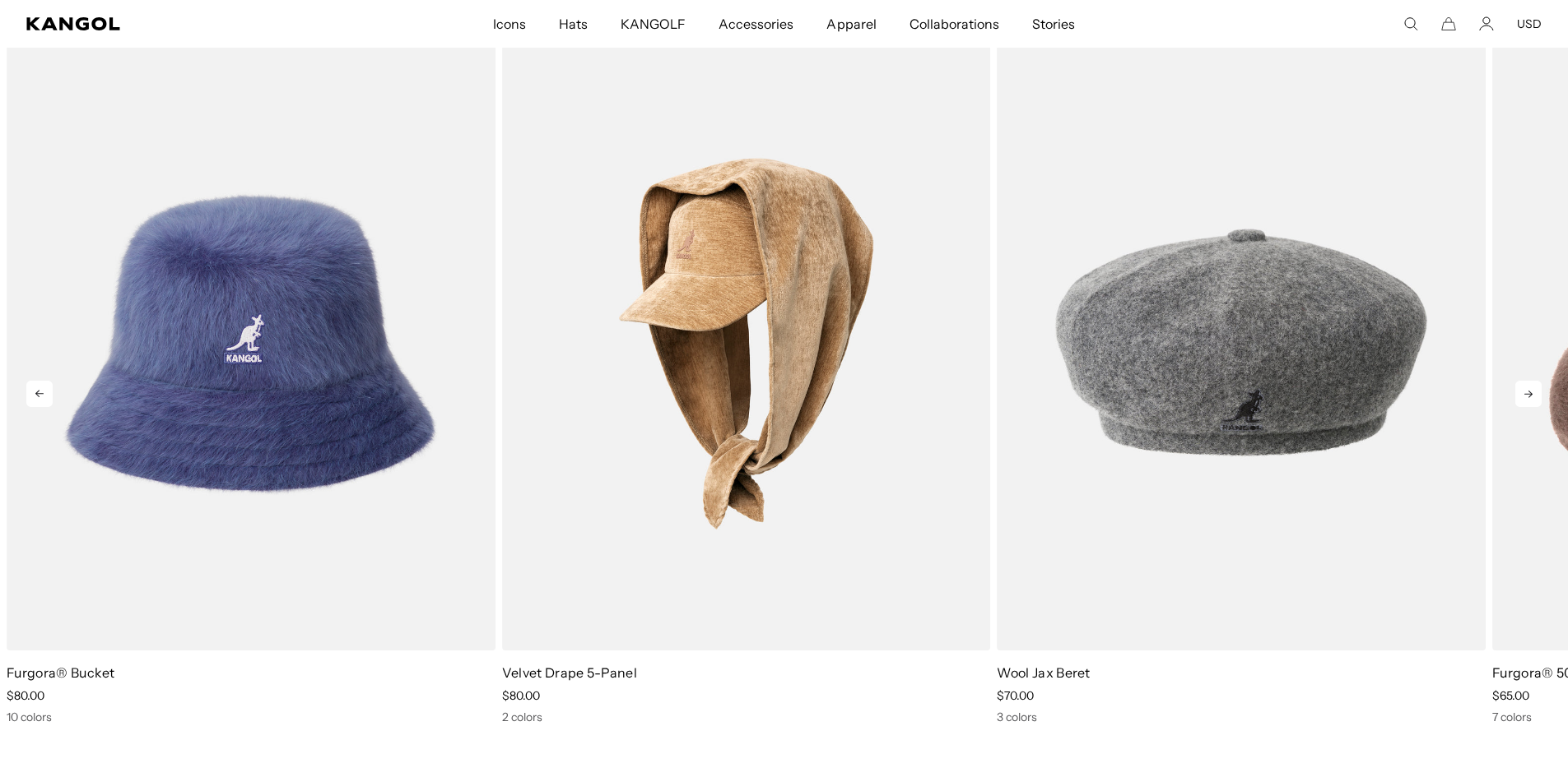
click at [1524, 387] on icon at bounding box center [1528, 394] width 26 height 26
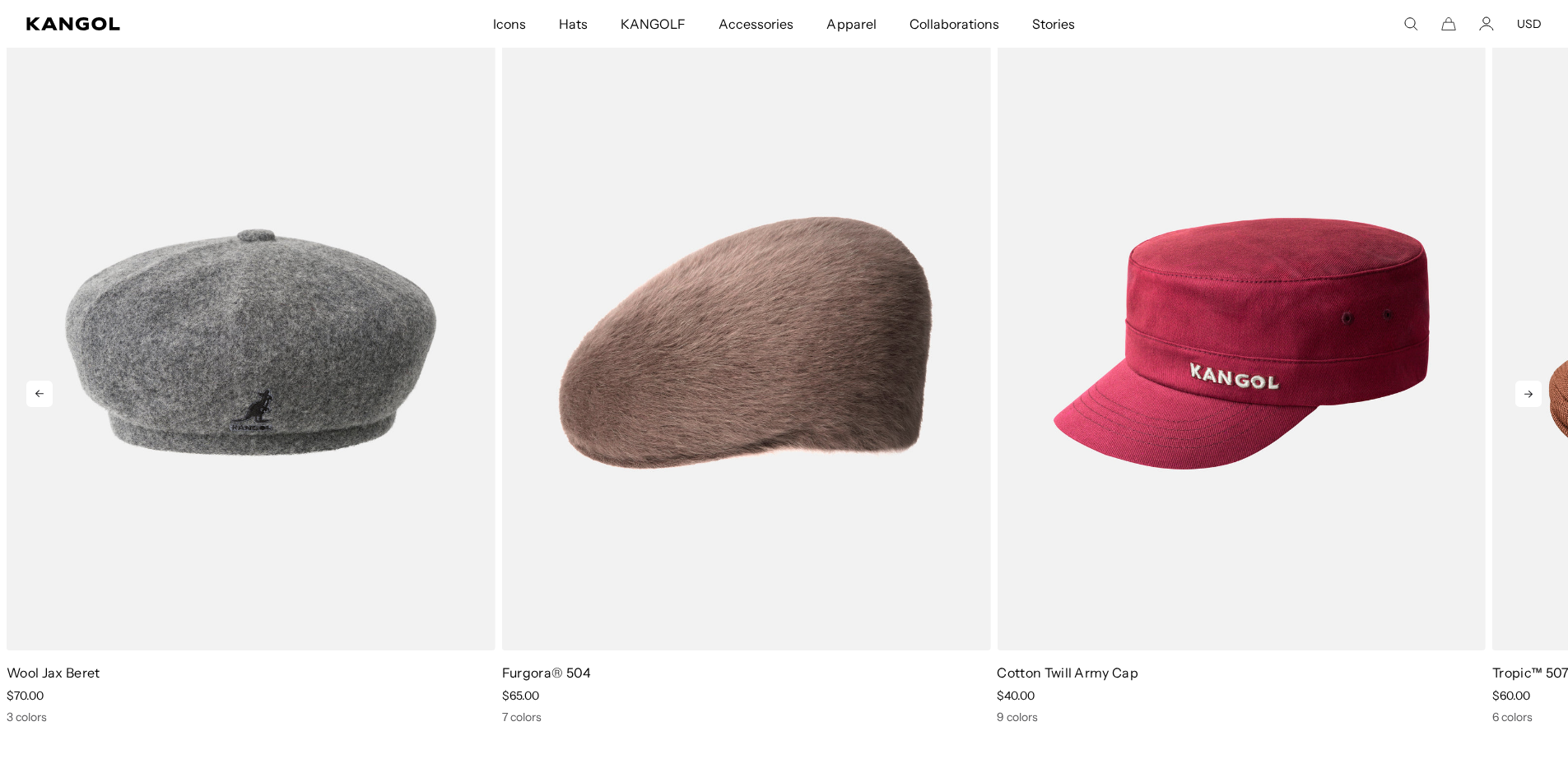
click at [1524, 387] on icon at bounding box center [1528, 394] width 26 height 26
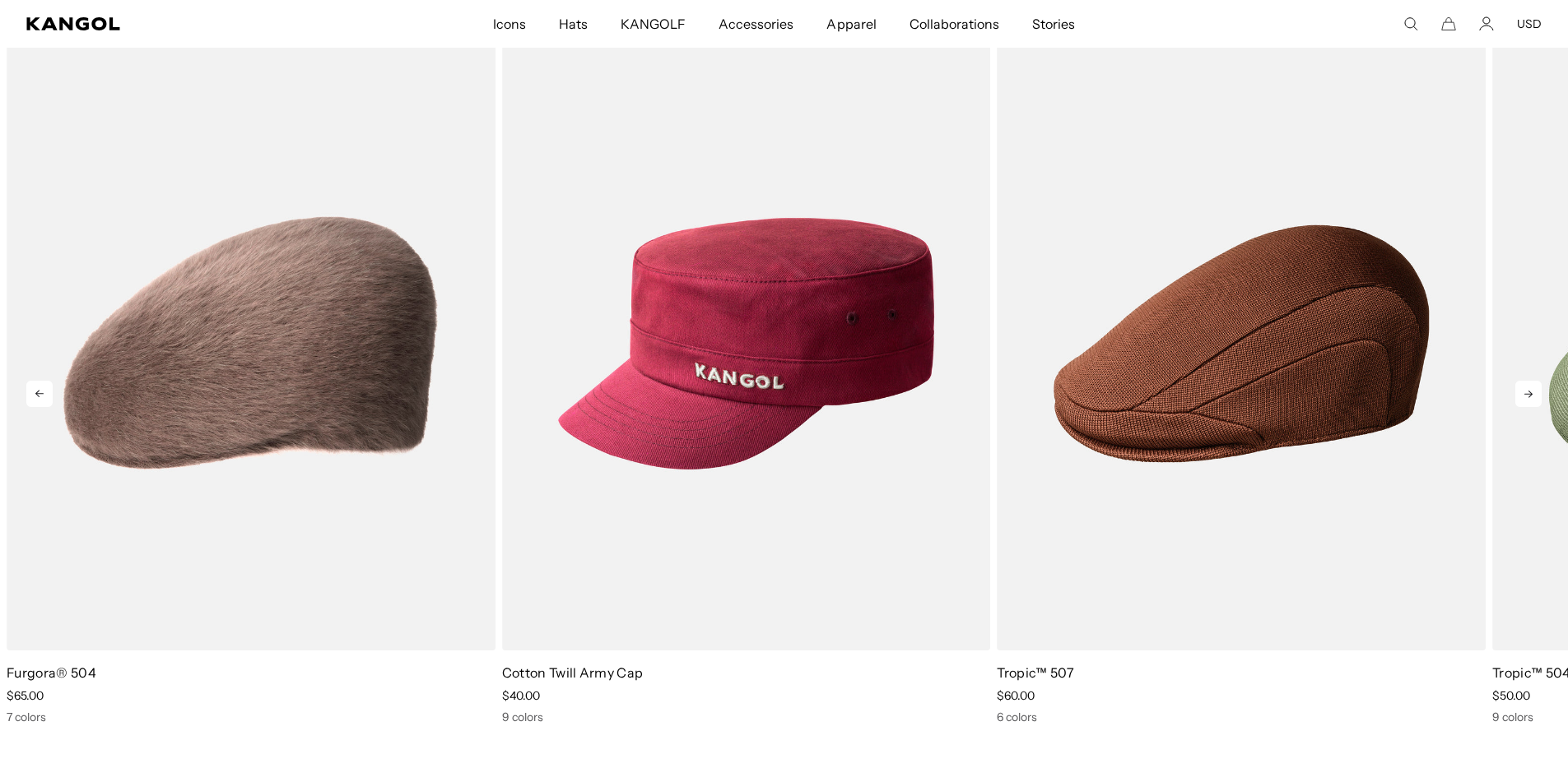
click at [1524, 387] on icon at bounding box center [1528, 394] width 26 height 26
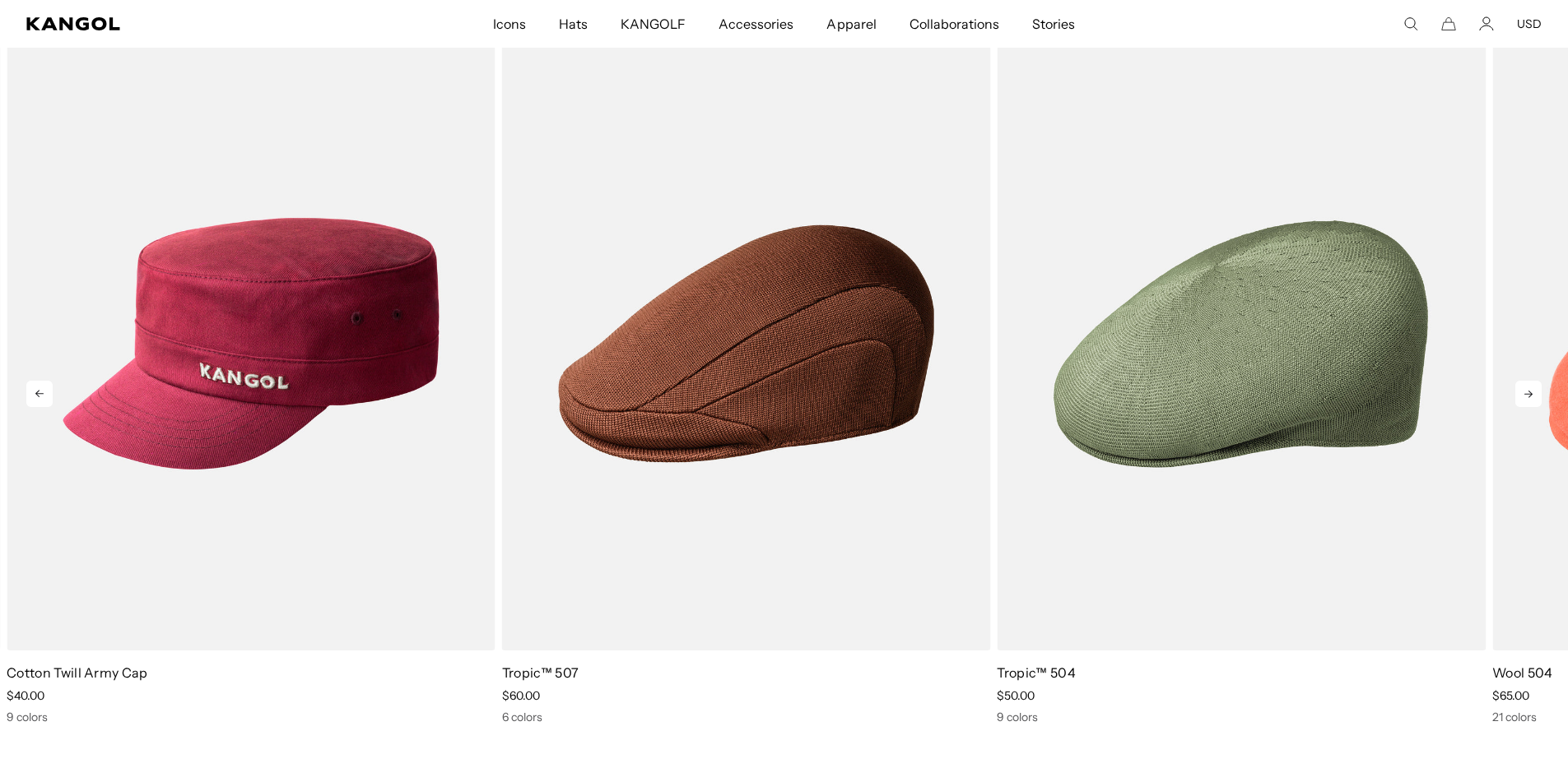
click at [1524, 387] on icon at bounding box center [1528, 394] width 26 height 26
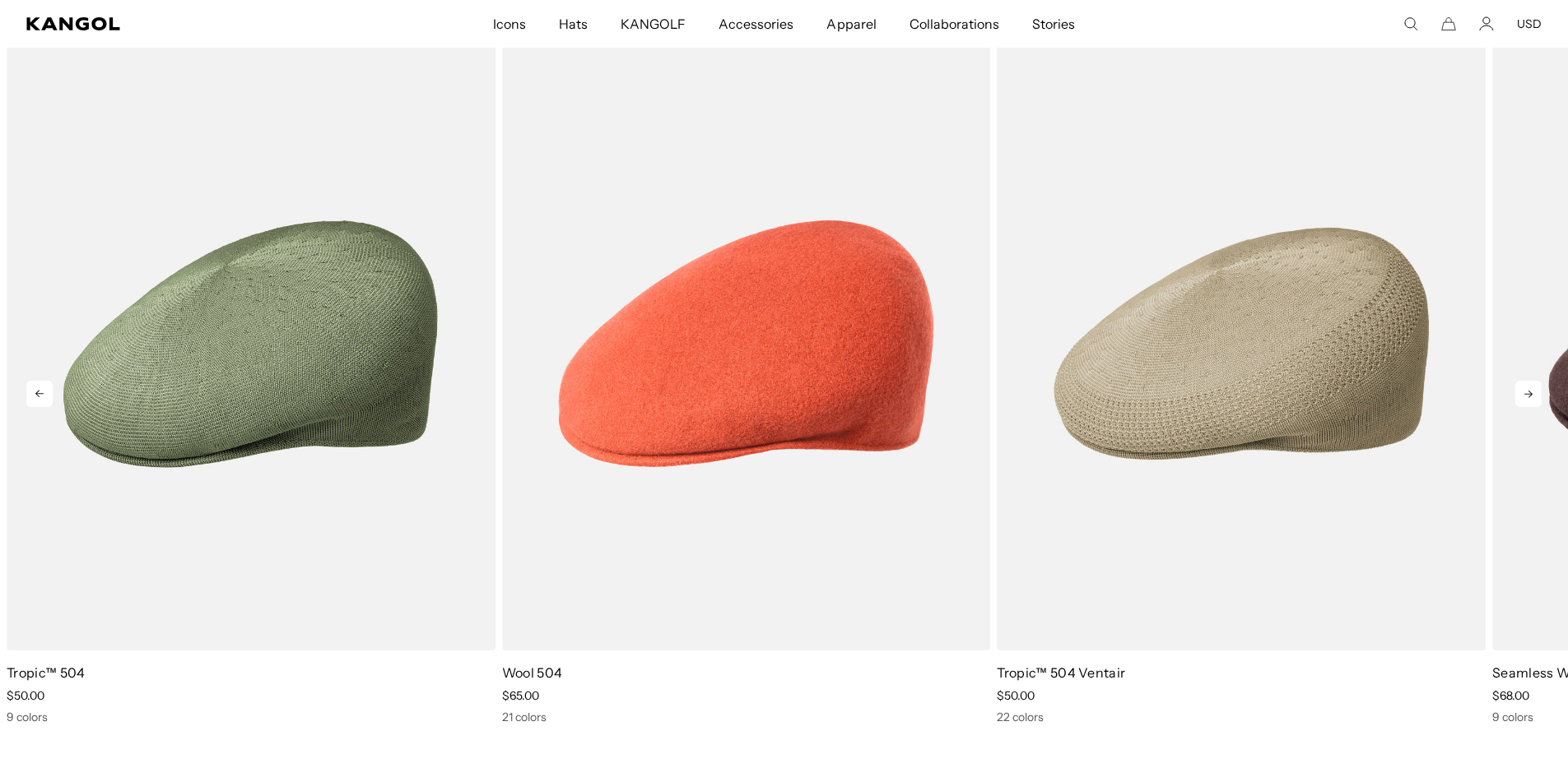
click at [1524, 387] on icon at bounding box center [1528, 394] width 26 height 26
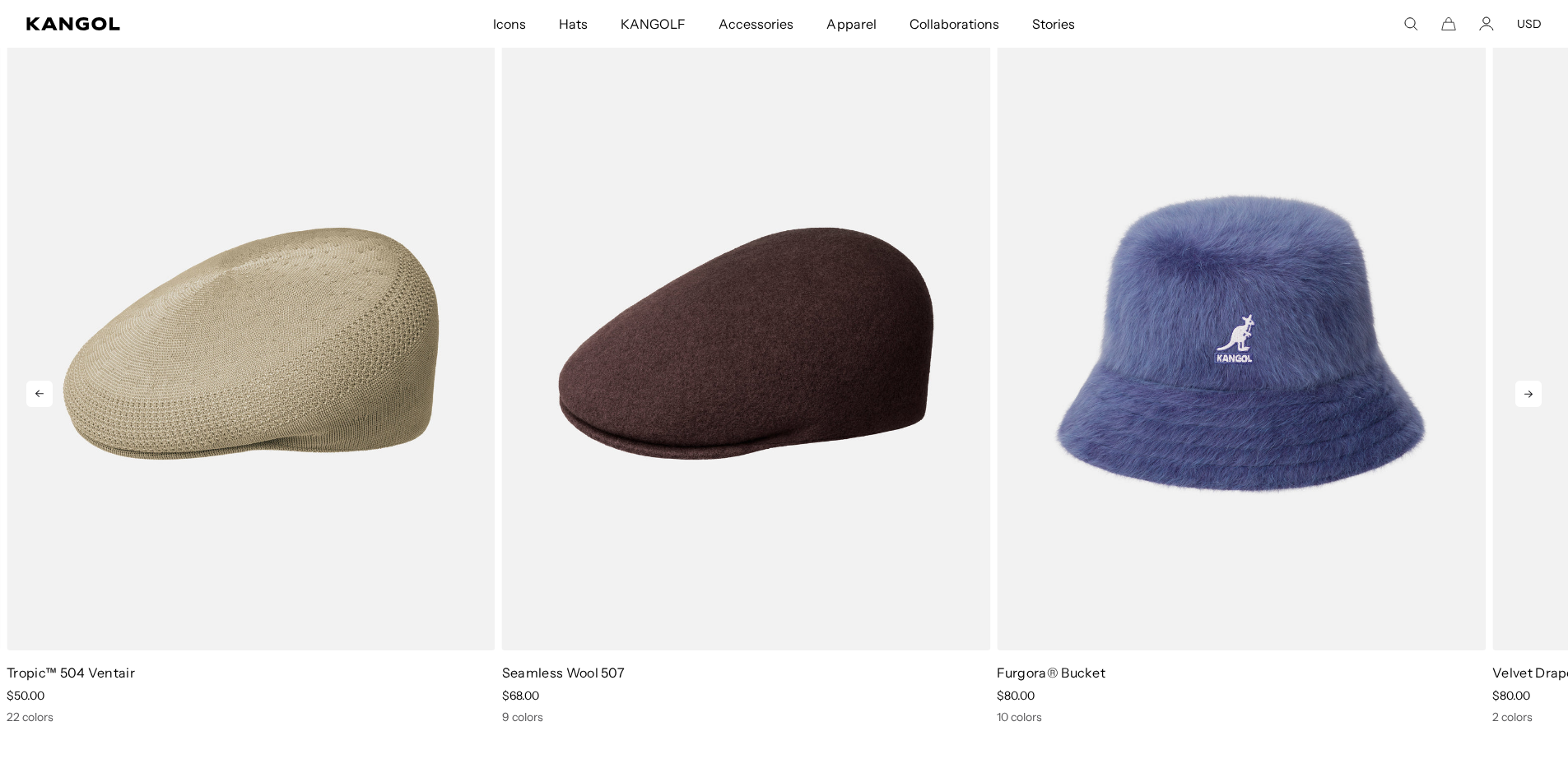
click at [1524, 387] on icon at bounding box center [1528, 394] width 26 height 26
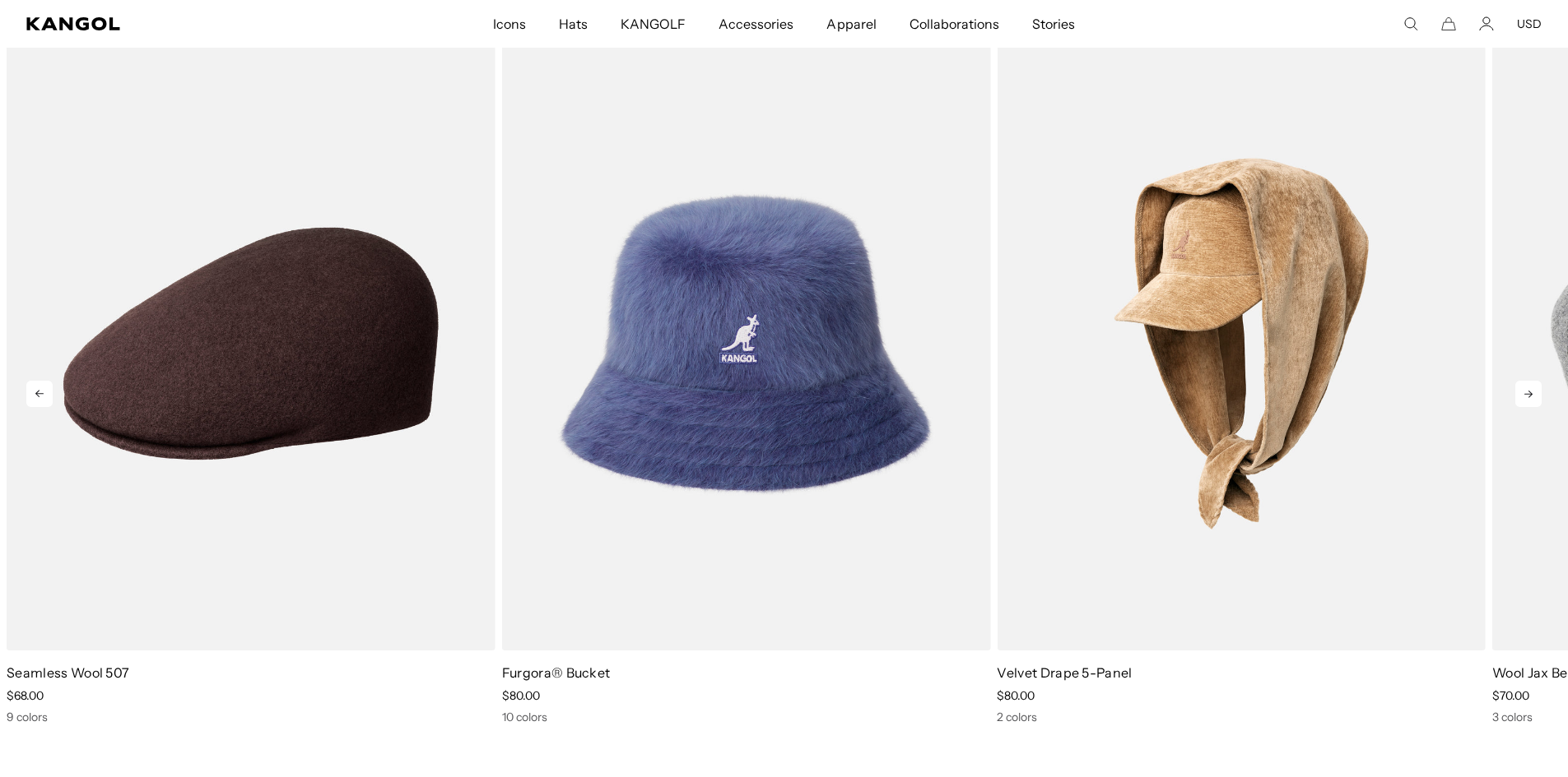
click at [1524, 387] on icon at bounding box center [1528, 394] width 26 height 26
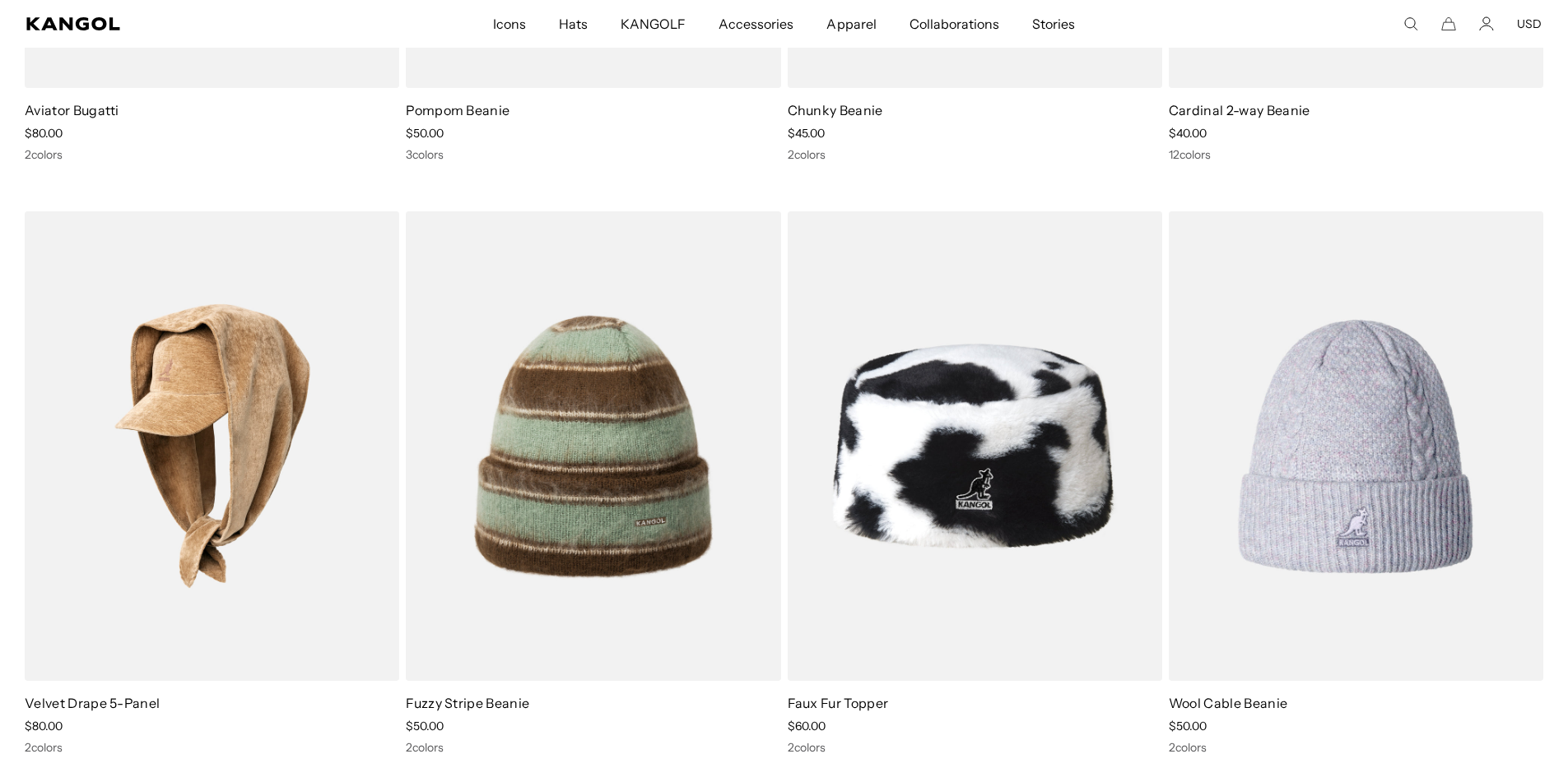
scroll to position [3063, 0]
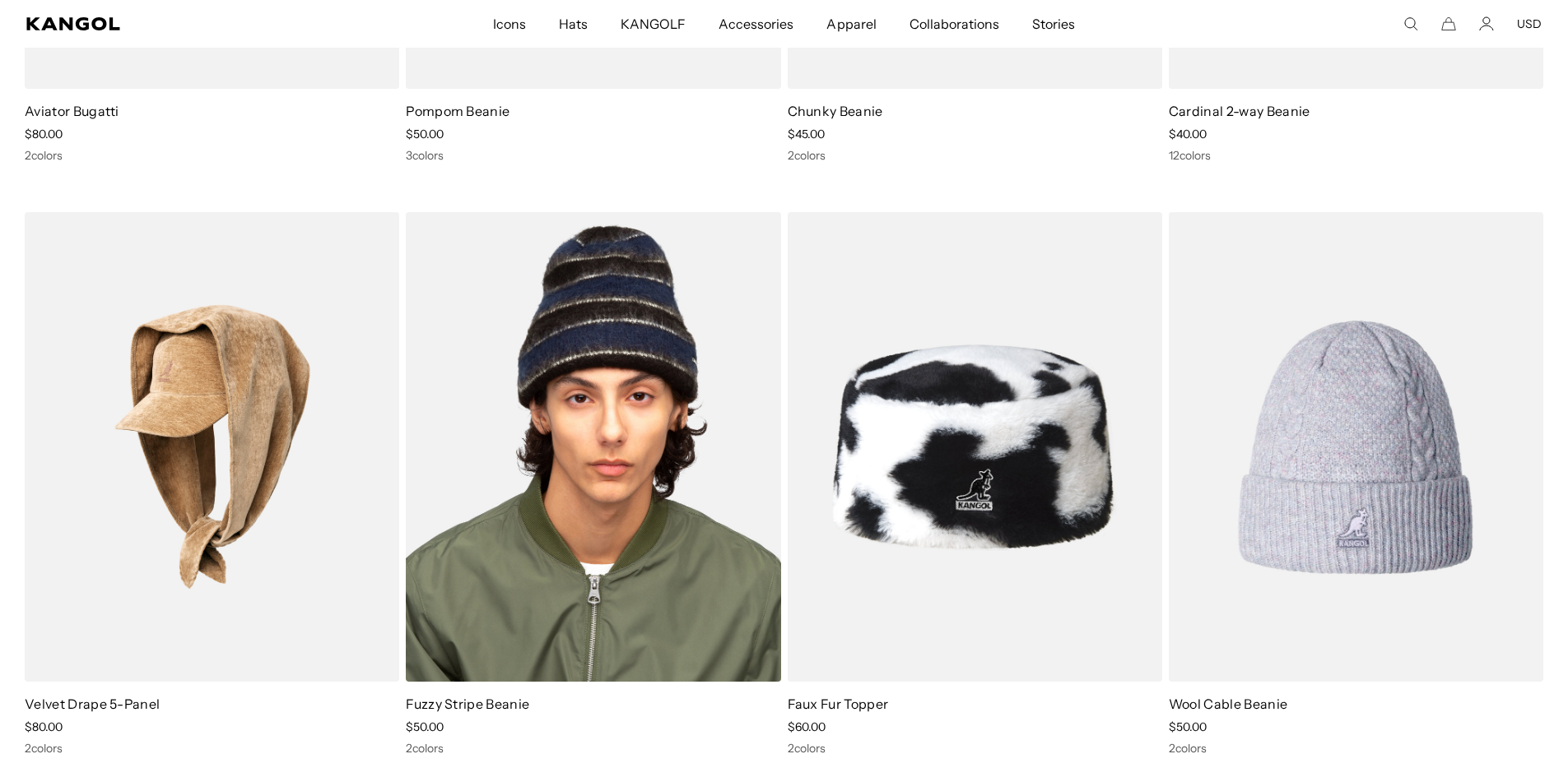
click at [596, 484] on img at bounding box center [593, 448] width 374 height 470
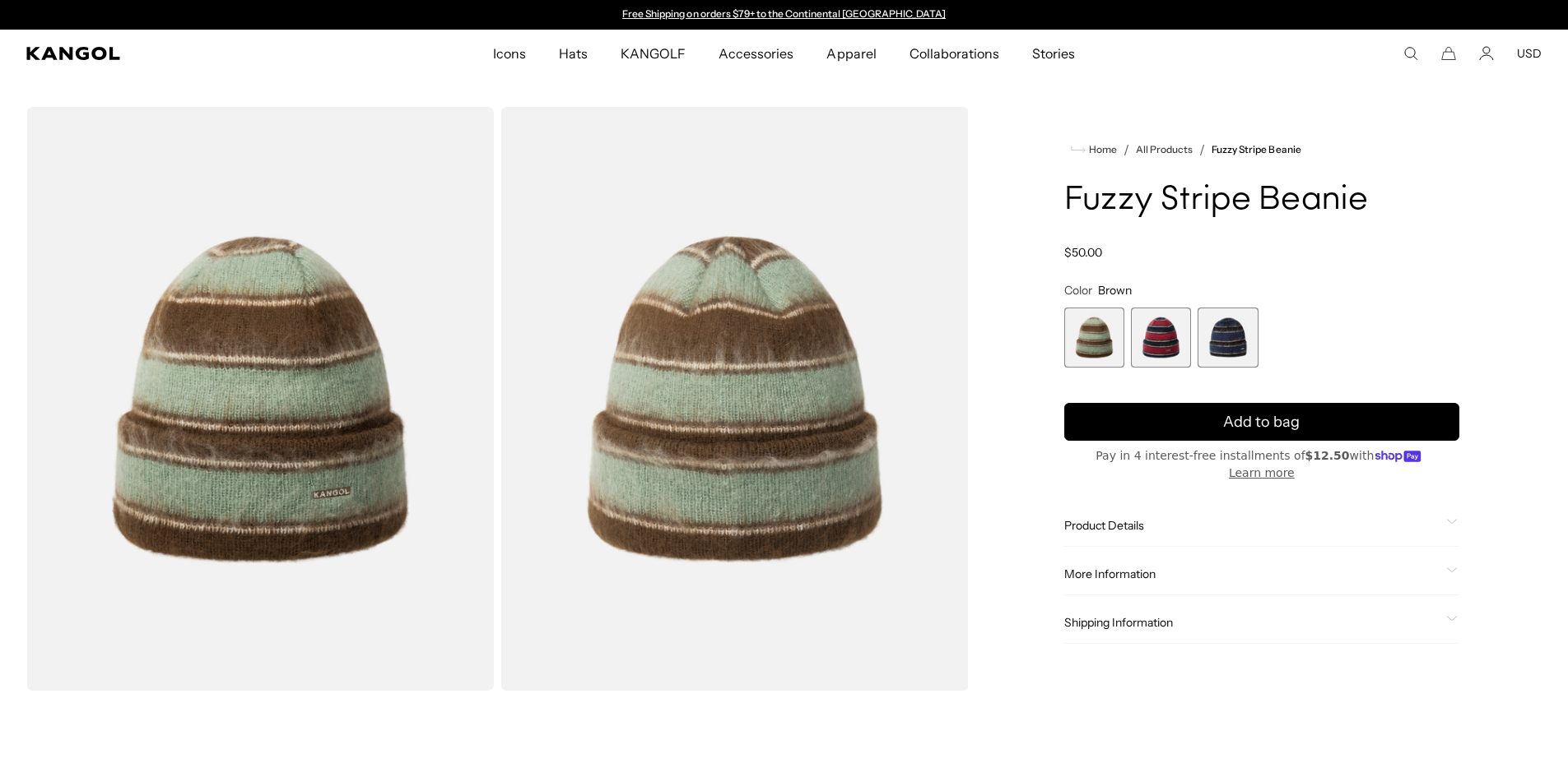
drag, startPoint x: 1112, startPoint y: 549, endPoint x: 1123, endPoint y: 560, distance: 15.6
click at [1113, 554] on div "More Information Style ID K3725 Shape Pull-Ons Fabrication Acrylic USA Made or …" at bounding box center [1261, 575] width 395 height 42
click at [1284, 566] on span "More Information" at bounding box center [1251, 574] width 375 height 15
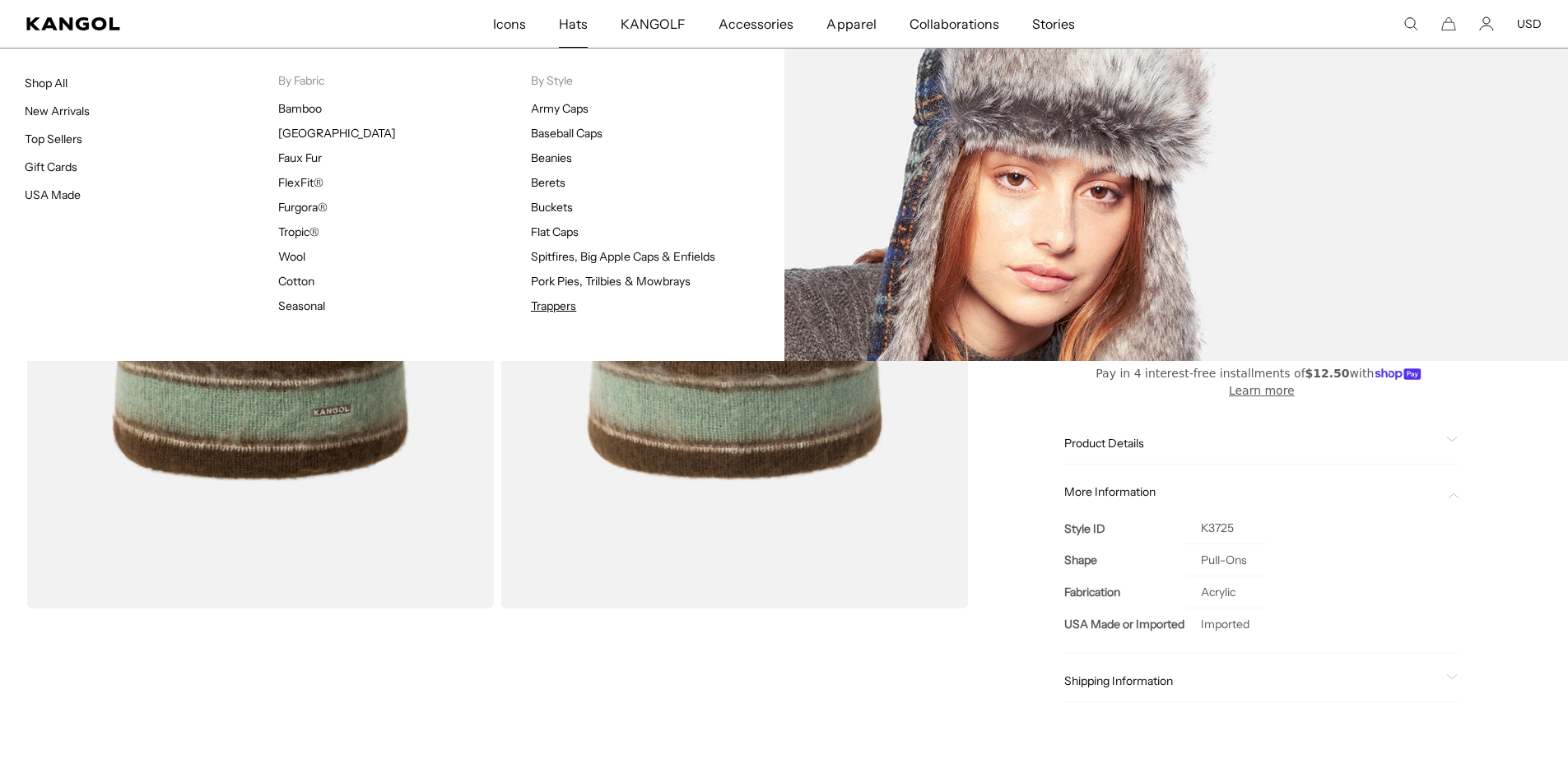
click at [540, 303] on link "Trappers" at bounding box center [554, 306] width 45 height 15
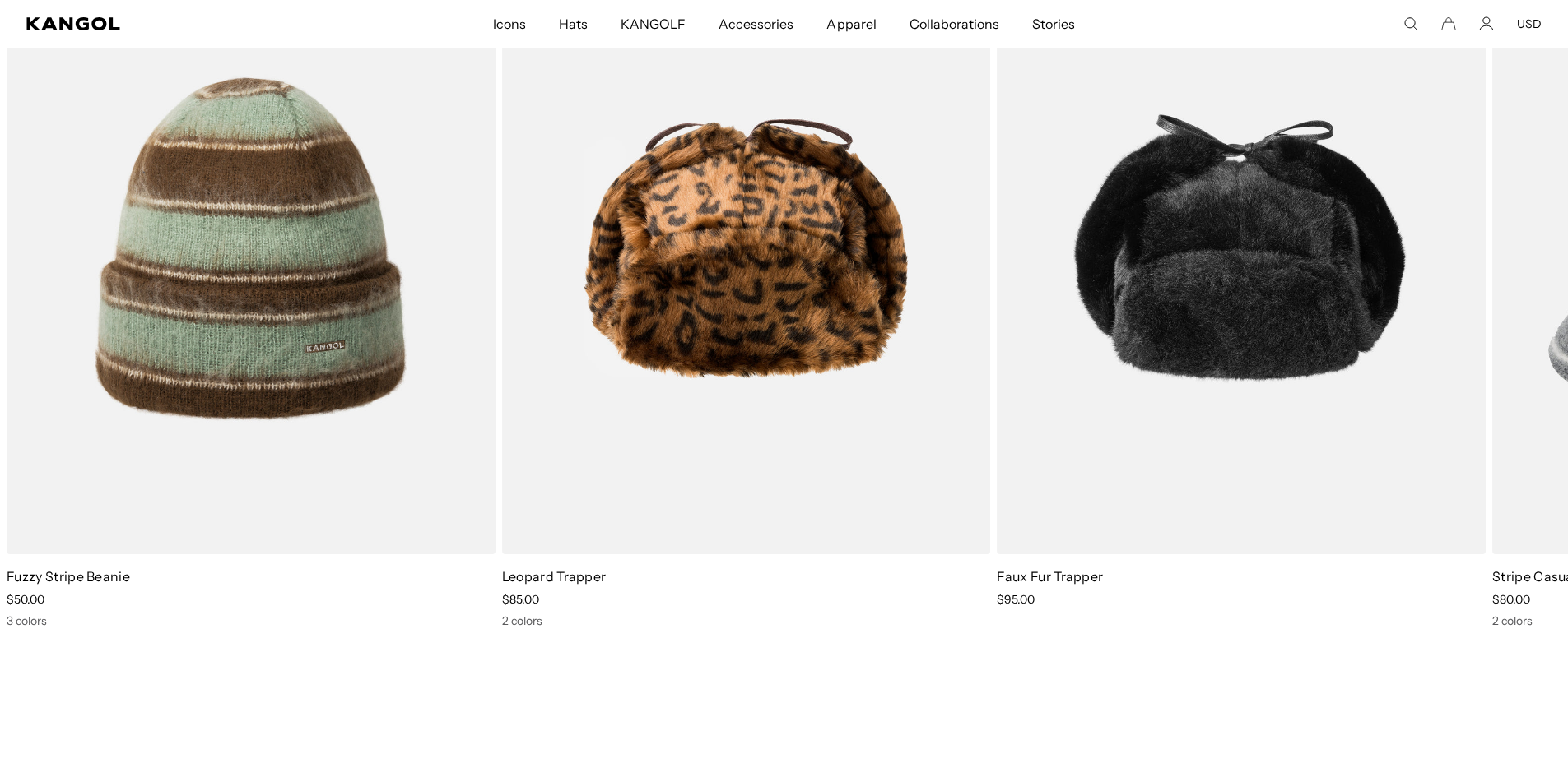
scroll to position [0, 339]
click at [1529, 290] on icon at bounding box center [1528, 298] width 26 height 26
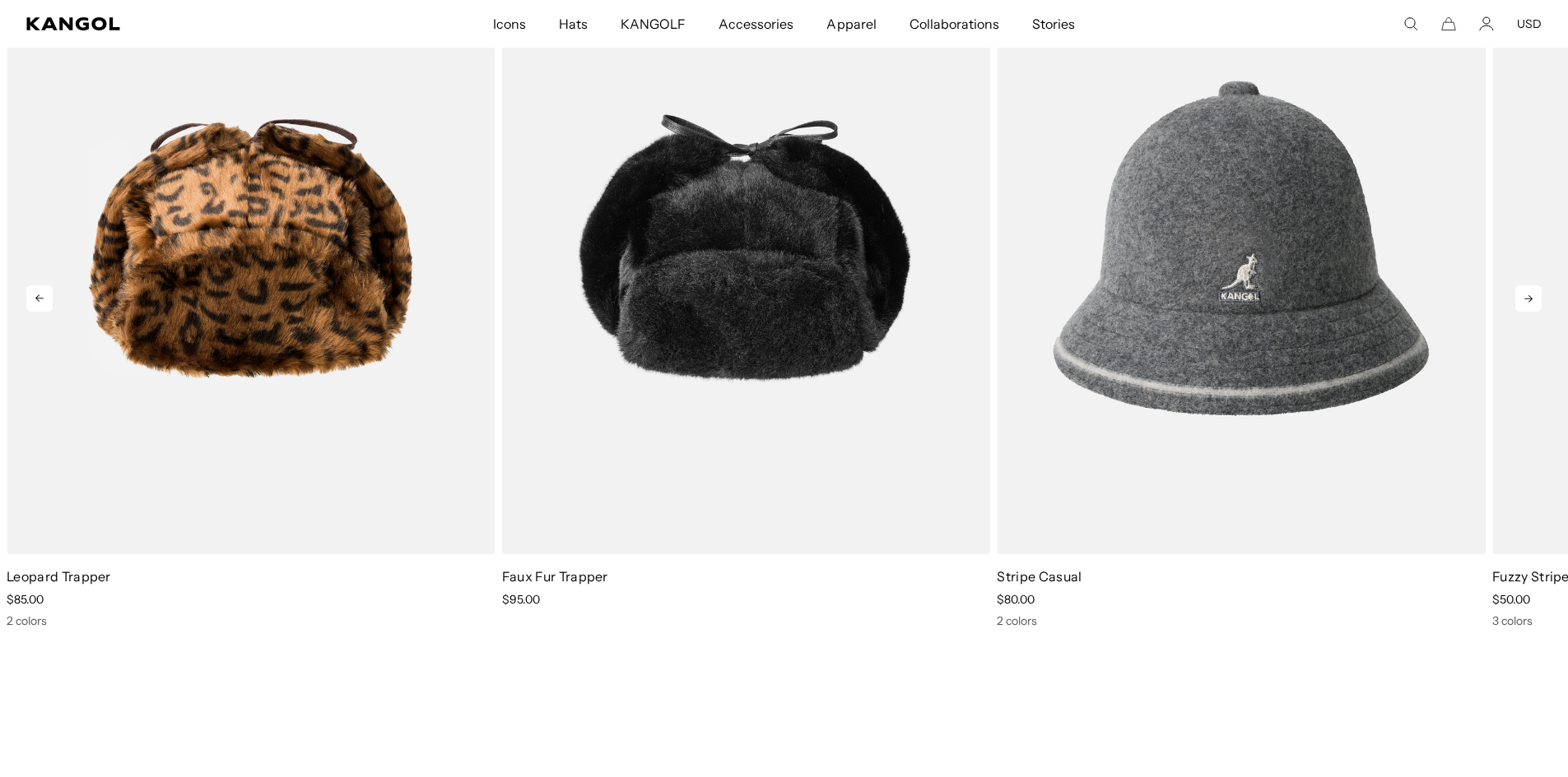
click at [1524, 289] on icon at bounding box center [1528, 298] width 26 height 26
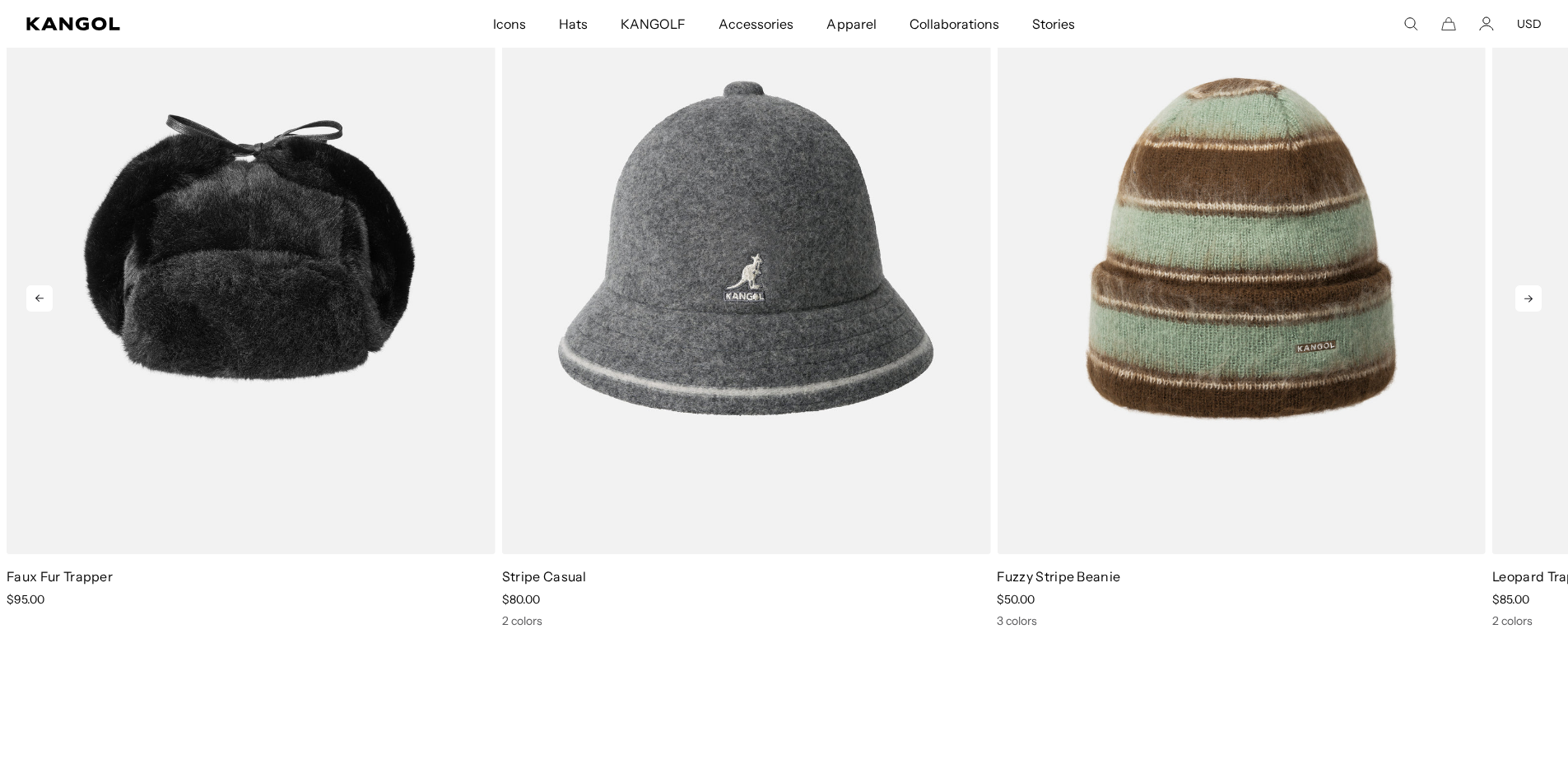
click at [1522, 289] on icon at bounding box center [1528, 298] width 26 height 26
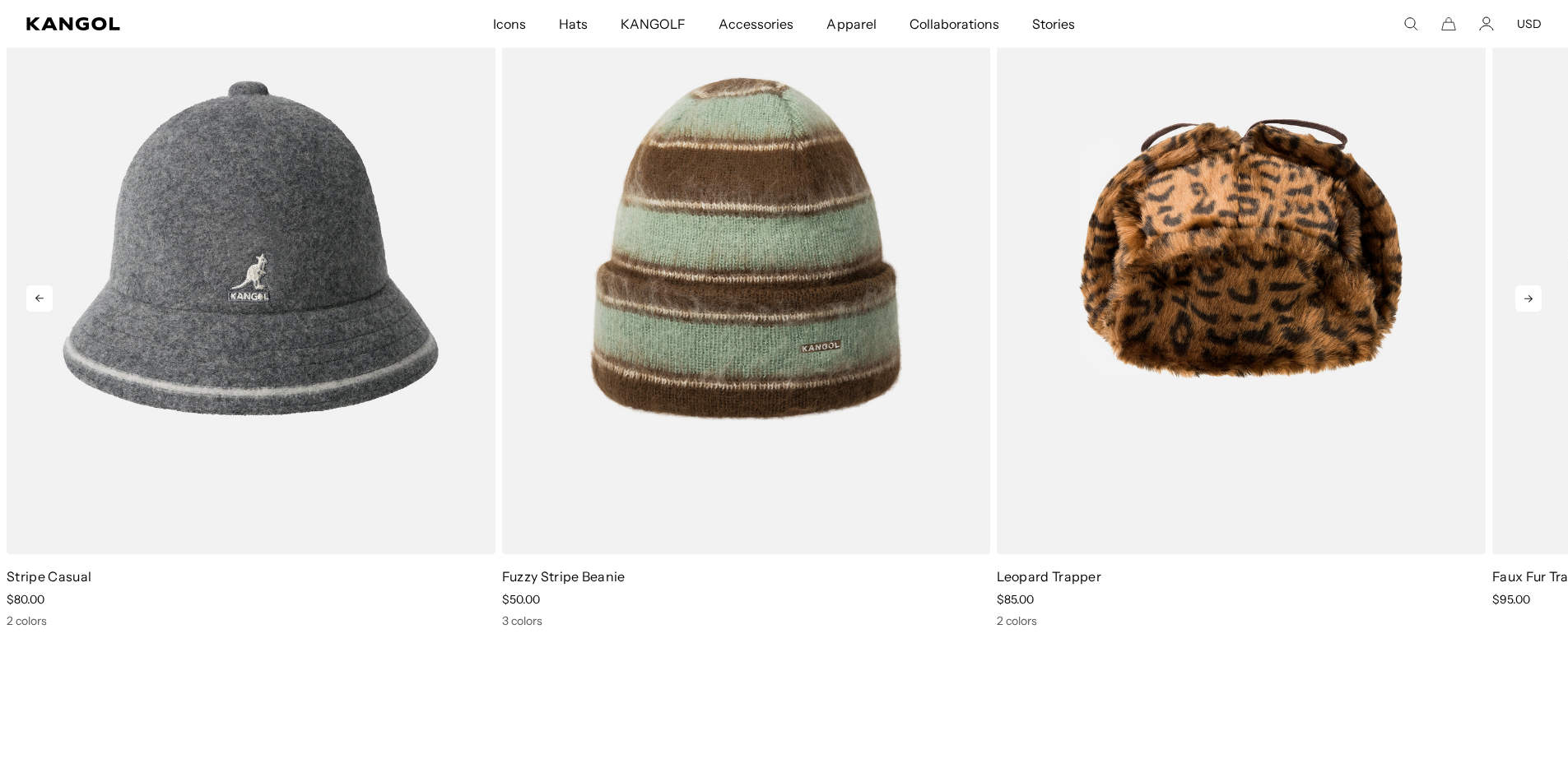
click at [1522, 289] on icon at bounding box center [1528, 298] width 26 height 26
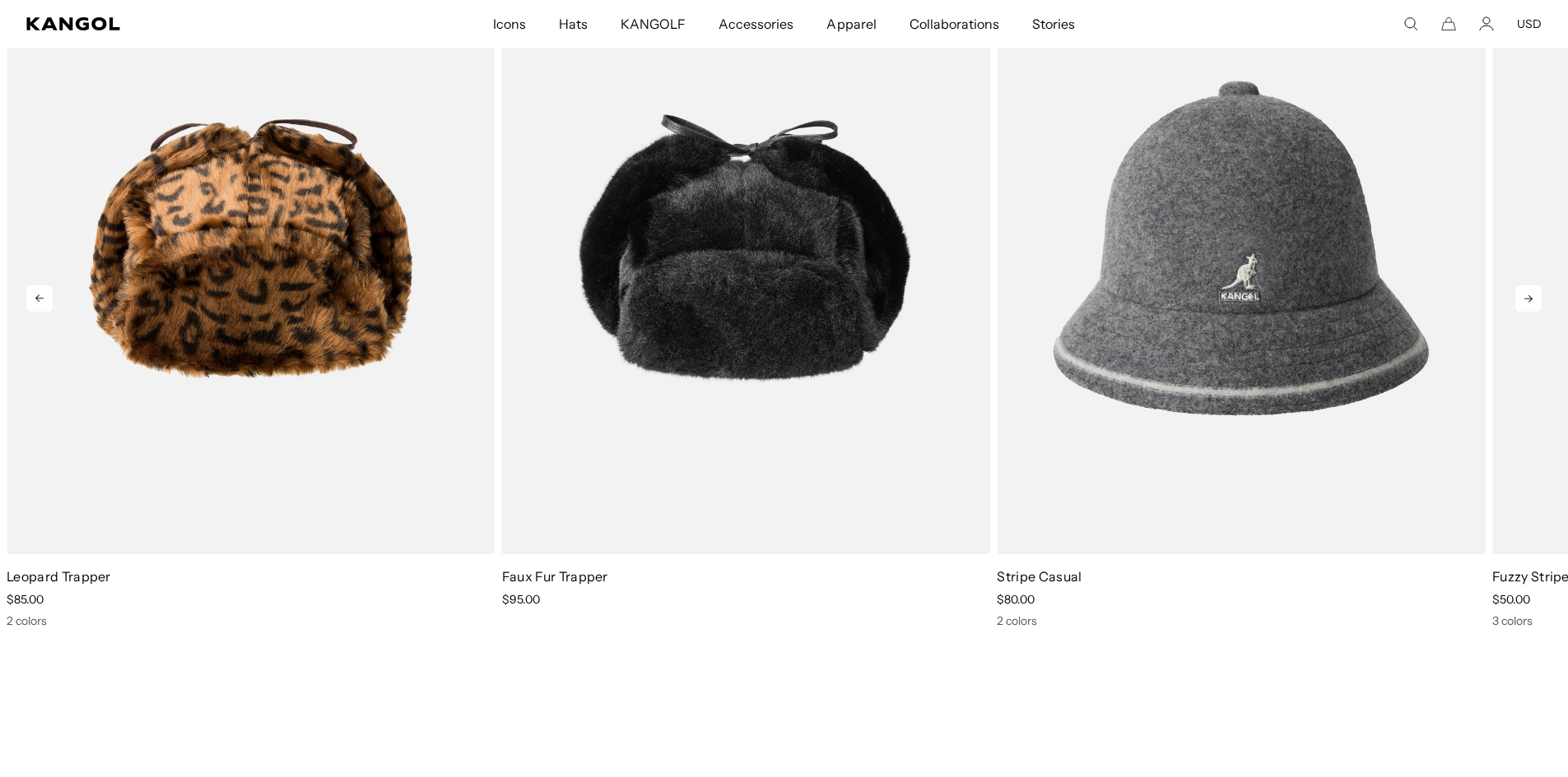
click at [1522, 289] on icon at bounding box center [1528, 298] width 26 height 26
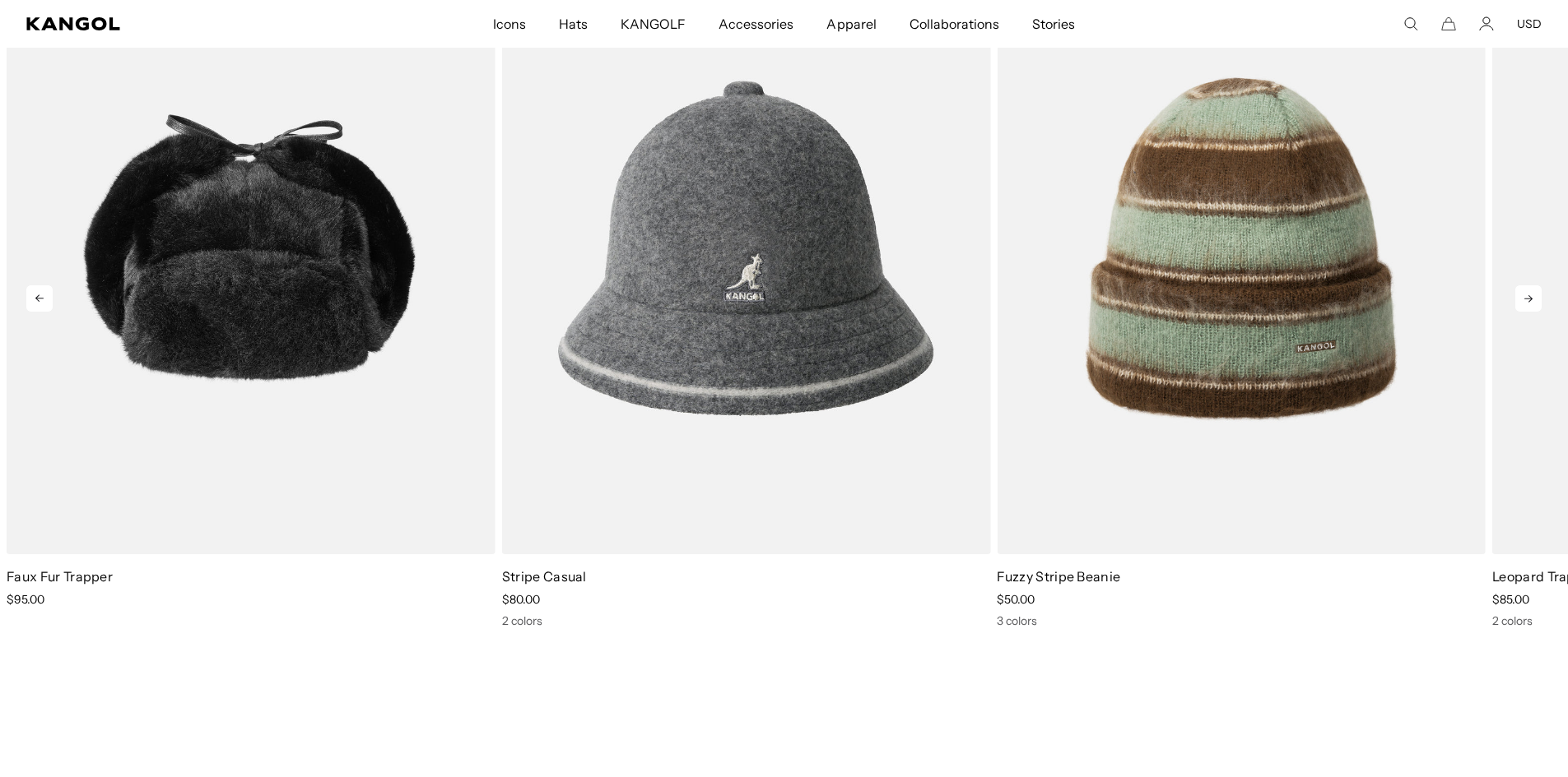
click at [1522, 289] on icon at bounding box center [1528, 298] width 26 height 26
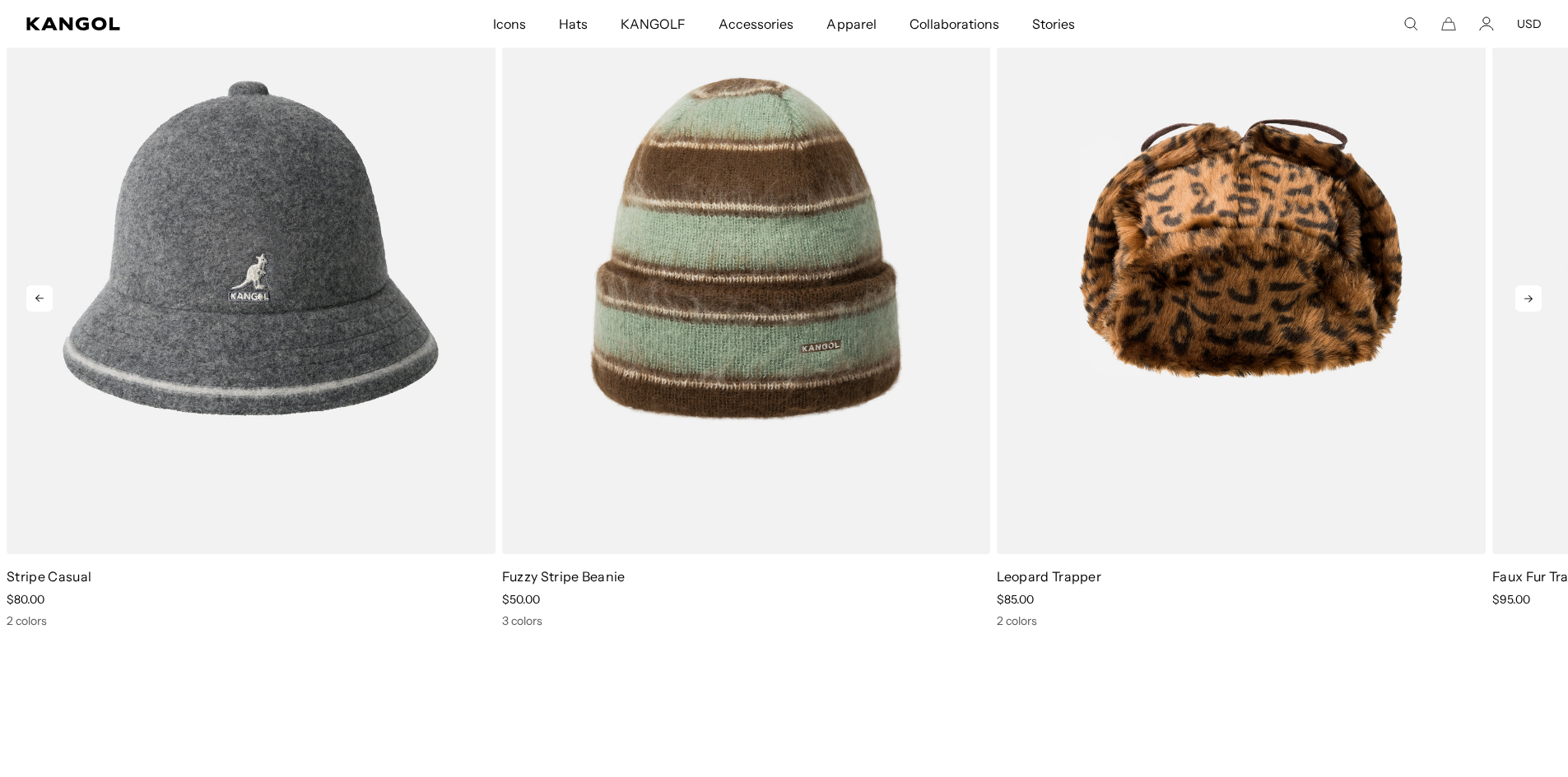
click at [1522, 289] on icon at bounding box center [1528, 298] width 26 height 26
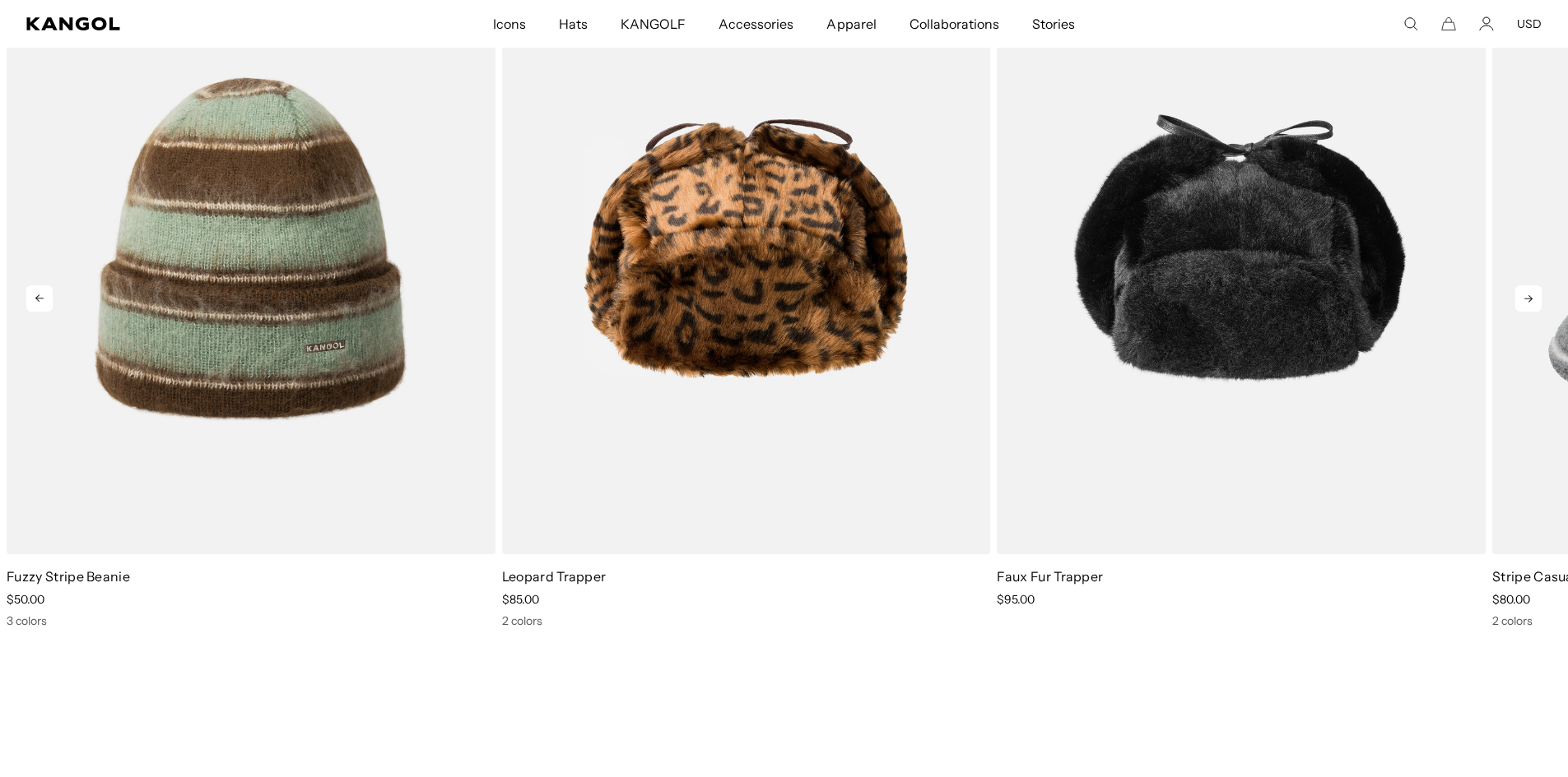
click at [1522, 289] on icon at bounding box center [1528, 298] width 26 height 26
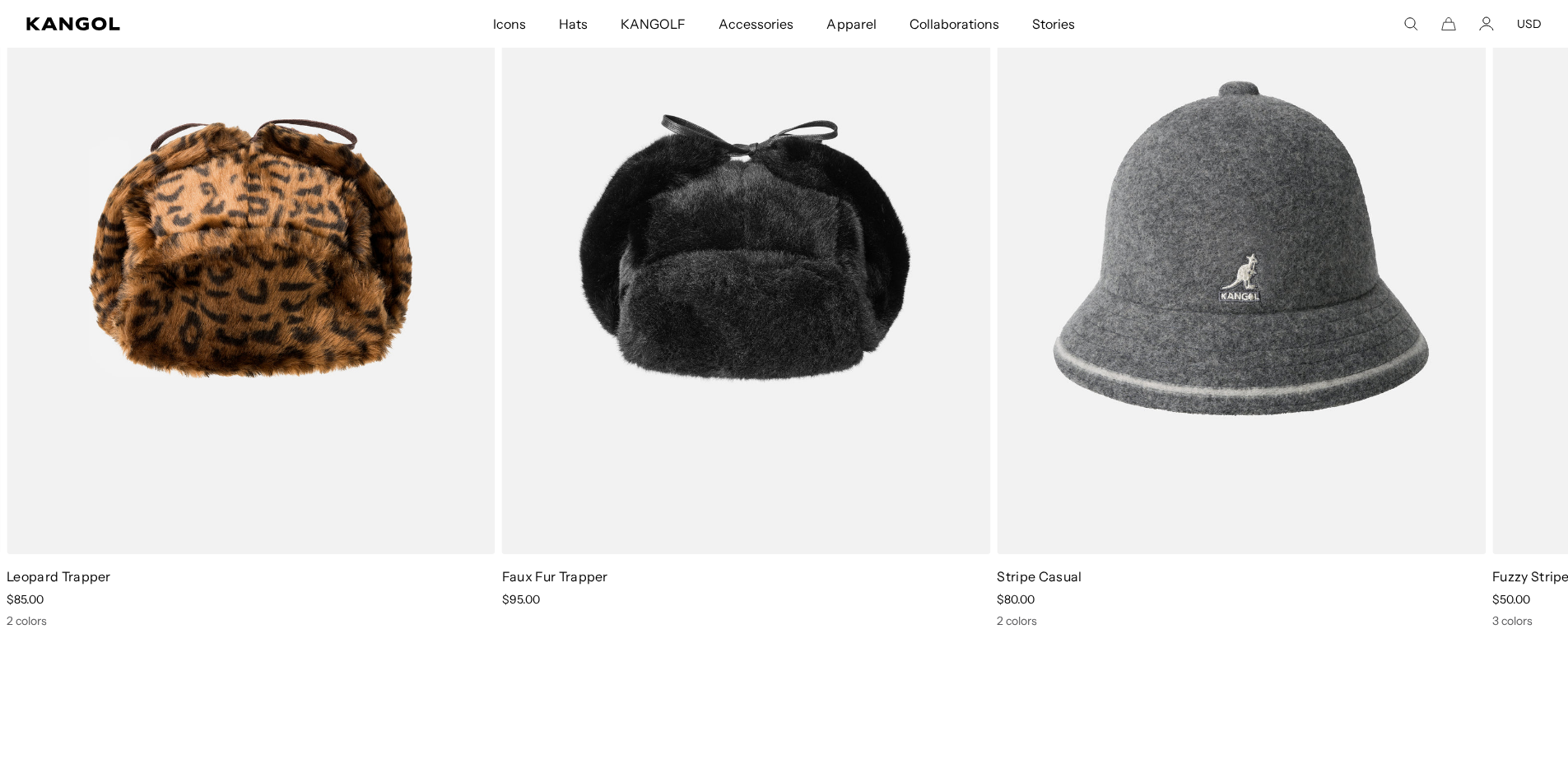
scroll to position [0, 339]
